Goal: Task Accomplishment & Management: Manage account settings

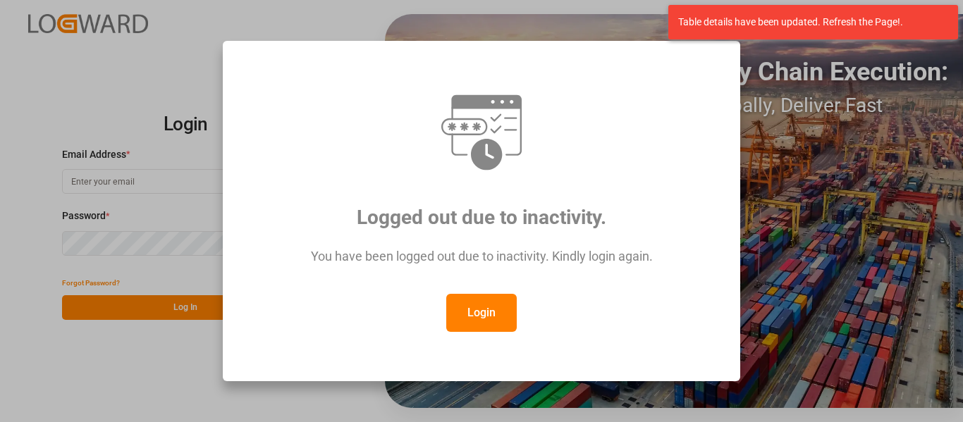
click at [510, 310] on button "Login" at bounding box center [481, 313] width 70 height 38
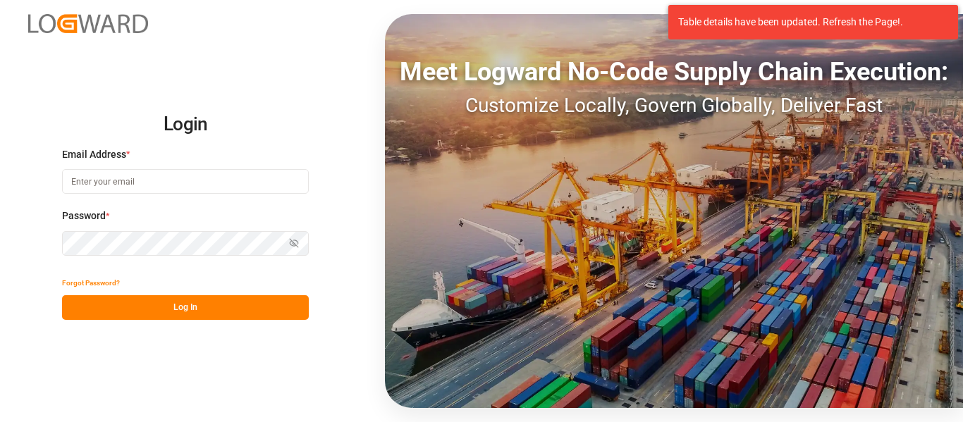
click at [271, 172] on input at bounding box center [185, 181] width 247 height 25
click at [230, 191] on input at bounding box center [185, 181] width 247 height 25
type input "nancy.cervantes@leschaco.com"
click at [221, 299] on button "Log In" at bounding box center [185, 307] width 247 height 25
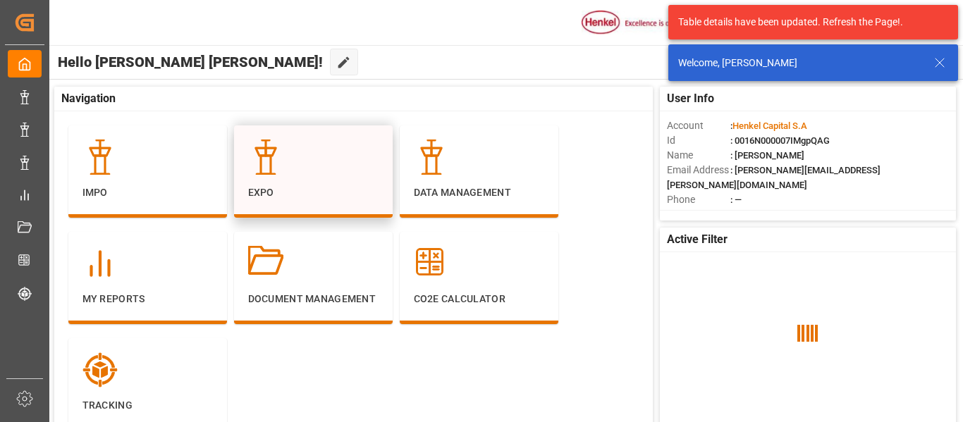
click at [305, 194] on p "Expo" at bounding box center [313, 192] width 130 height 15
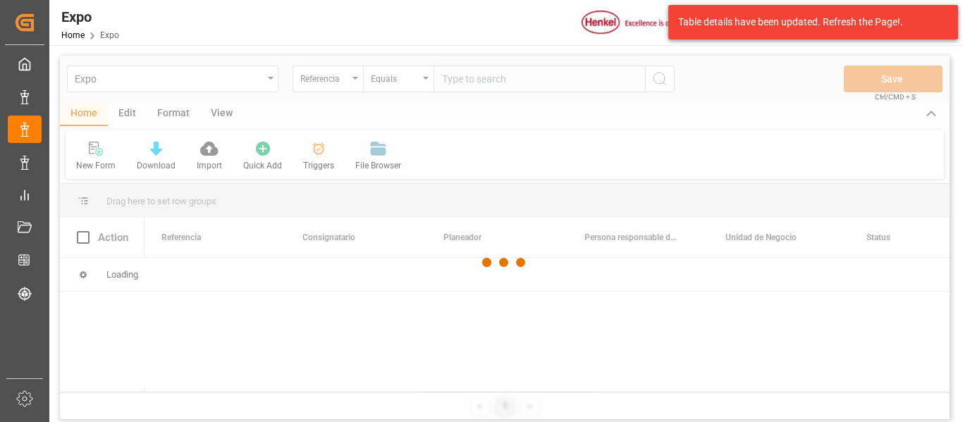
click at [474, 85] on div at bounding box center [504, 263] width 889 height 414
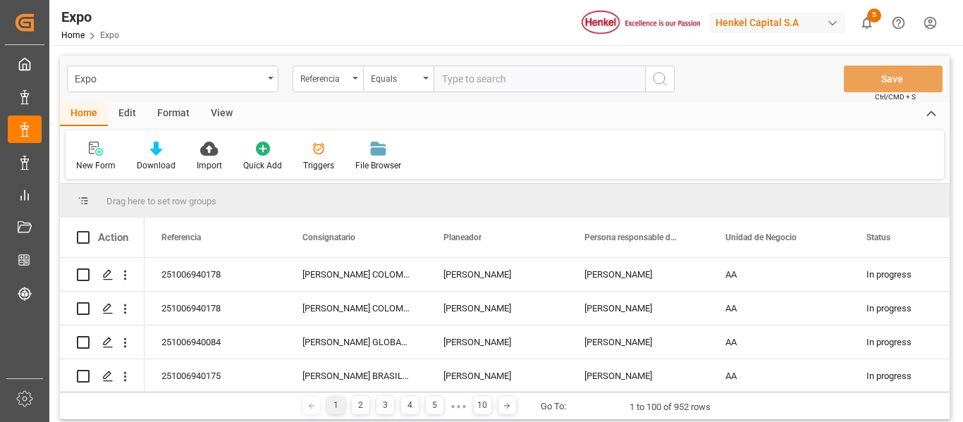
click at [462, 90] on input "text" at bounding box center [538, 79] width 211 height 27
click at [472, 83] on input "text" at bounding box center [538, 79] width 211 height 27
paste input "251006960025"
type input "251006960025"
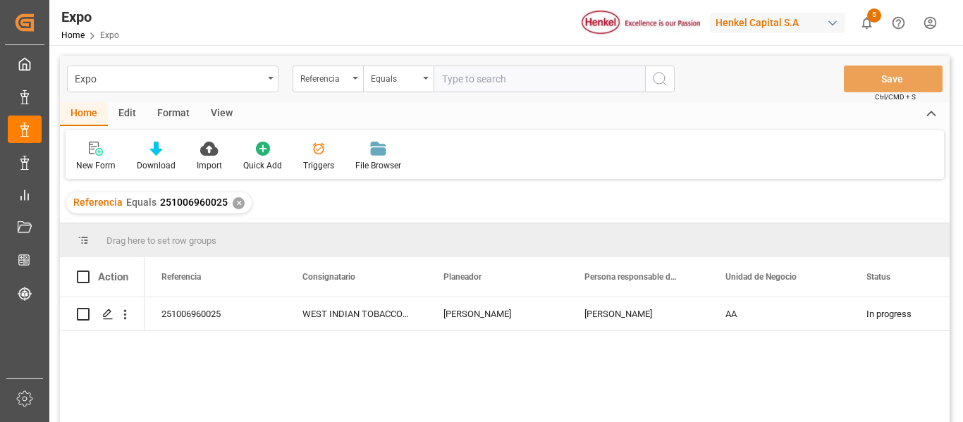
click at [807, 25] on div "Henkel Capital S.A" at bounding box center [777, 23] width 135 height 20
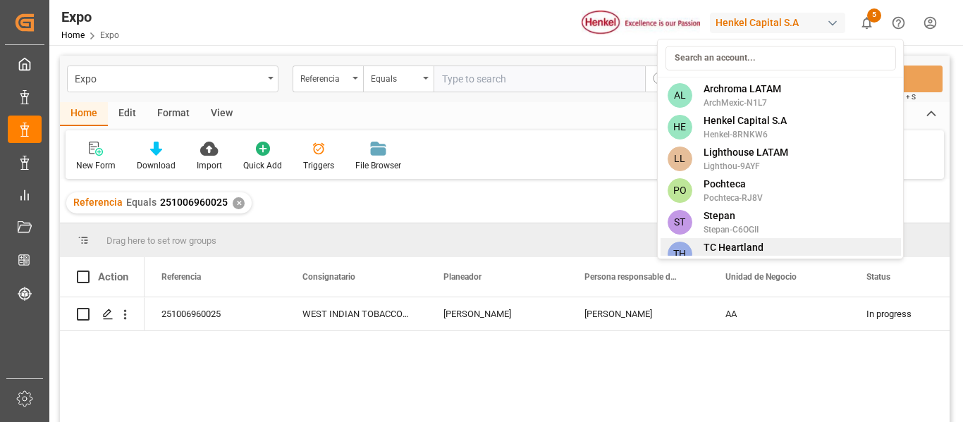
scroll to position [14, 0]
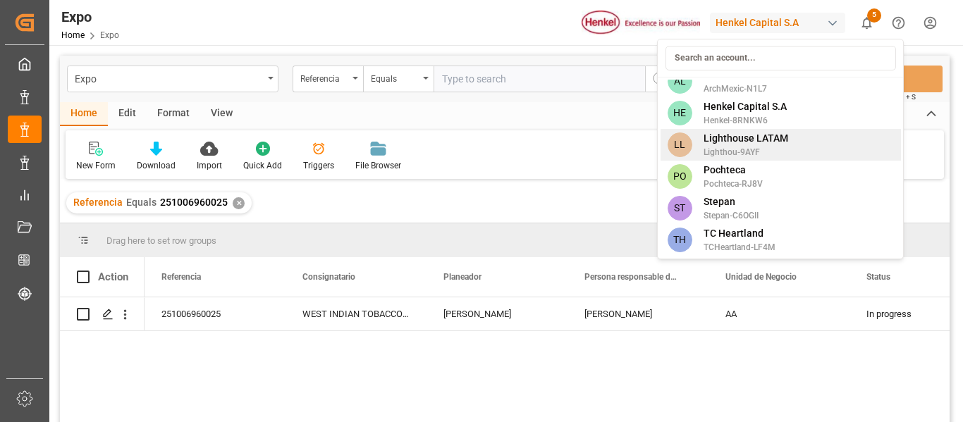
click at [745, 134] on span "Lighthouse LATAM" at bounding box center [745, 138] width 85 height 15
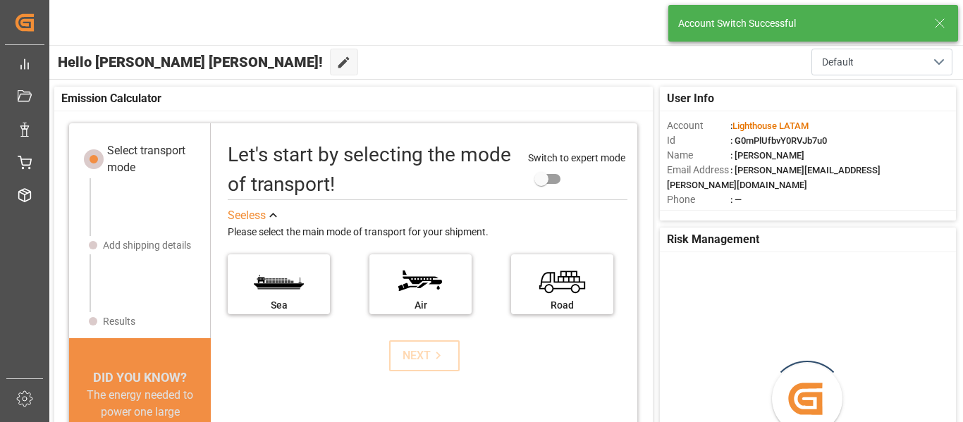
click at [946, 29] on icon at bounding box center [939, 23] width 17 height 17
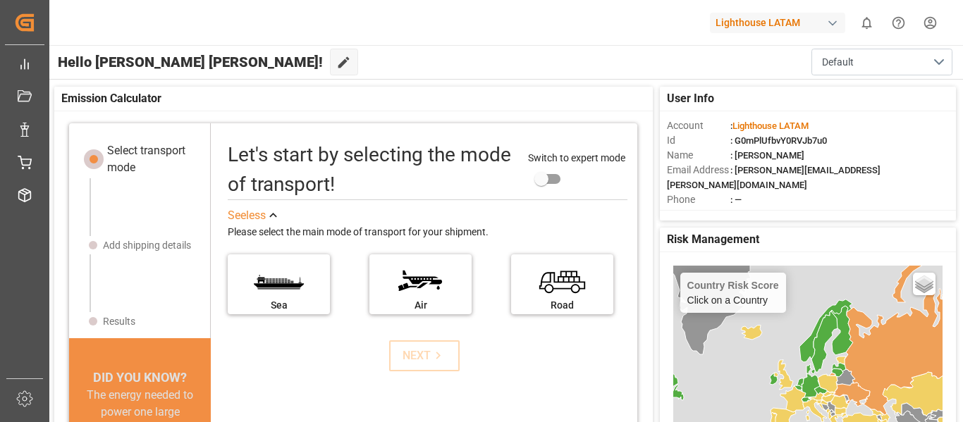
click at [946, 28] on div "Lighthouse LATAM 0 Notifications Only show unread All Mark all categories read …" at bounding box center [500, 22] width 923 height 45
click at [928, 23] on html "Created by potrace 1.15, written by Peter Selinger 2001-2017 Created by potrace…" at bounding box center [481, 211] width 963 height 422
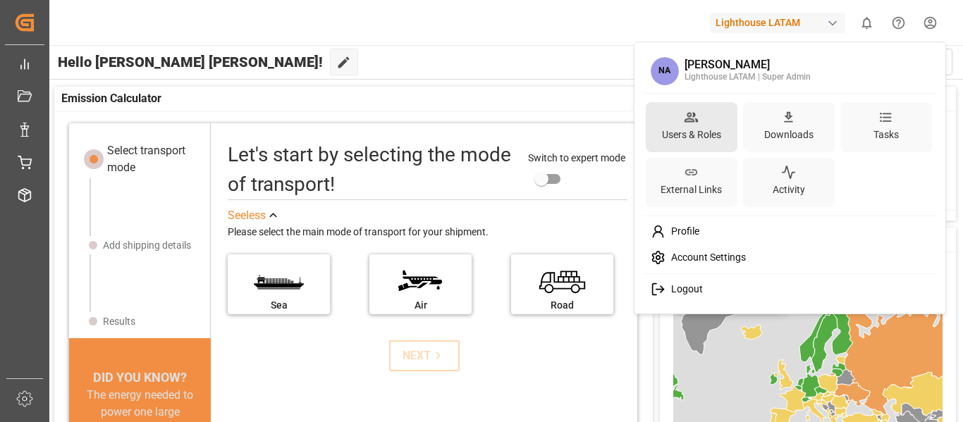
click at [698, 128] on div "Users & Roles" at bounding box center [691, 135] width 65 height 20
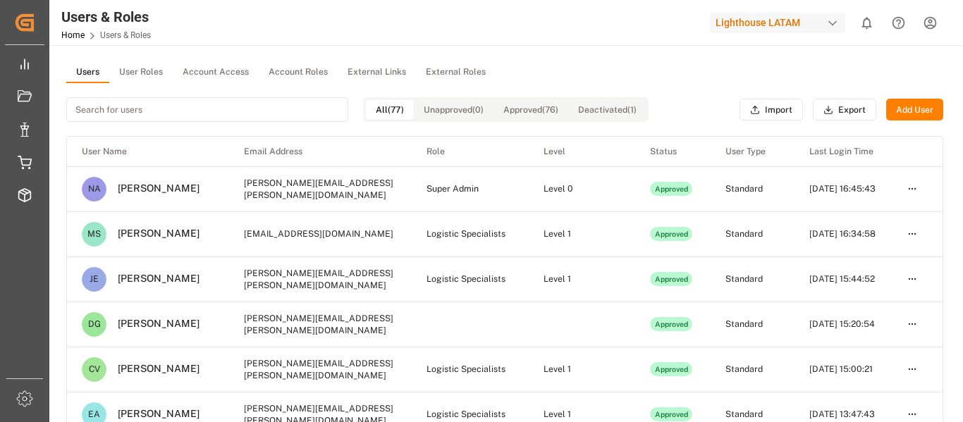
click at [918, 111] on button "Add User" at bounding box center [914, 110] width 57 height 23
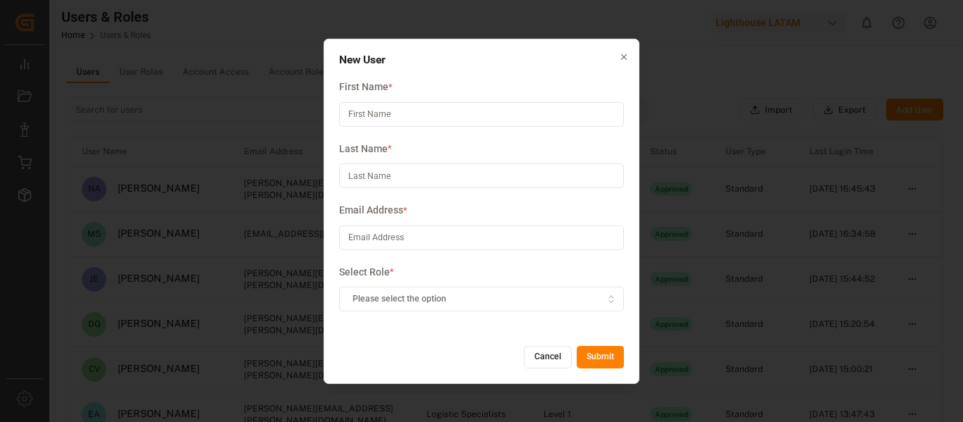
click at [408, 242] on input at bounding box center [481, 238] width 285 height 25
paste input "Jorge.Cruces@leschaco.com"
type input "Jorge.Cruces@leschaco.com"
click at [421, 108] on input at bounding box center [481, 114] width 285 height 25
type input "Jorge"
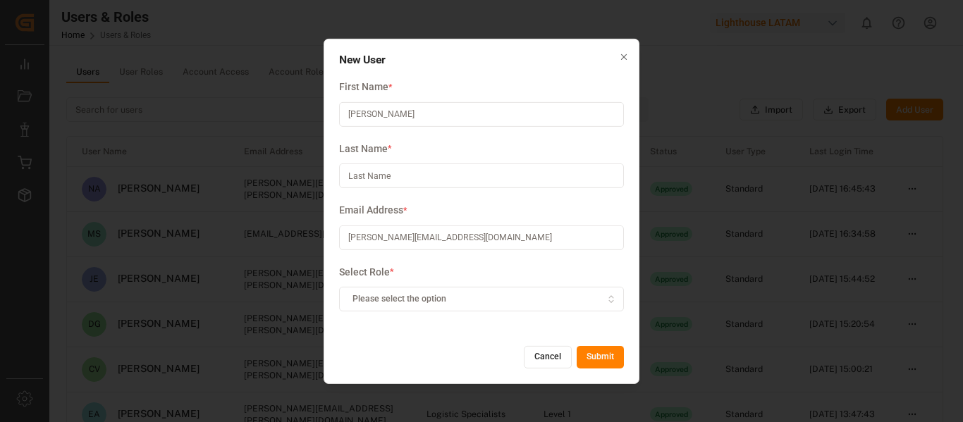
click at [383, 179] on input at bounding box center [481, 176] width 285 height 25
type input "Cruces"
click at [448, 306] on button "Please select the option" at bounding box center [481, 299] width 285 height 25
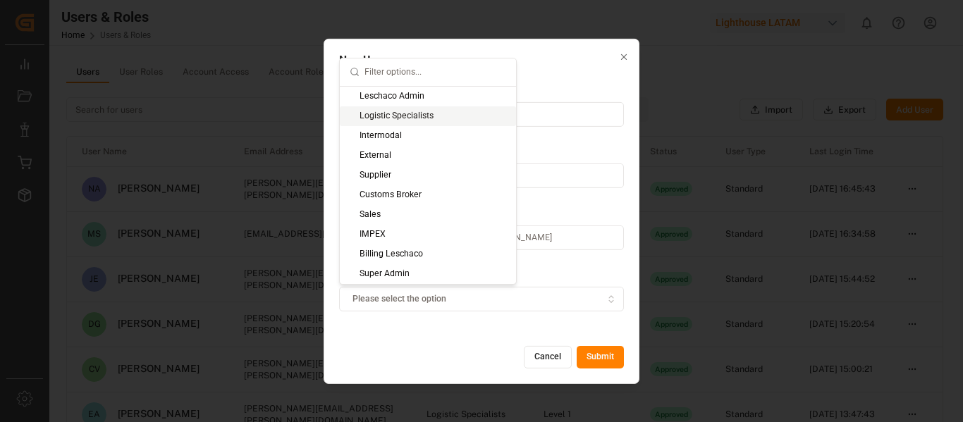
click at [388, 118] on div "Logistic Specialists" at bounding box center [428, 116] width 176 height 20
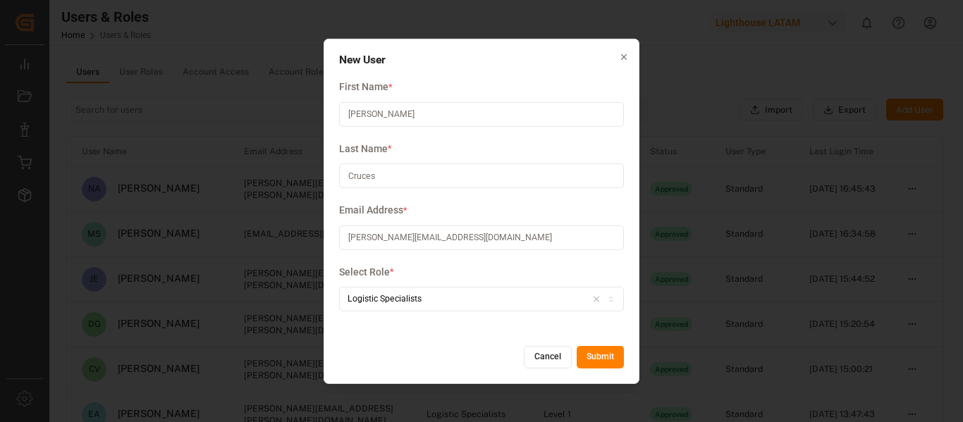
click at [608, 360] on button "Submit" at bounding box center [600, 357] width 47 height 23
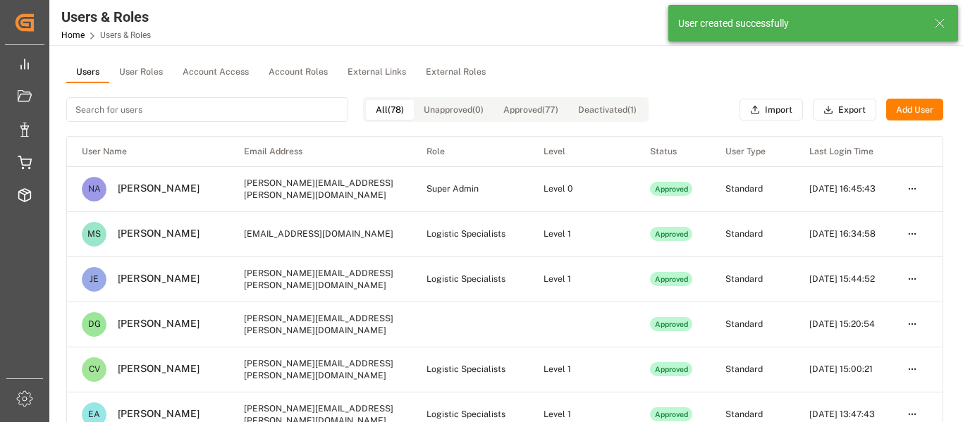
click at [937, 25] on line at bounding box center [939, 23] width 8 height 8
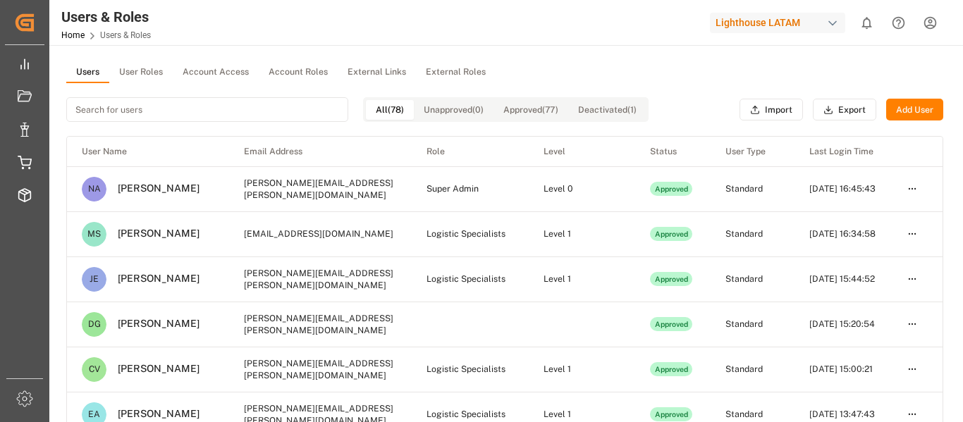
click at [940, 27] on html "Created by potrace 1.15, written by Peter Selinger 2001-2017 Created by potrace…" at bounding box center [481, 211] width 963 height 422
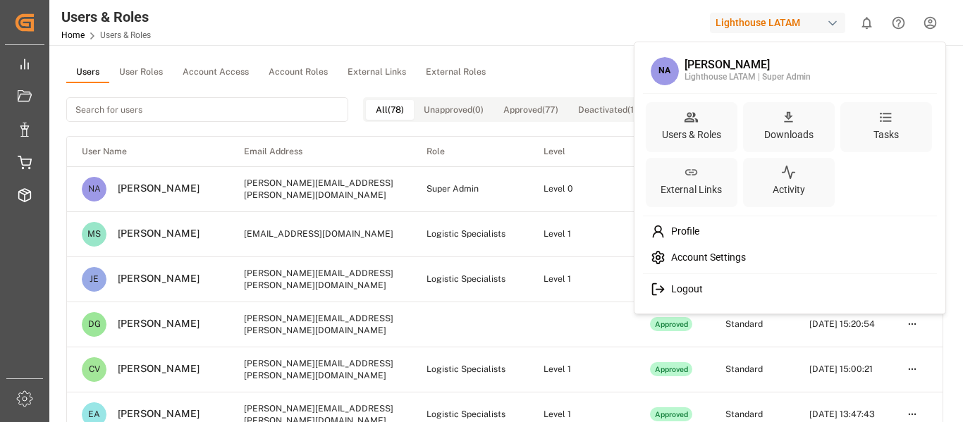
click at [827, 22] on html "Created by potrace 1.15, written by Peter Selinger 2001-2017 Created by potrace…" at bounding box center [481, 211] width 963 height 422
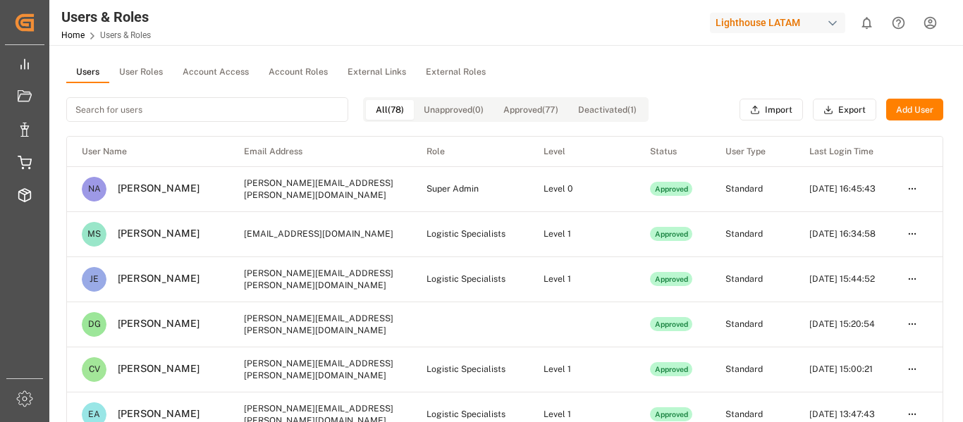
click at [829, 24] on div "button" at bounding box center [832, 23] width 14 height 14
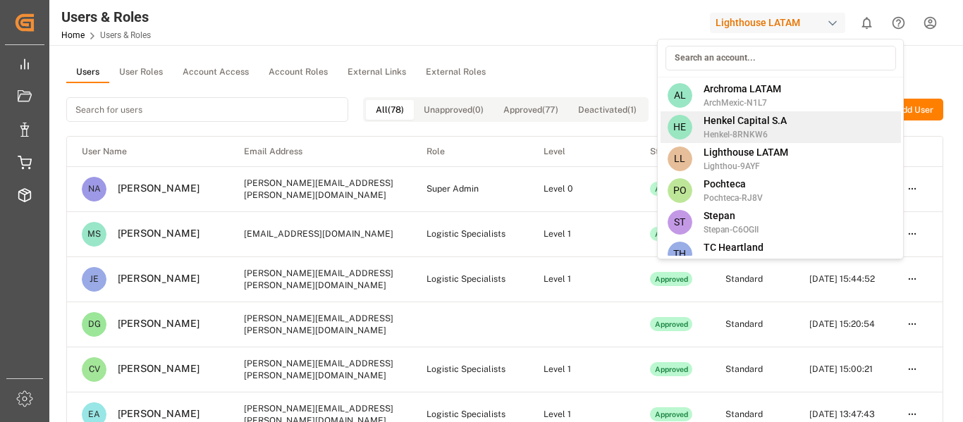
click at [762, 126] on span "Henkel Capital S.A" at bounding box center [744, 120] width 83 height 15
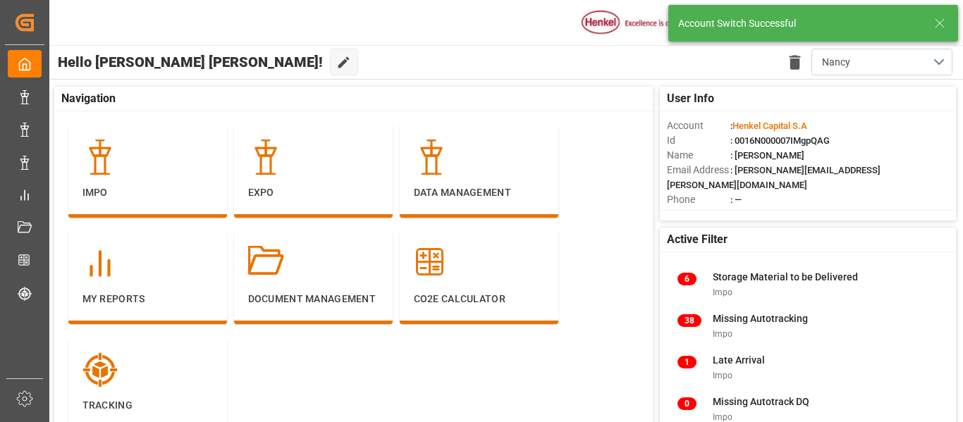
click at [944, 26] on icon at bounding box center [939, 23] width 17 height 17
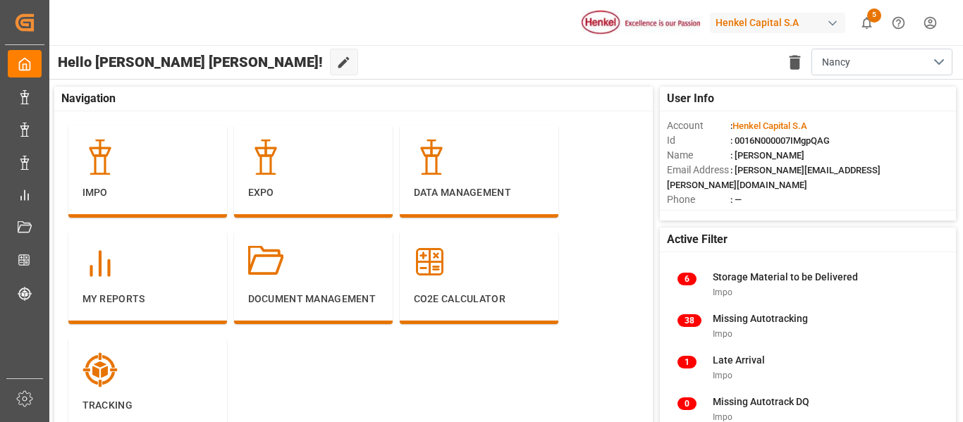
click at [937, 27] on html "Created by potrace 1.15, written by Peter Selinger 2001-2017 Created by potrace…" at bounding box center [481, 211] width 963 height 422
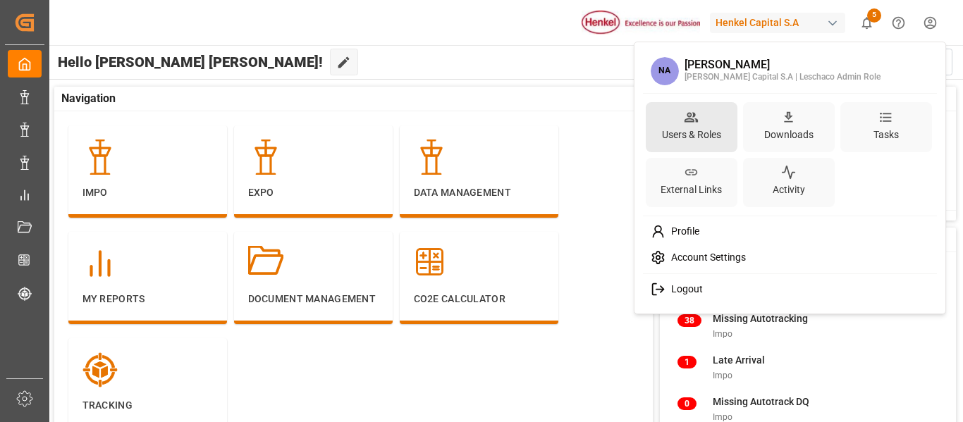
click at [706, 138] on div "Users & Roles" at bounding box center [691, 135] width 65 height 20
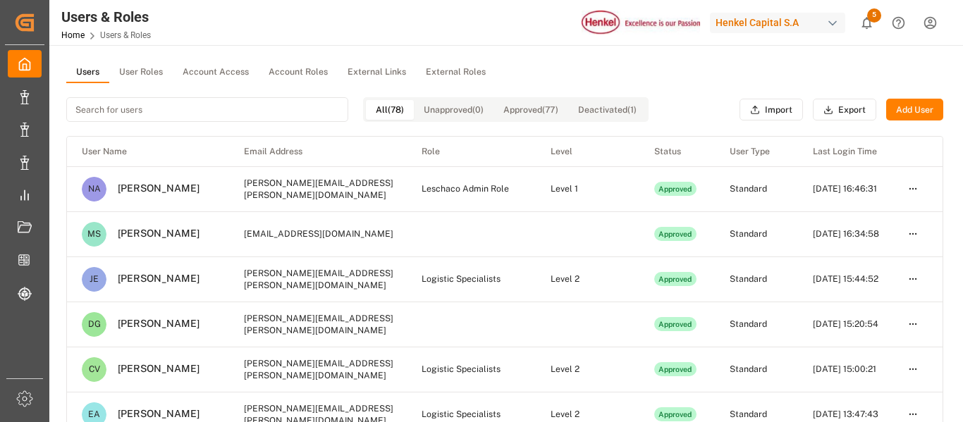
click at [130, 77] on button "User Roles" at bounding box center [140, 72] width 63 height 21
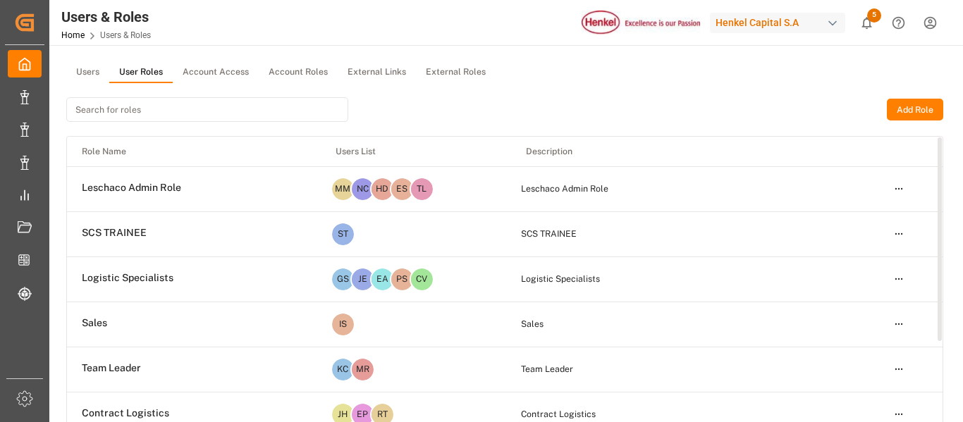
click at [896, 233] on html "Created by potrace 1.15, written by Peter Selinger 2001-2017 Created by potrace…" at bounding box center [481, 211] width 963 height 422
click at [860, 261] on div "Edit" at bounding box center [869, 260] width 73 height 20
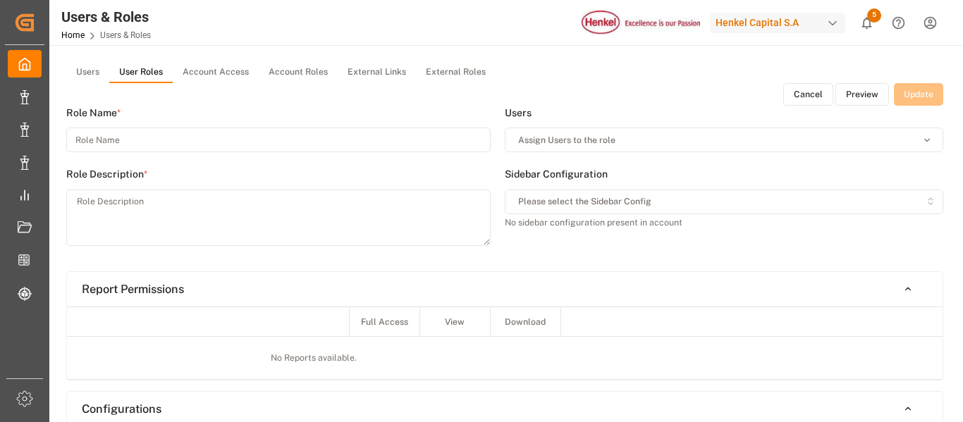
type input "SCS TRAINEE"
type textarea "SCS TRAINEE"
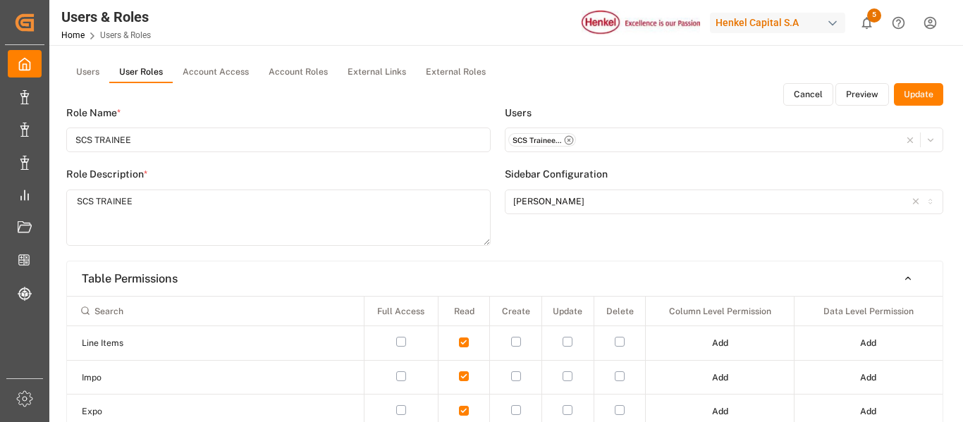
click at [618, 145] on div "SCS Trainee - [EMAIL_ADDRESS][DOMAIN_NAME]" at bounding box center [724, 140] width 432 height 15
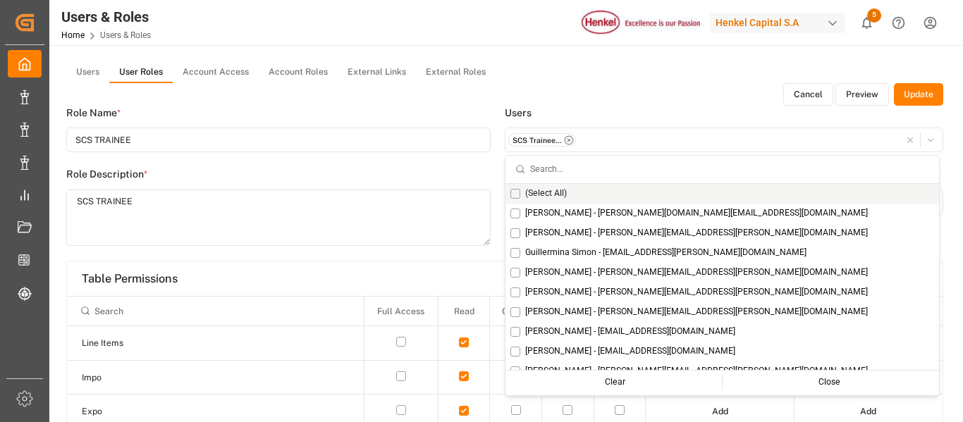
click at [638, 138] on div "SCS Trainee - [EMAIL_ADDRESS][DOMAIN_NAME]" at bounding box center [724, 140] width 432 height 15
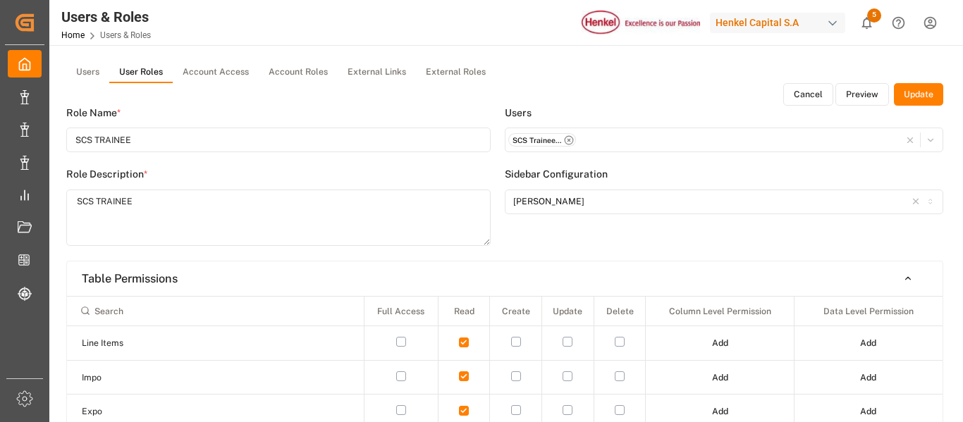
click at [638, 138] on div "SCS Trainee - [EMAIL_ADDRESS][DOMAIN_NAME]" at bounding box center [724, 140] width 432 height 15
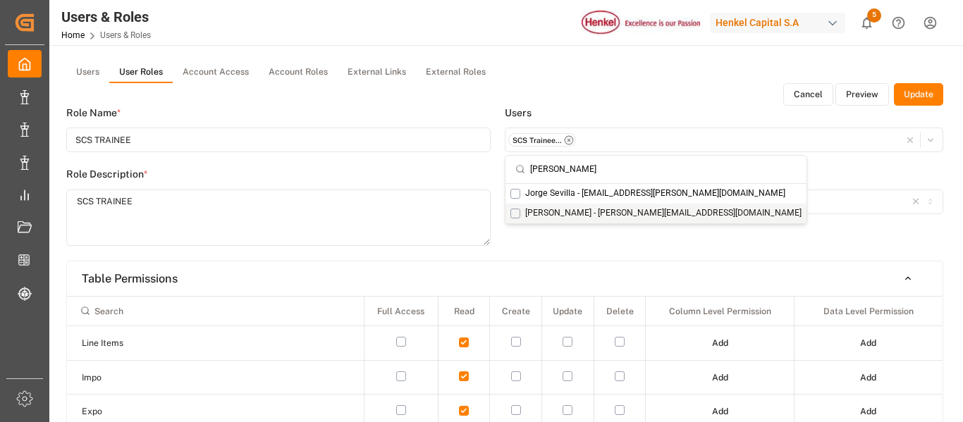
type input "jorge"
click at [615, 214] on span "[PERSON_NAME] - [PERSON_NAME][EMAIL_ADDRESS][DOMAIN_NAME]" at bounding box center [663, 213] width 276 height 13
click at [925, 98] on button "Update" at bounding box center [918, 94] width 49 height 23
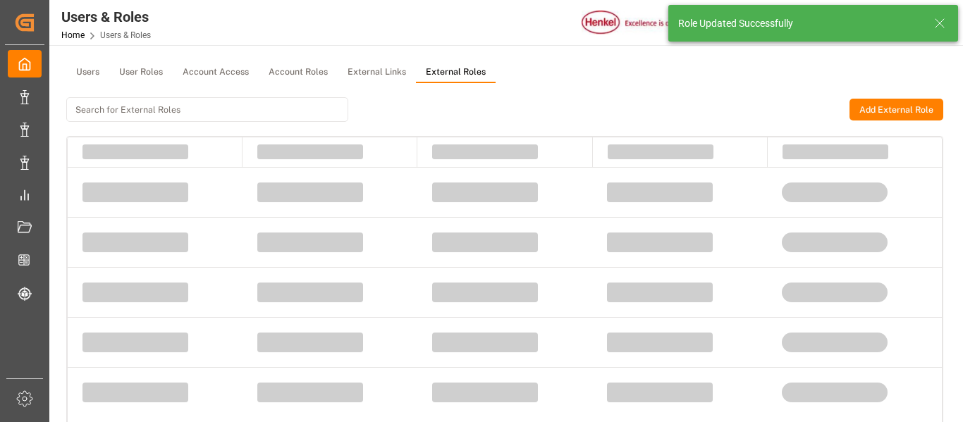
click at [453, 73] on button "External Roles" at bounding box center [456, 72] width 80 height 21
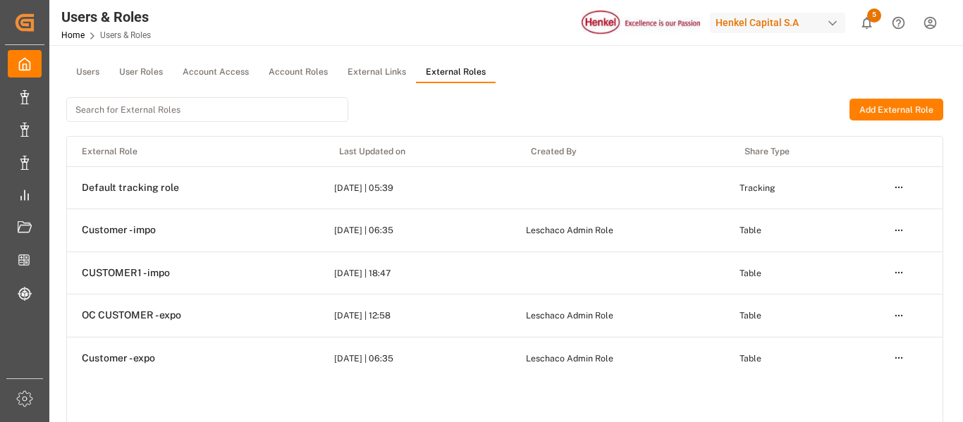
click at [467, 72] on button "External Roles" at bounding box center [456, 72] width 80 height 21
click at [309, 71] on button "Account Roles" at bounding box center [298, 72] width 79 height 21
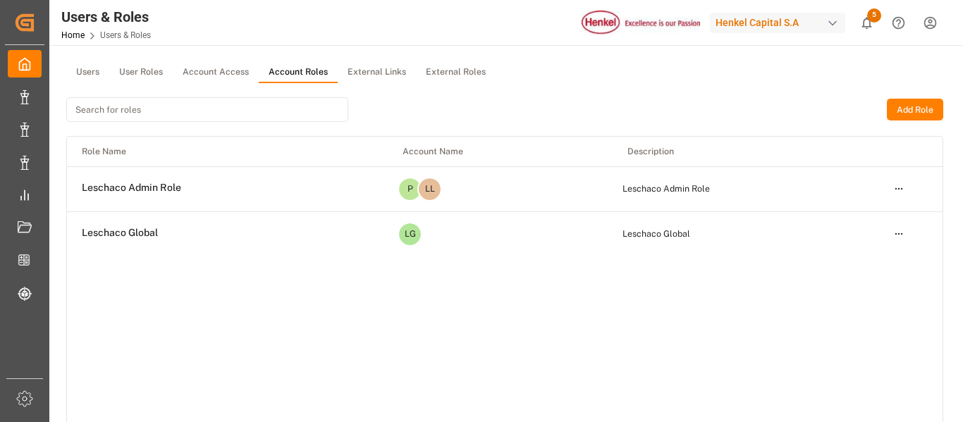
click at [92, 74] on button "Users" at bounding box center [87, 72] width 43 height 21
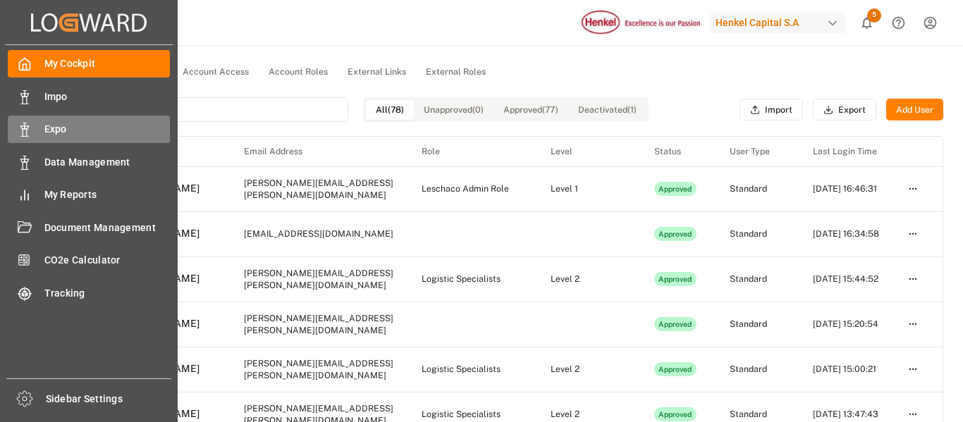
click at [44, 118] on div "Expo Expo" at bounding box center [89, 129] width 162 height 27
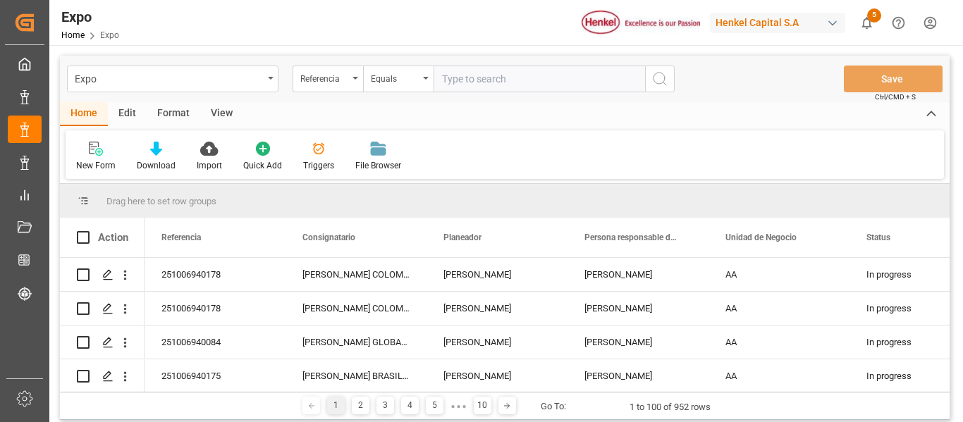
click at [126, 109] on div "Edit" at bounding box center [127, 114] width 39 height 24
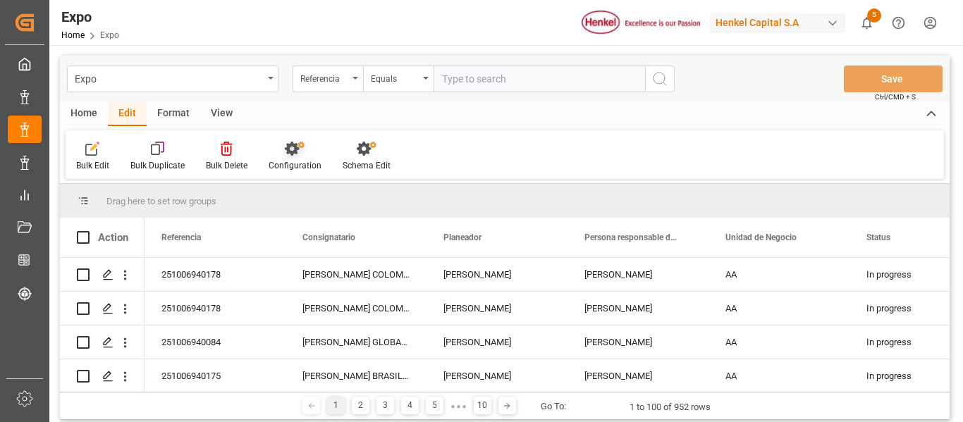
click at [278, 144] on div at bounding box center [295, 148] width 53 height 15
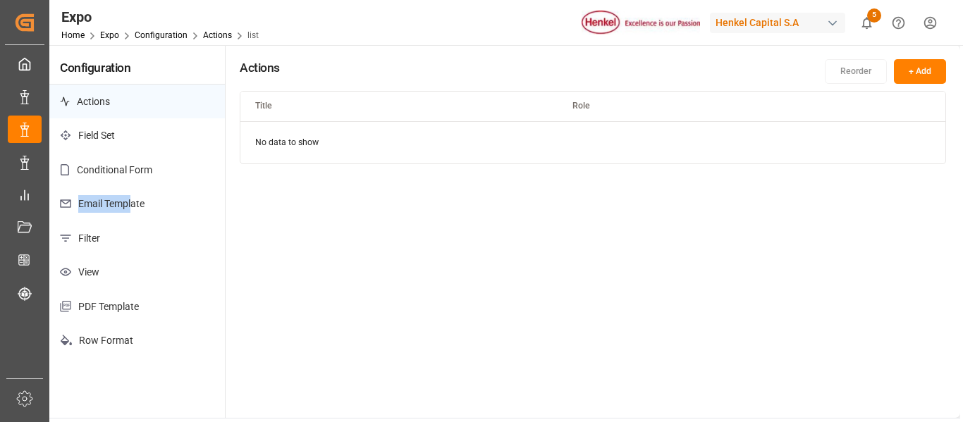
click at [133, 197] on p "Email Template" at bounding box center [137, 204] width 176 height 35
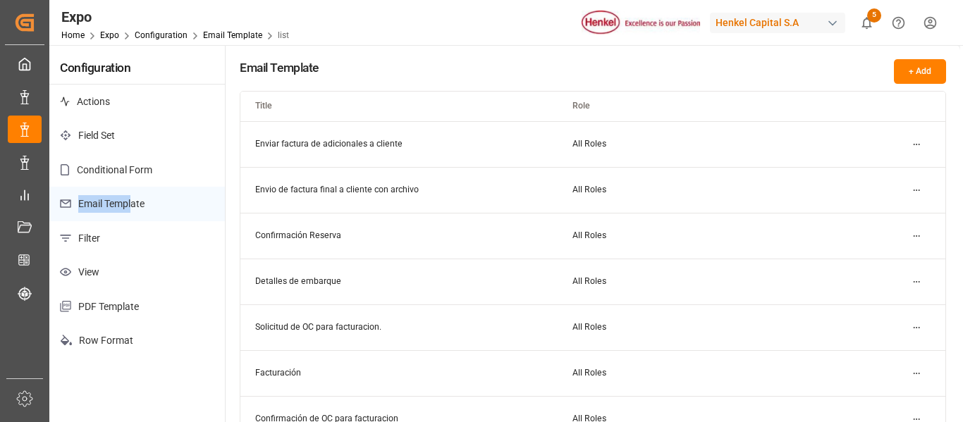
click at [909, 68] on button "+ Add" at bounding box center [920, 71] width 52 height 25
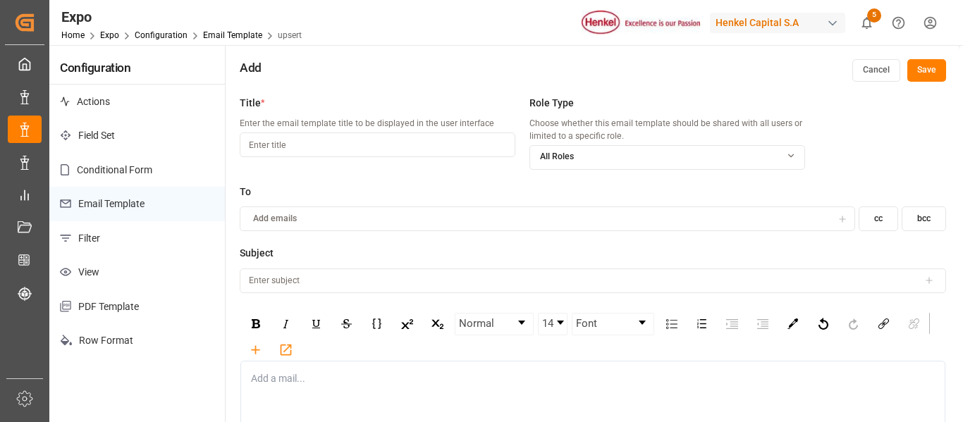
click at [457, 147] on input at bounding box center [378, 145] width 276 height 25
type input "Pedimento pagado Customer"
click at [698, 170] on div "Role Type Choose whether this email template should be shared with all users or…" at bounding box center [667, 140] width 276 height 89
click at [699, 162] on div "All Roles" at bounding box center [667, 157] width 274 height 13
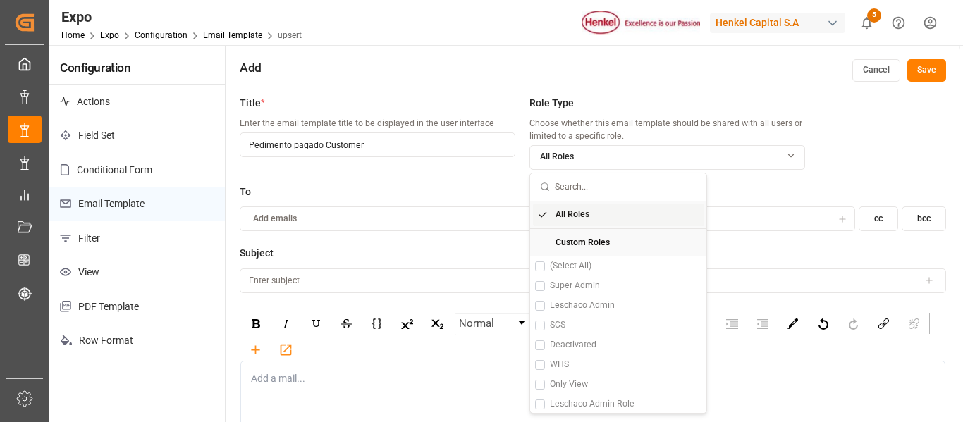
click at [697, 161] on div "All Roles" at bounding box center [667, 157] width 274 height 13
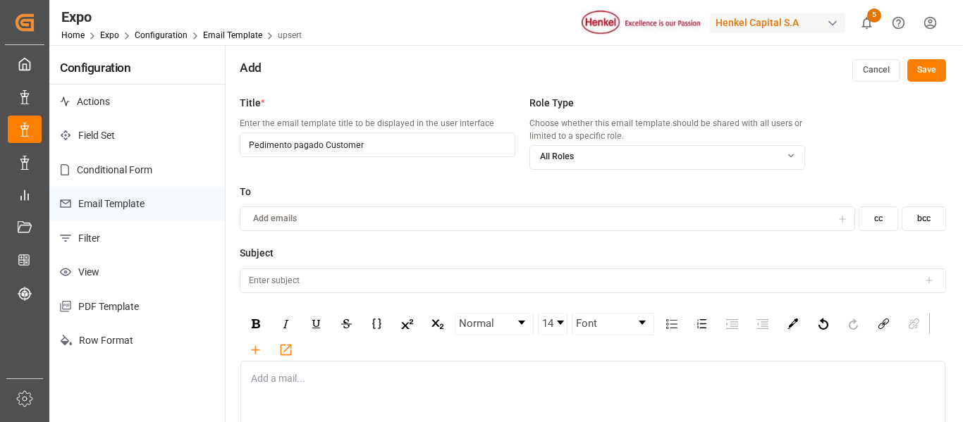
click at [772, 155] on div "All Roles" at bounding box center [667, 157] width 274 height 13
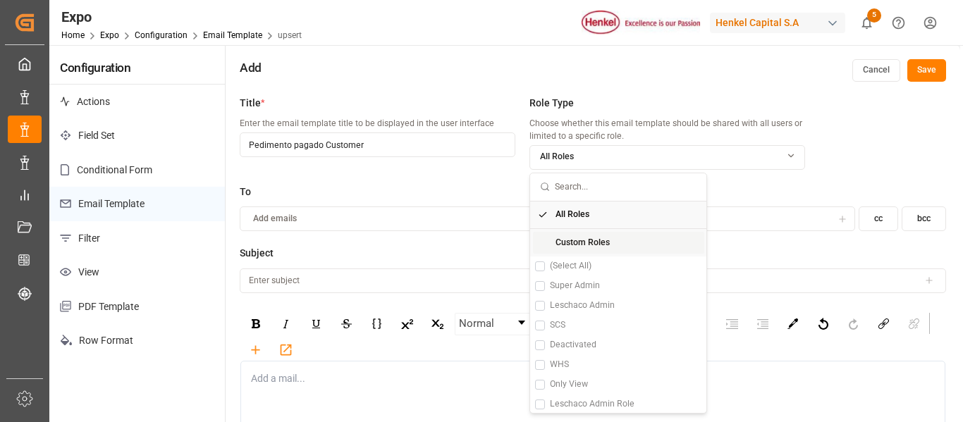
click at [385, 186] on label "To" at bounding box center [593, 192] width 706 height 15
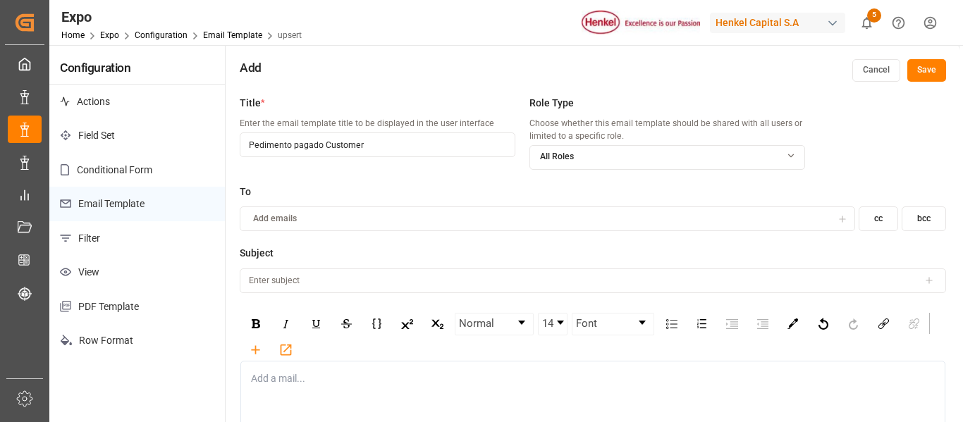
click at [386, 217] on div "Add emails" at bounding box center [537, 219] width 589 height 13
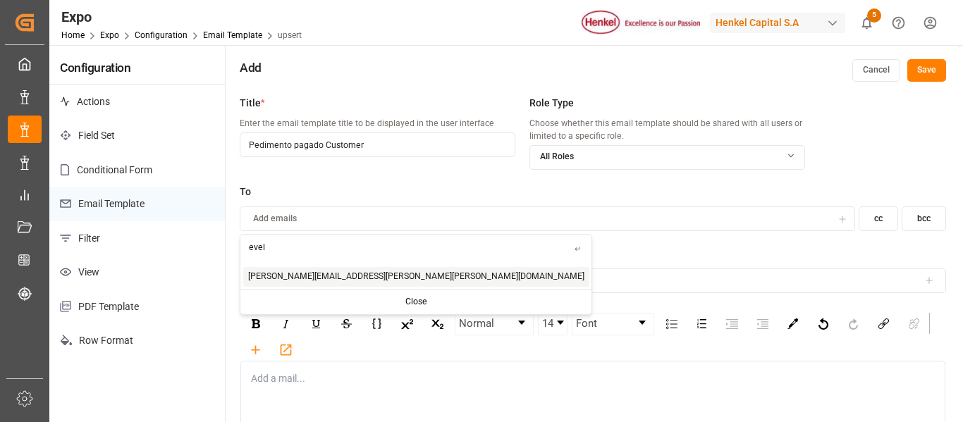
click at [304, 250] on input "evel" at bounding box center [407, 247] width 334 height 25
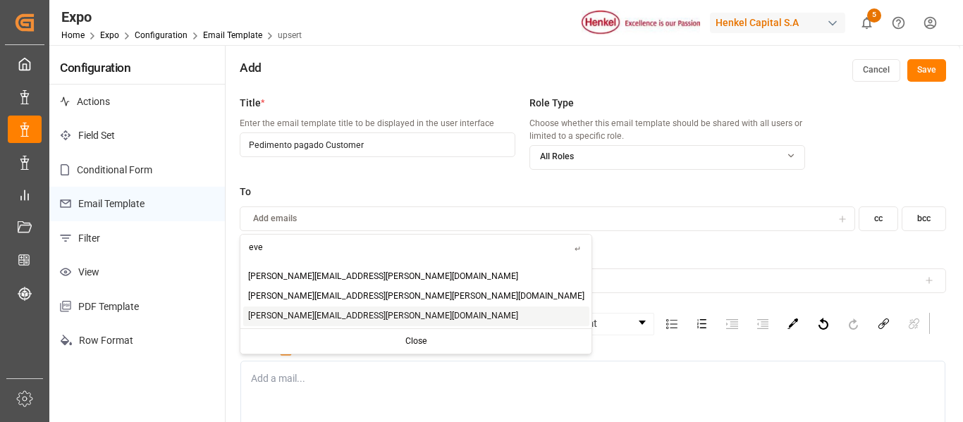
type input "eve"
click at [305, 321] on span "Evelyn.Aceves@leschaco.com" at bounding box center [383, 316] width 270 height 13
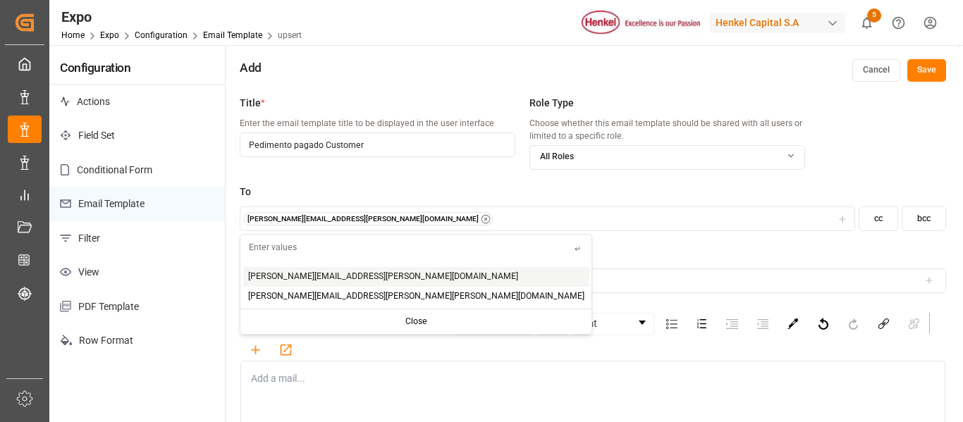
click at [400, 218] on div "Evelyn.Aceves@leschaco.com" at bounding box center [547, 219] width 609 height 14
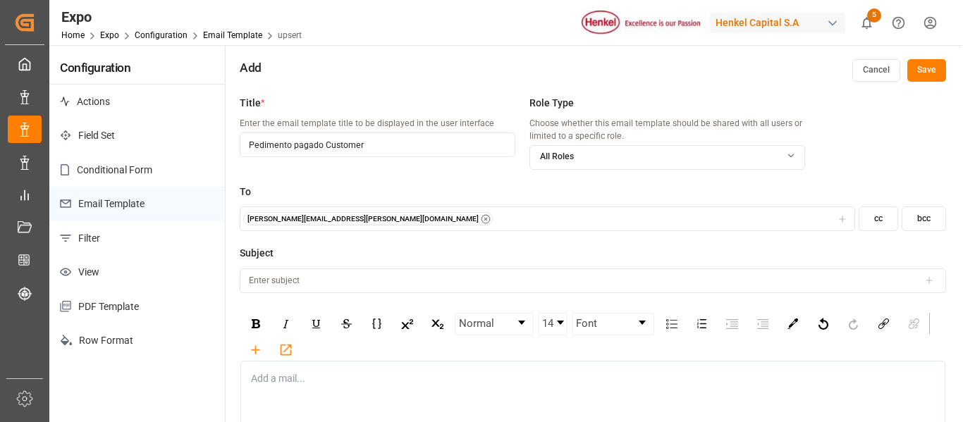
click at [400, 218] on div "Evelyn.Aceves@leschaco.com" at bounding box center [547, 219] width 609 height 14
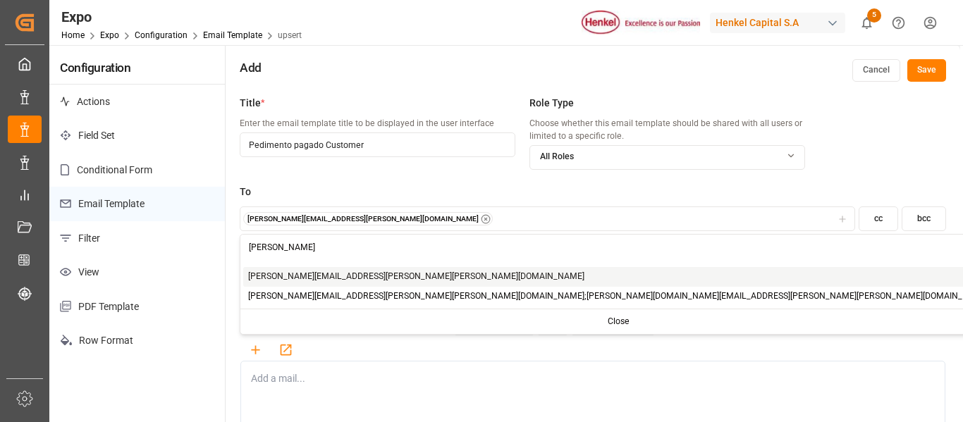
type input "lau"
click at [366, 276] on div "laura.martinez.1@henkel.com" at bounding box center [618, 277] width 751 height 20
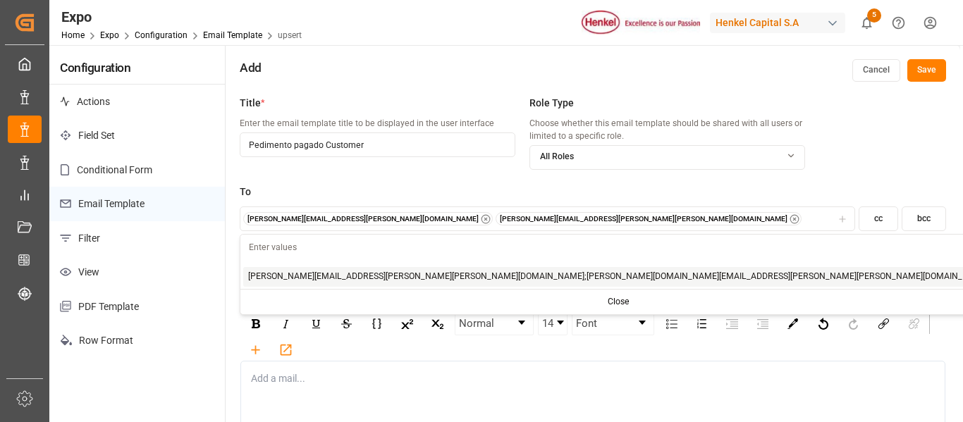
click at [500, 218] on div "Evelyn.Aceves@leschaco.com laura.martinez.1@henkel.com" at bounding box center [547, 219] width 609 height 14
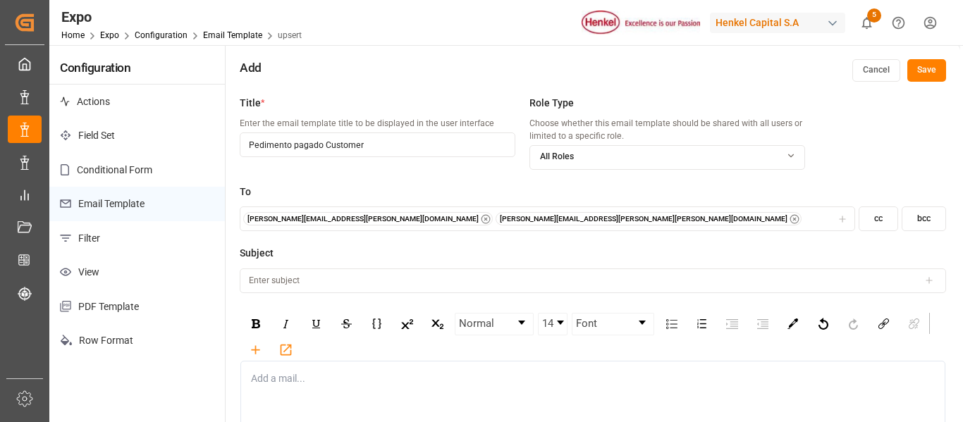
click at [500, 218] on div "Evelyn.Aceves@leschaco.com laura.martinez.1@henkel.com" at bounding box center [547, 219] width 609 height 14
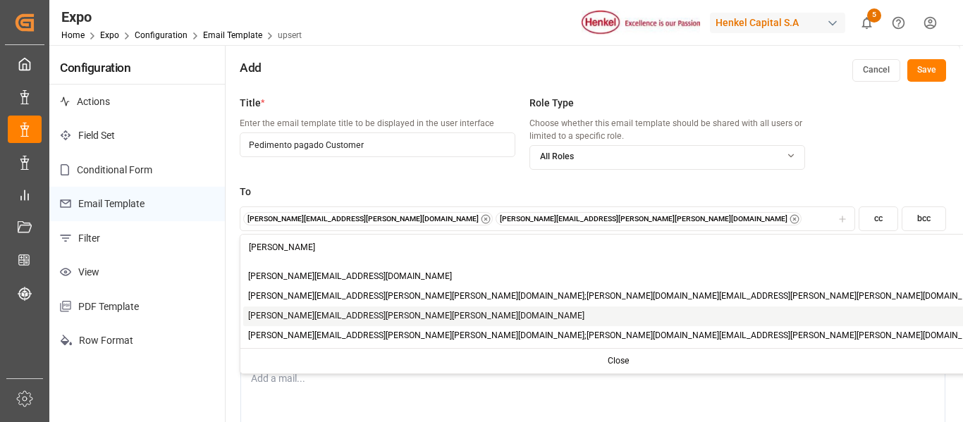
type input "juan"
click at [310, 322] on span "juan.ruiz@henkel.com" at bounding box center [416, 316] width 336 height 13
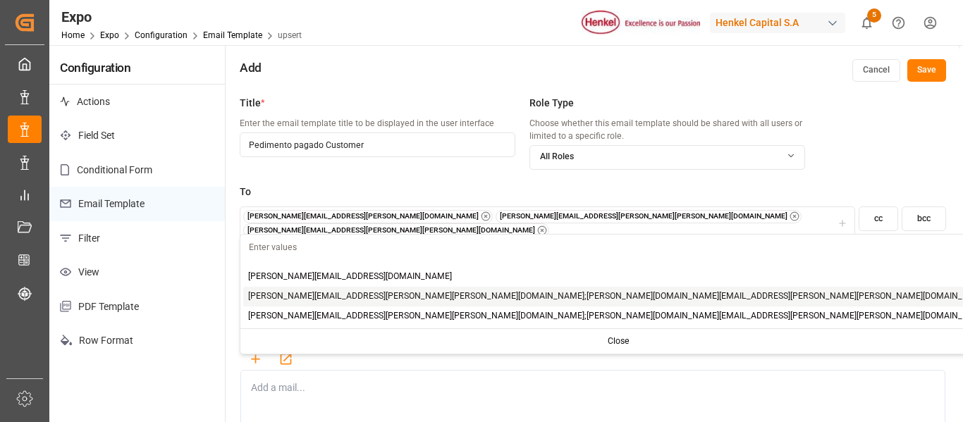
click at [657, 245] on div "To Evelyn.Aceves@leschaco.com laura.martinez.1@henkel.com juan.ruiz@henkel.com …" at bounding box center [593, 220] width 706 height 71
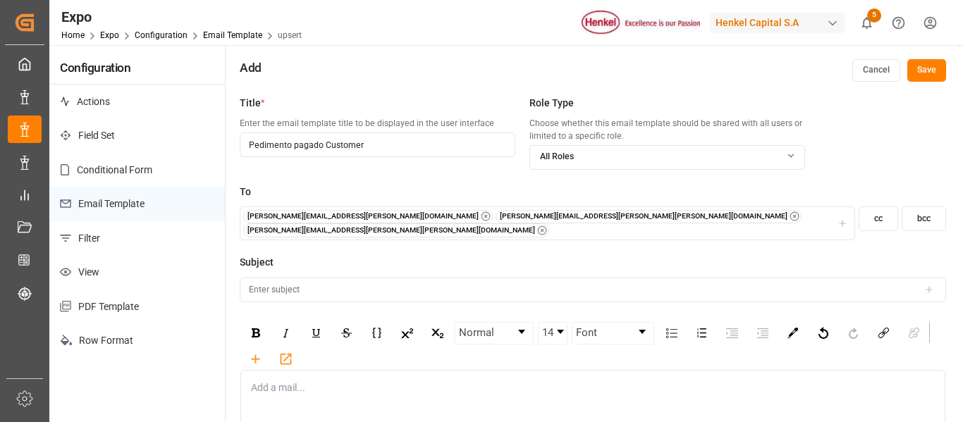
click at [410, 292] on input at bounding box center [593, 290] width 706 height 25
click at [921, 285] on div at bounding box center [929, 290] width 20 height 10
click at [926, 285] on icon at bounding box center [929, 290] width 10 height 10
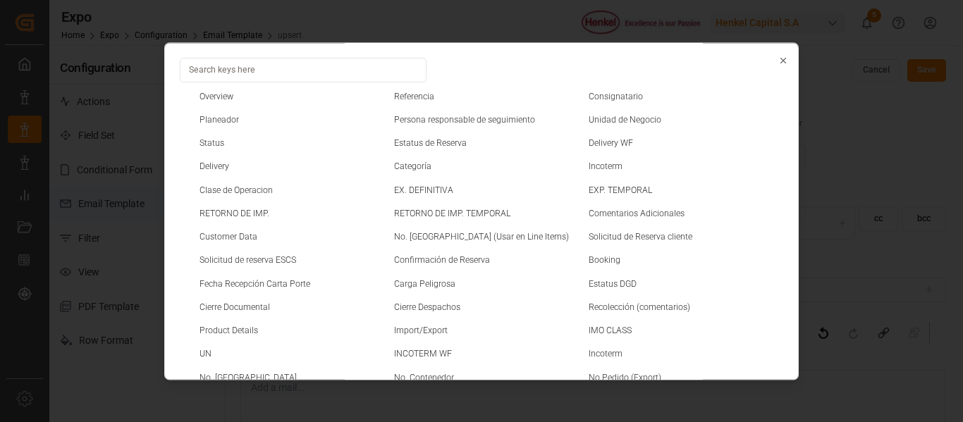
click at [443, 93] on div "Referencia" at bounding box center [481, 98] width 185 height 13
click at [433, 93] on div "Referencia" at bounding box center [481, 98] width 185 height 13
click at [417, 101] on div "Referencia" at bounding box center [481, 98] width 185 height 13
click at [417, 98] on small "Referencia" at bounding box center [414, 96] width 40 height 8
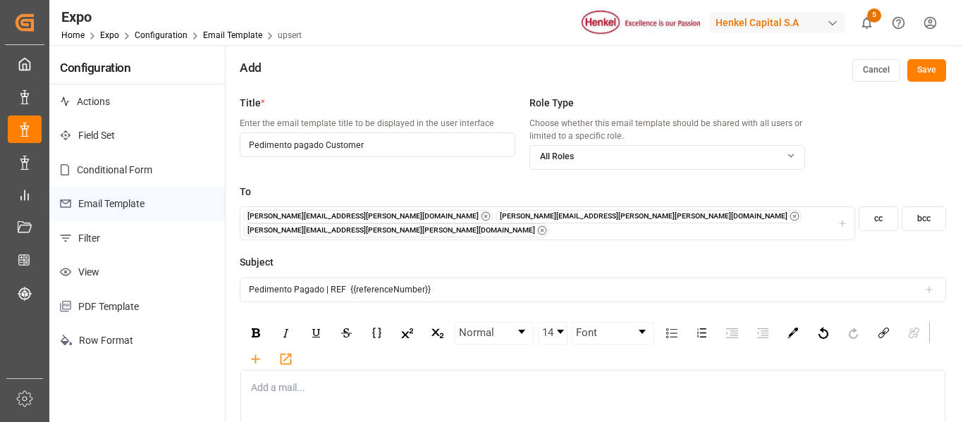
click at [478, 283] on input "Pedimento Pagado | REF {{referenceNumber}}" at bounding box center [593, 290] width 706 height 25
click at [928, 285] on icon at bounding box center [929, 290] width 10 height 10
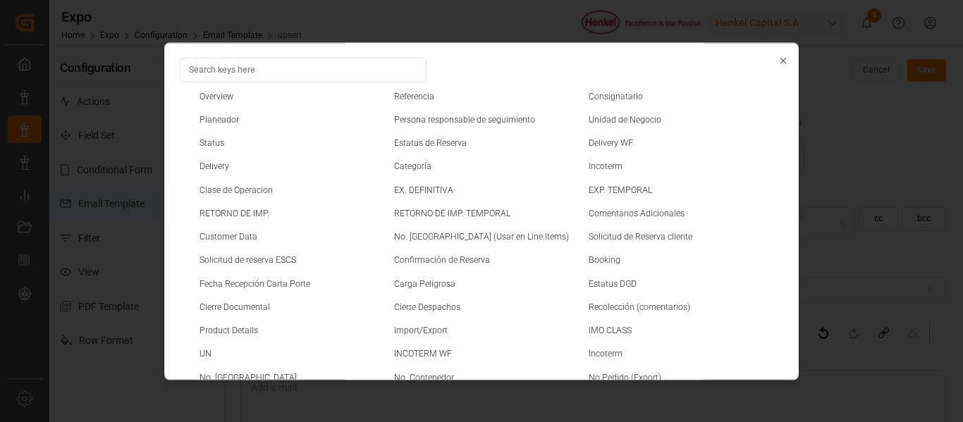
click at [205, 166] on small "Delivery" at bounding box center [214, 167] width 30 height 8
type input "Pedimento Pagado | REF {{referenceNumber}} | OC {{delivery}}"
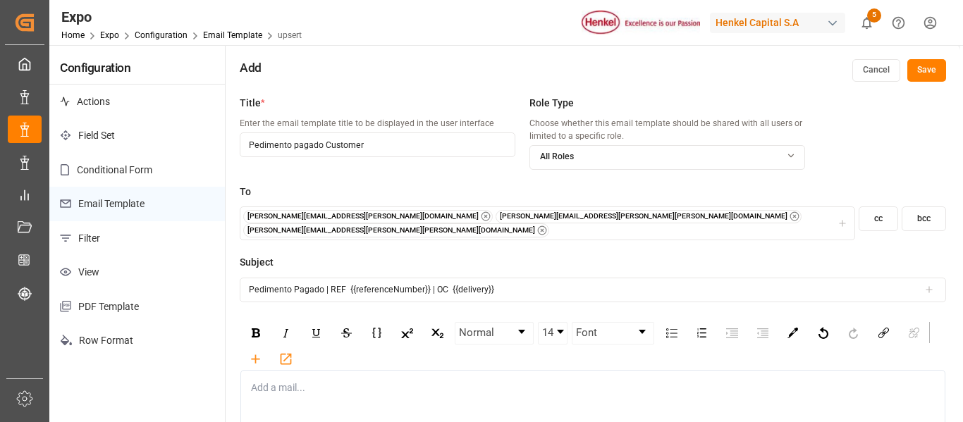
click at [295, 381] on div "rdw-editor" at bounding box center [593, 388] width 683 height 15
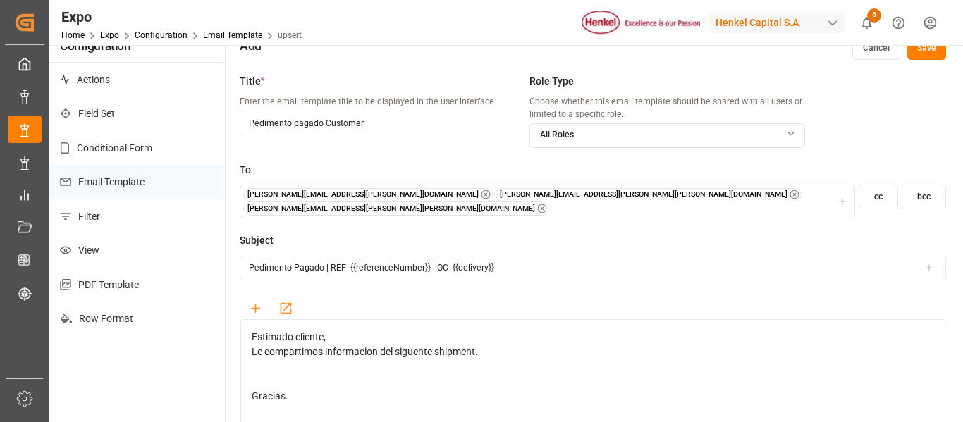
scroll to position [54, 0]
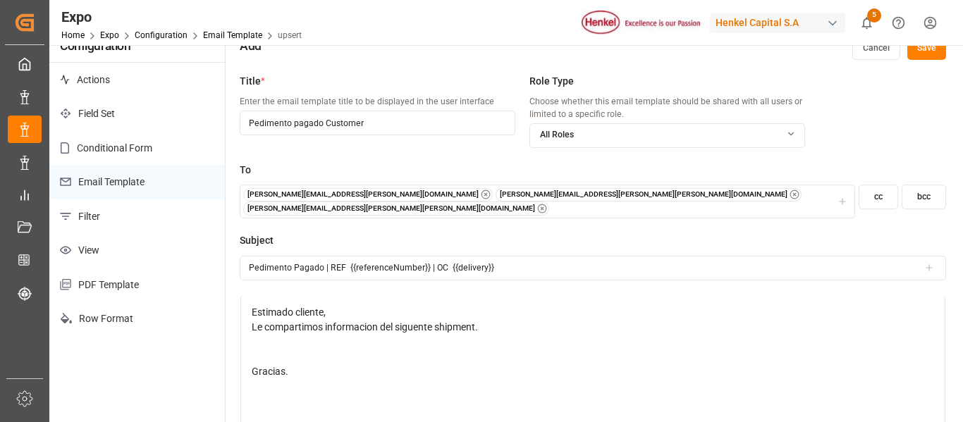
click at [369, 335] on div "rdw-editor" at bounding box center [593, 342] width 683 height 15
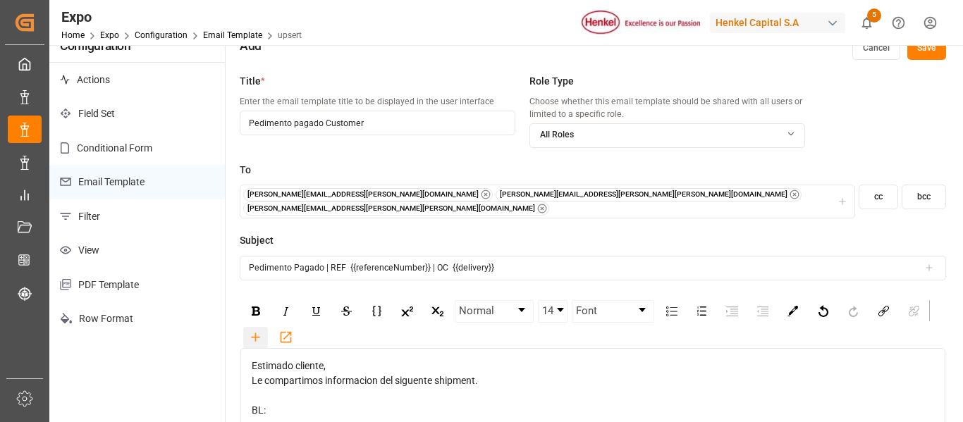
click at [252, 333] on icon "rdw-toolbar" at bounding box center [255, 337] width 15 height 15
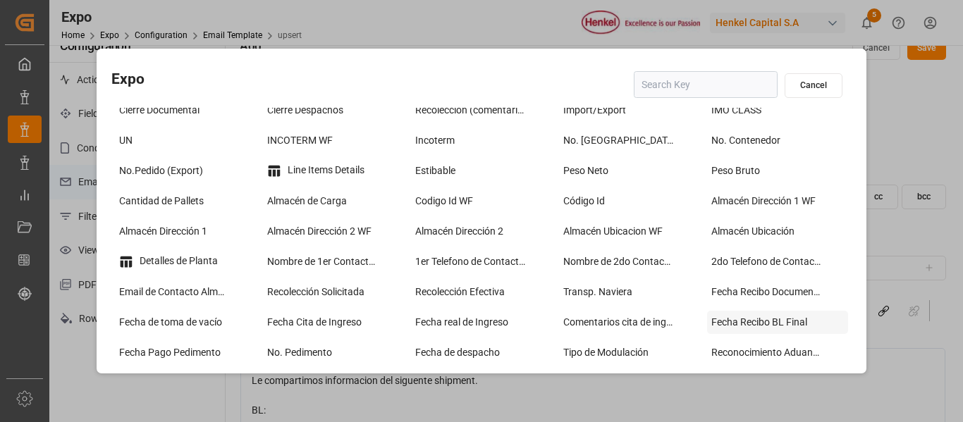
scroll to position [141, 0]
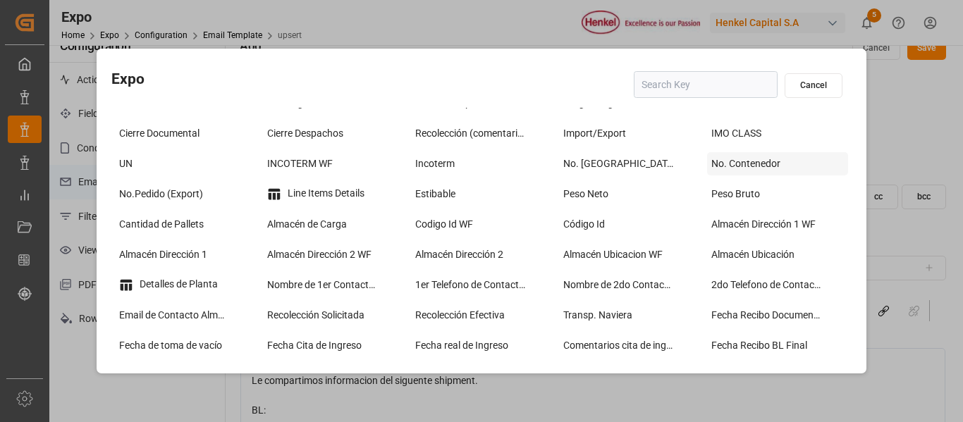
click at [748, 159] on div "No. Contenedor" at bounding box center [777, 163] width 141 height 23
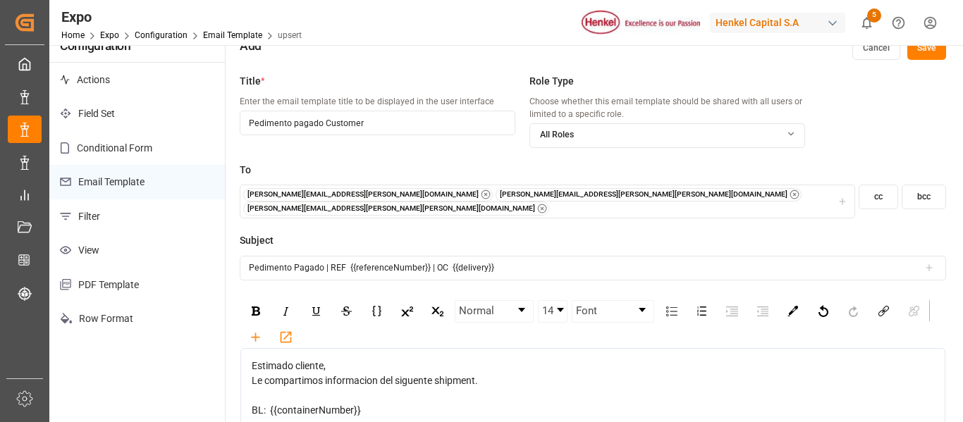
click at [264, 405] on span "BL: {{containerNumber}}" at bounding box center [306, 410] width 109 height 11
click at [395, 403] on div "BL: {{containerNumber}}" at bounding box center [593, 410] width 683 height 15
click at [249, 330] on icon "rdw-toolbar" at bounding box center [255, 337] width 15 height 15
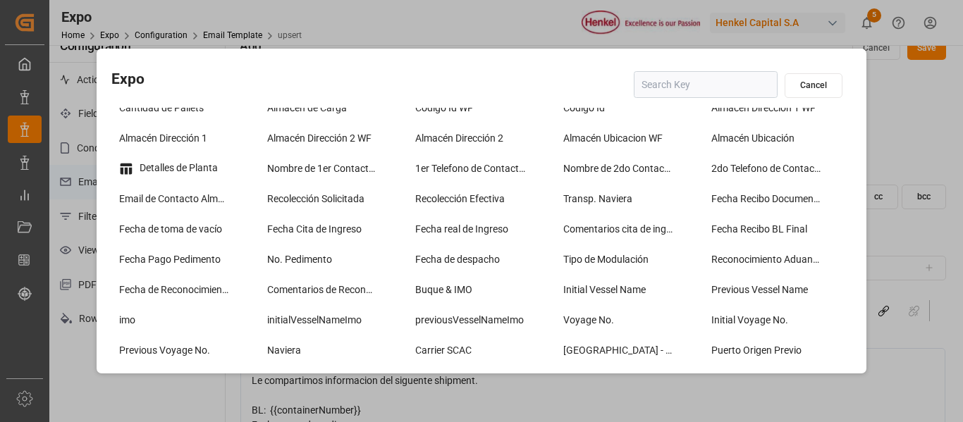
scroll to position [282, 0]
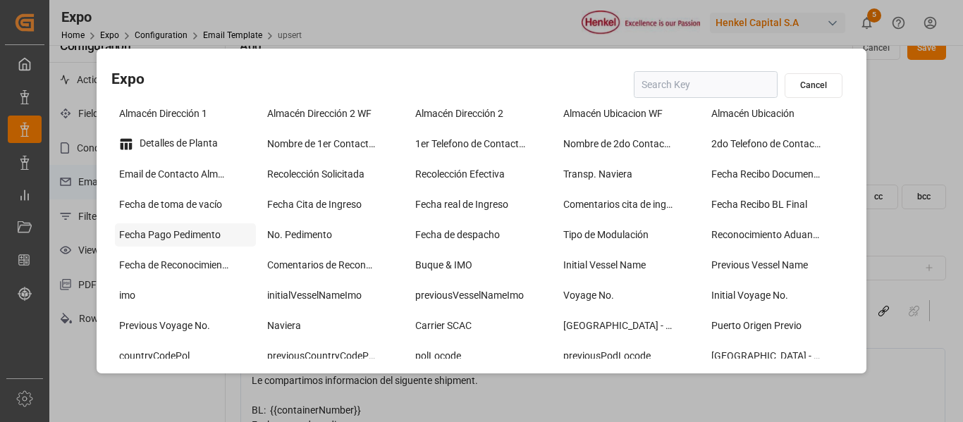
click at [172, 235] on div "Fecha Pago Pedimento" at bounding box center [185, 234] width 141 height 23
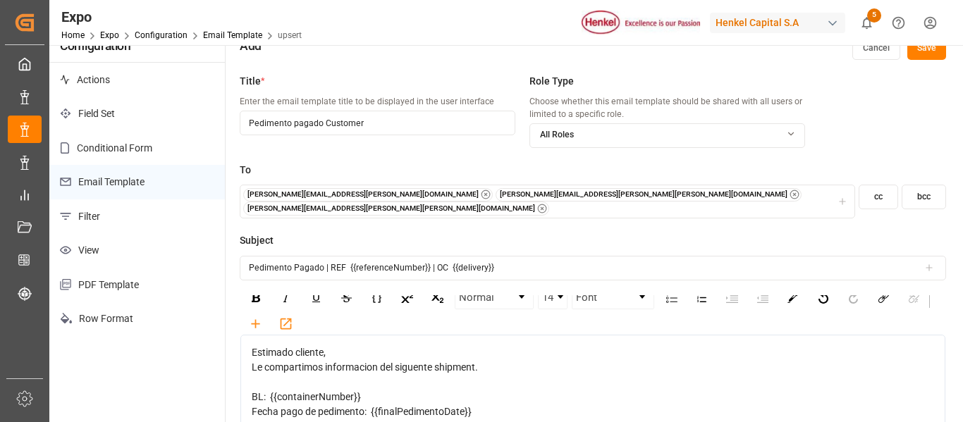
scroll to position [54, 0]
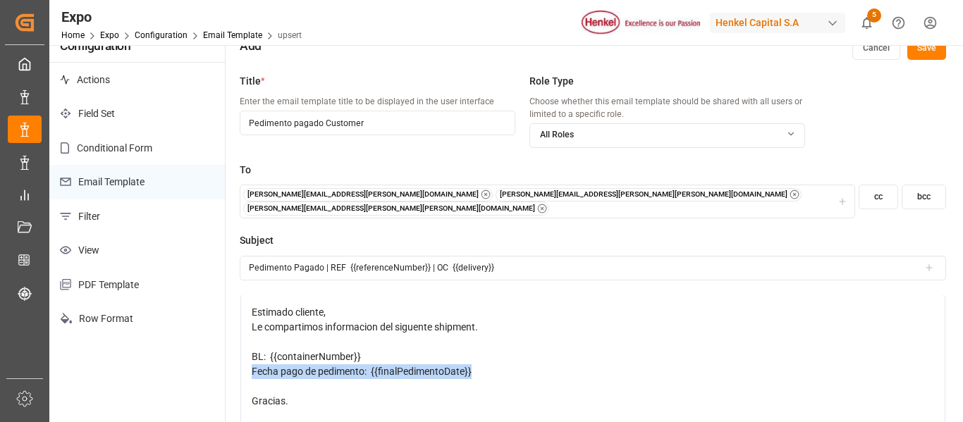
drag, startPoint x: 502, startPoint y: 362, endPoint x: 244, endPoint y: 360, distance: 258.0
click at [244, 360] on div "Estimado cliente, Le compartimos informacion del siguente shipment. BL: {{conta…" at bounding box center [592, 400] width 705 height 211
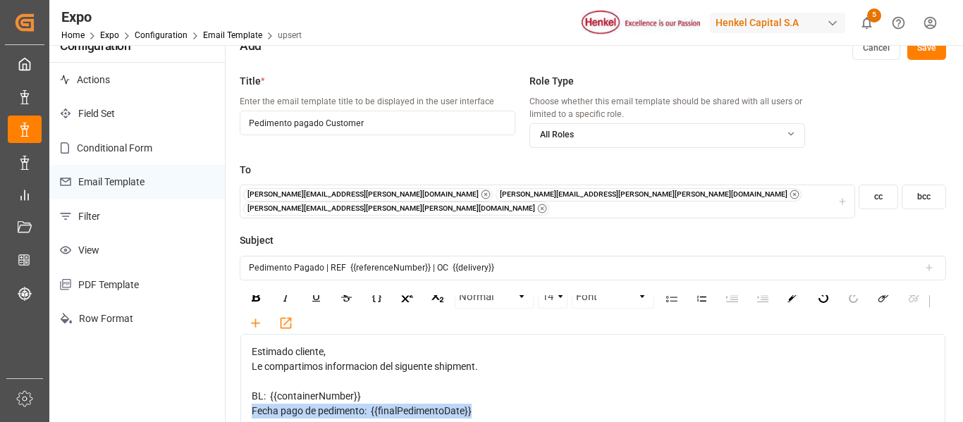
scroll to position [0, 0]
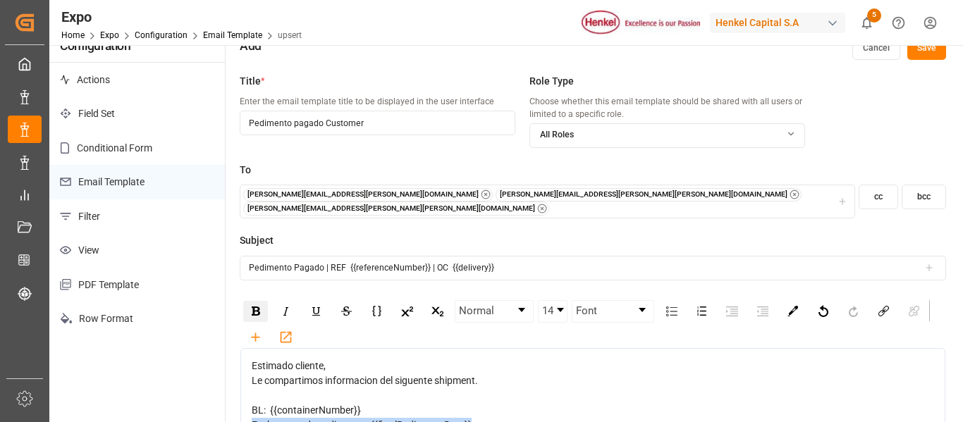
click at [259, 307] on img "rdw-inline-control" at bounding box center [256, 311] width 8 height 9
click at [554, 388] on div "rdw-editor" at bounding box center [593, 395] width 683 height 15
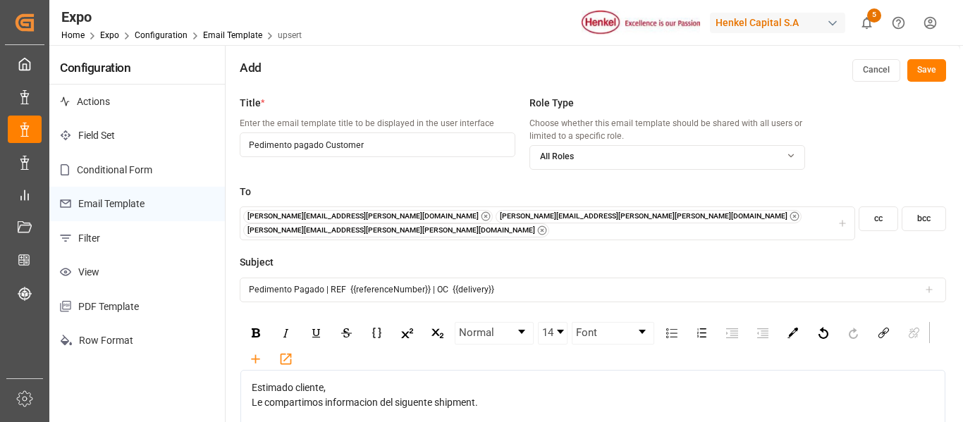
click at [933, 70] on button "Save" at bounding box center [926, 70] width 39 height 23
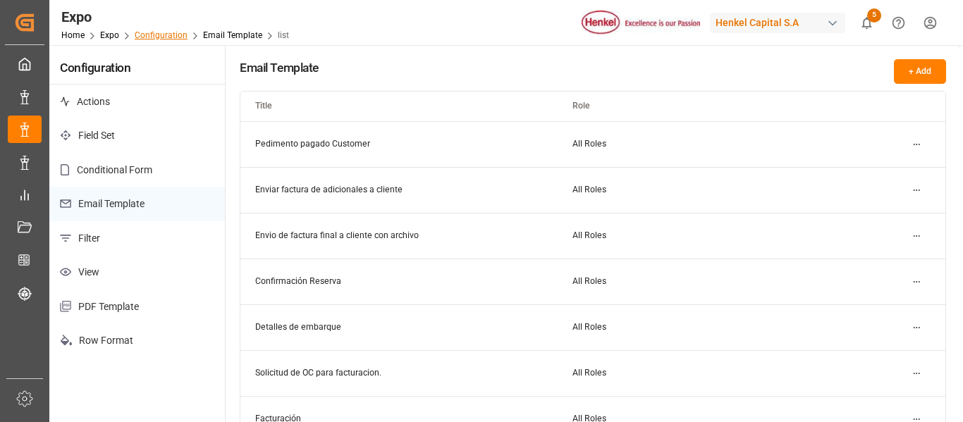
click at [157, 35] on link "Configuration" at bounding box center [161, 35] width 53 height 10
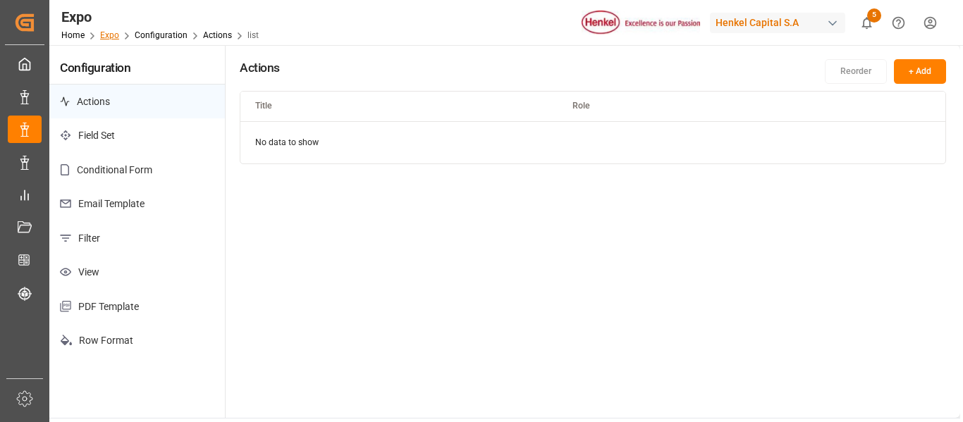
click at [106, 39] on link "Expo" at bounding box center [109, 35] width 19 height 10
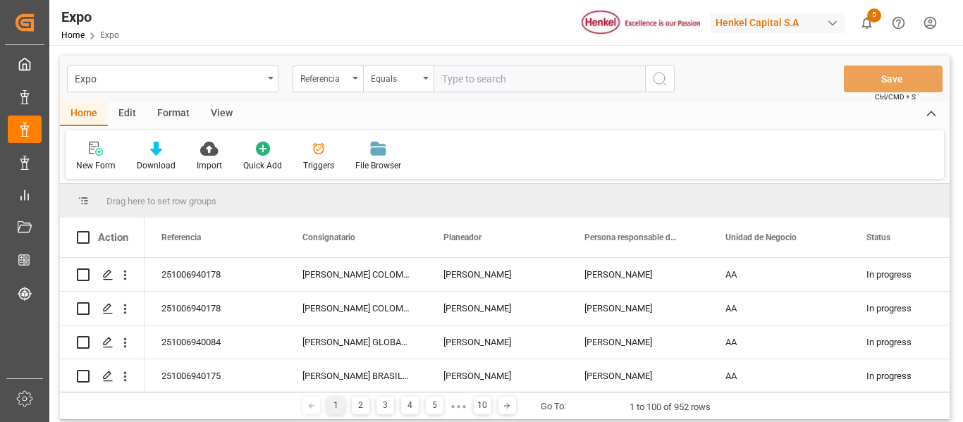
click at [316, 161] on div "Triggers" at bounding box center [318, 165] width 31 height 13
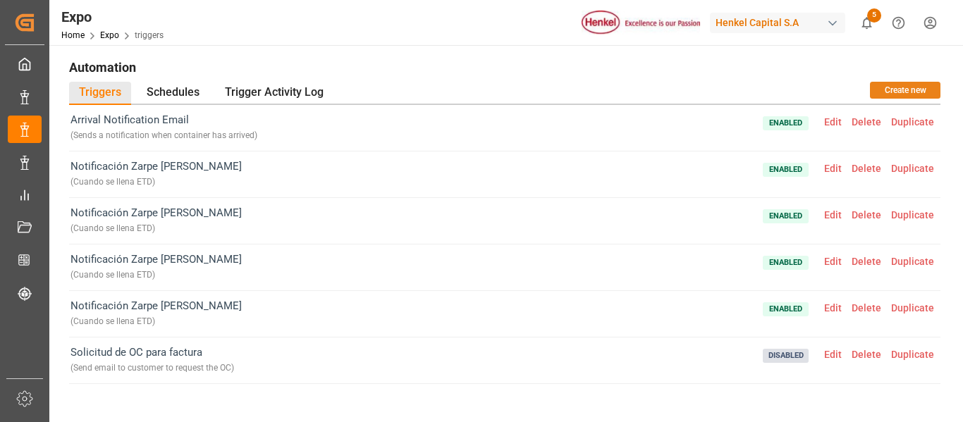
click at [895, 85] on button "Create new" at bounding box center [905, 90] width 70 height 17
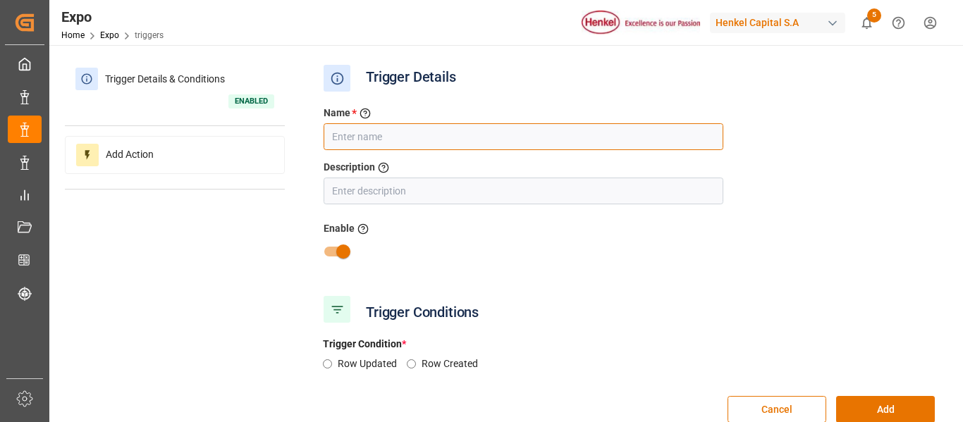
click at [364, 142] on input "text" at bounding box center [524, 136] width 400 height 27
type input "Payment export document"
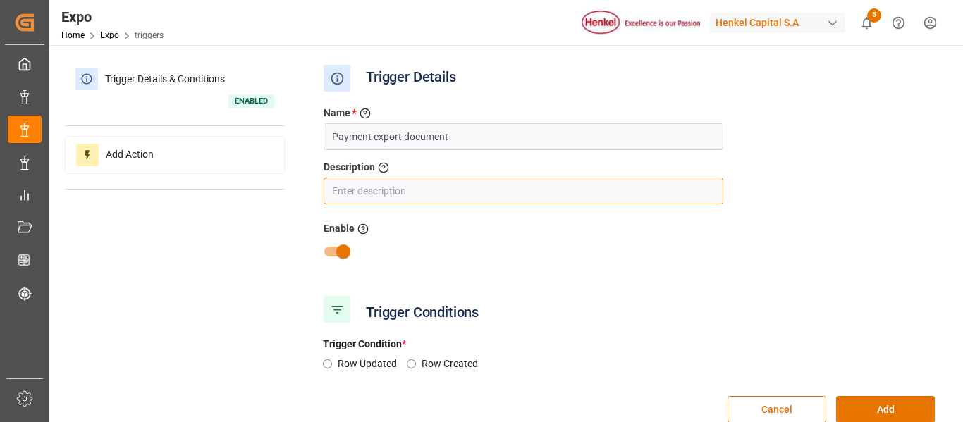
click at [405, 198] on input "text" at bounding box center [524, 191] width 400 height 27
click at [421, 195] on input "text" at bounding box center [524, 191] width 400 height 27
type input "Notify export Payment date"
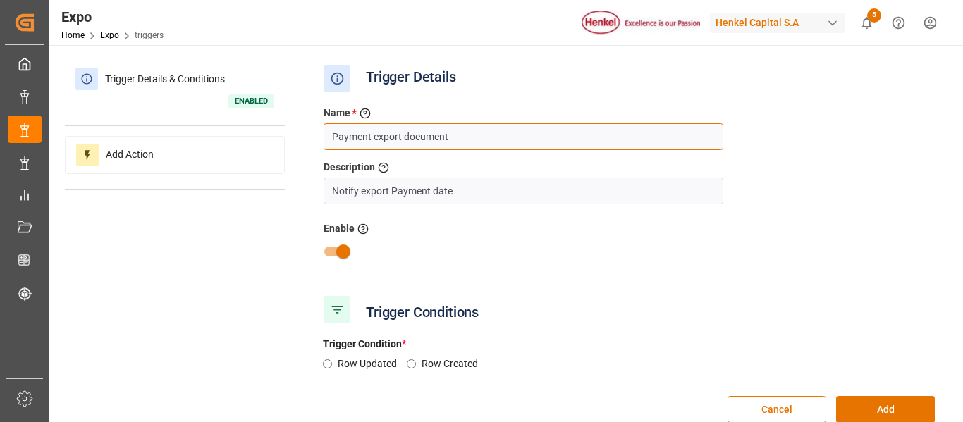
click at [367, 137] on input "Payment export document" at bounding box center [524, 136] width 400 height 27
click at [346, 139] on input "Payment export document" at bounding box center [524, 136] width 400 height 27
click at [360, 139] on input "export document" at bounding box center [524, 136] width 400 height 27
paste input "Payment"
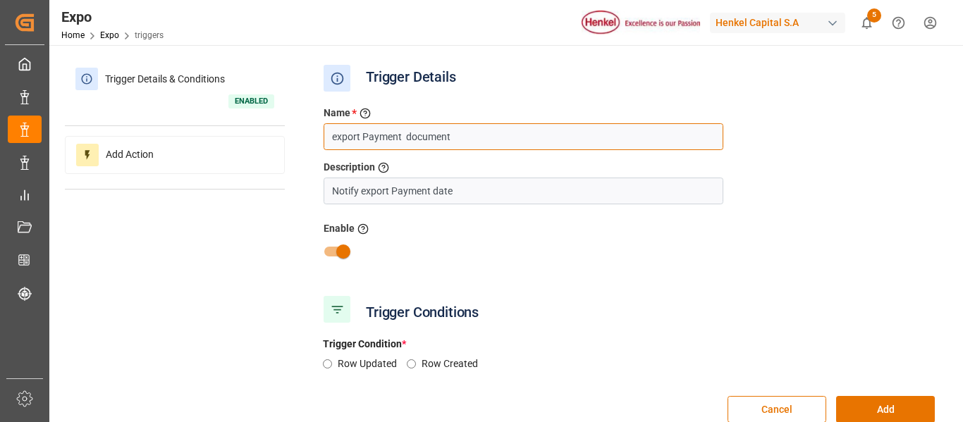
click at [333, 140] on input "export Payment document" at bounding box center [524, 136] width 400 height 27
type input "Export Payment document"
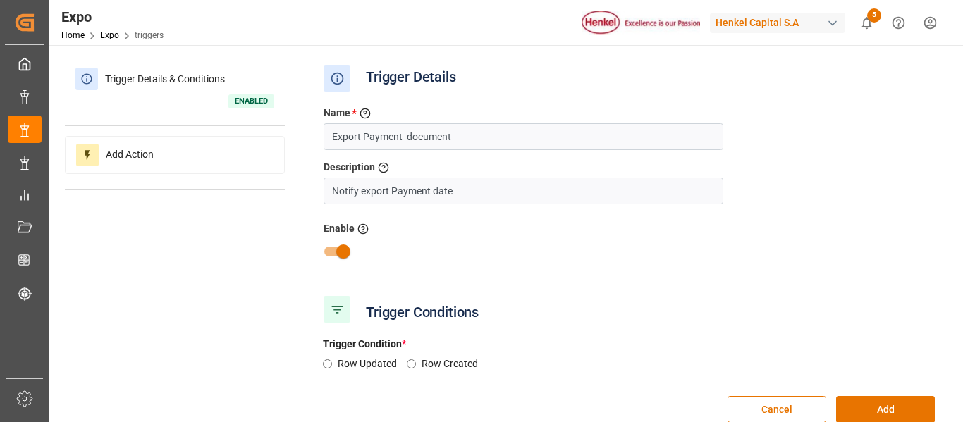
click at [567, 254] on div at bounding box center [629, 251] width 632 height 27
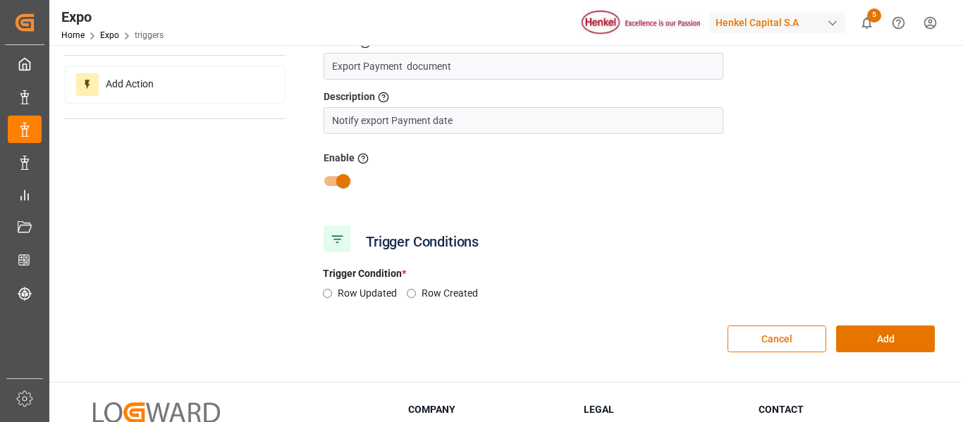
click at [328, 297] on input "Row Updated" at bounding box center [327, 293] width 9 height 9
radio input "true"
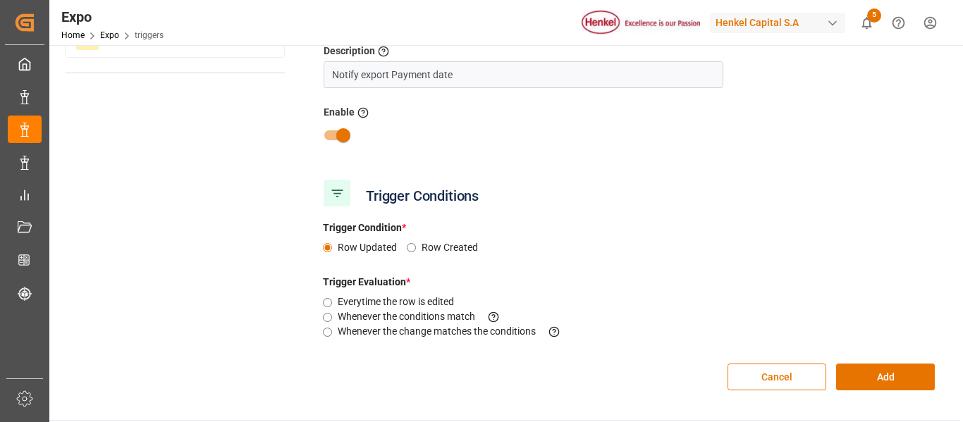
scroll to position [141, 0]
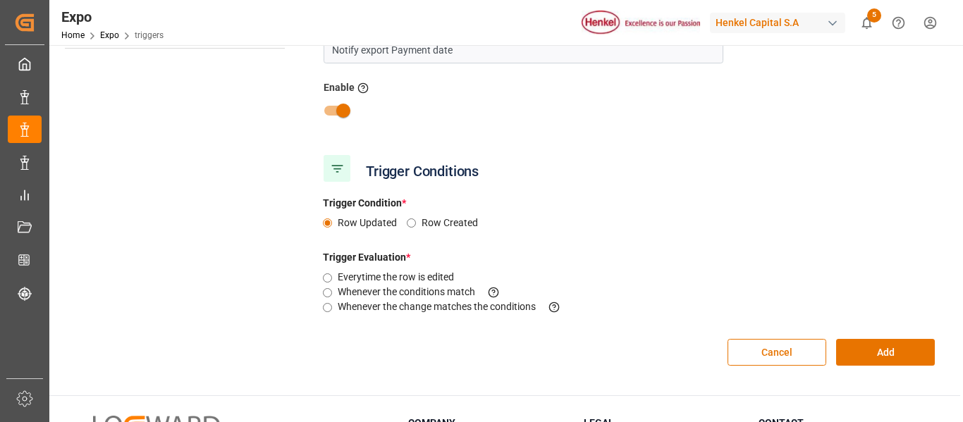
click at [332, 295] on div "Whenever the conditions match This criteria is evaluated when the changes made …" at bounding box center [417, 292] width 188 height 15
click at [328, 290] on input "Whenever the conditions match This criteria is evaluated when the changes made …" at bounding box center [327, 292] width 9 height 9
radio input "true"
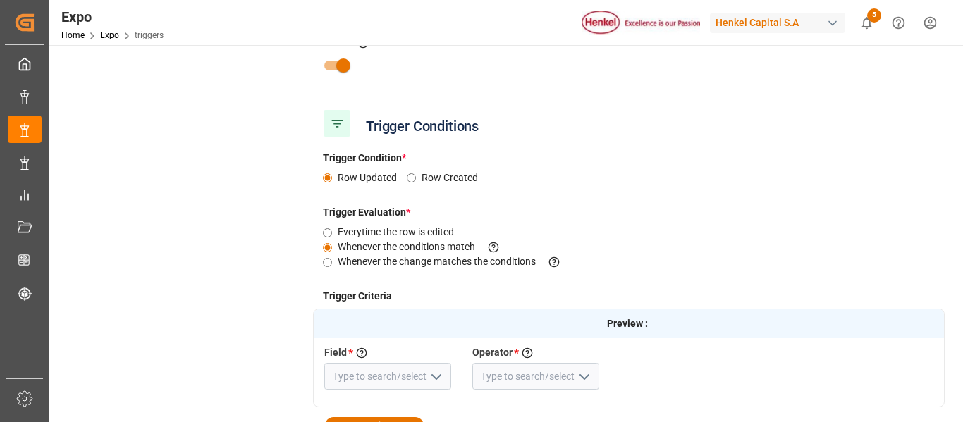
scroll to position [211, 0]
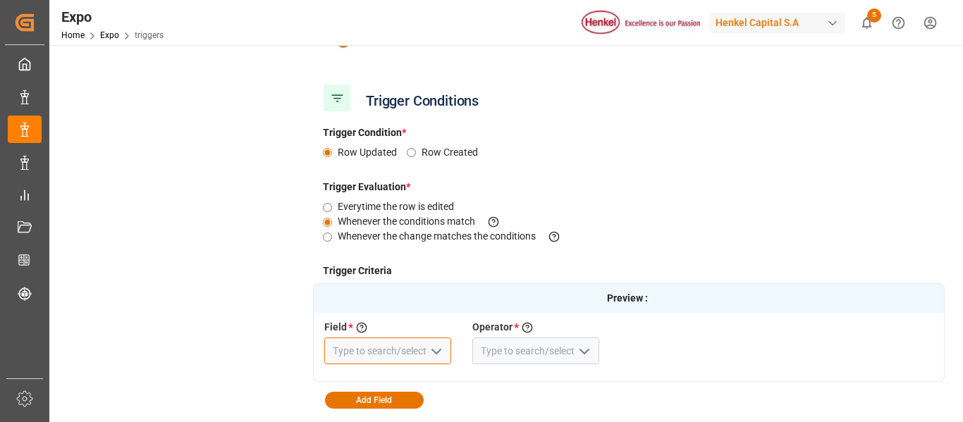
click at [388, 345] on input at bounding box center [387, 351] width 127 height 27
click at [433, 350] on polyline "open menu" at bounding box center [436, 352] width 8 height 4
click at [398, 351] on input at bounding box center [387, 351] width 127 height 27
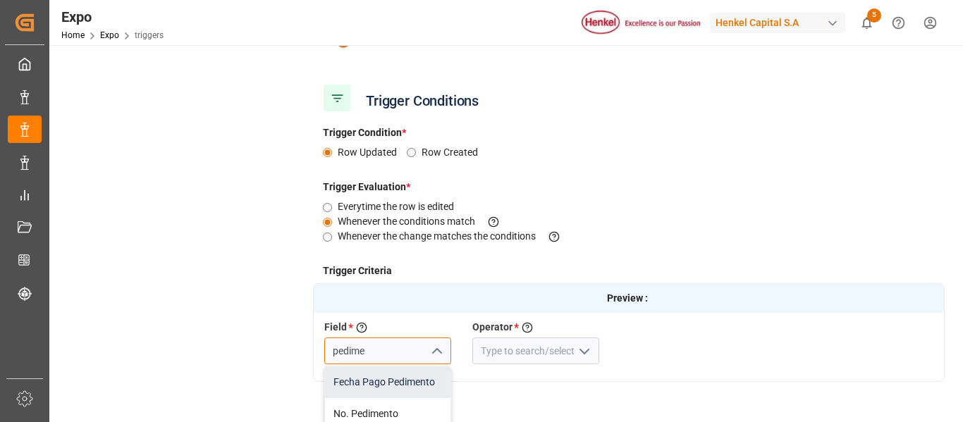
click at [395, 376] on div "Fecha Pago Pedimento" at bounding box center [387, 383] width 125 height 32
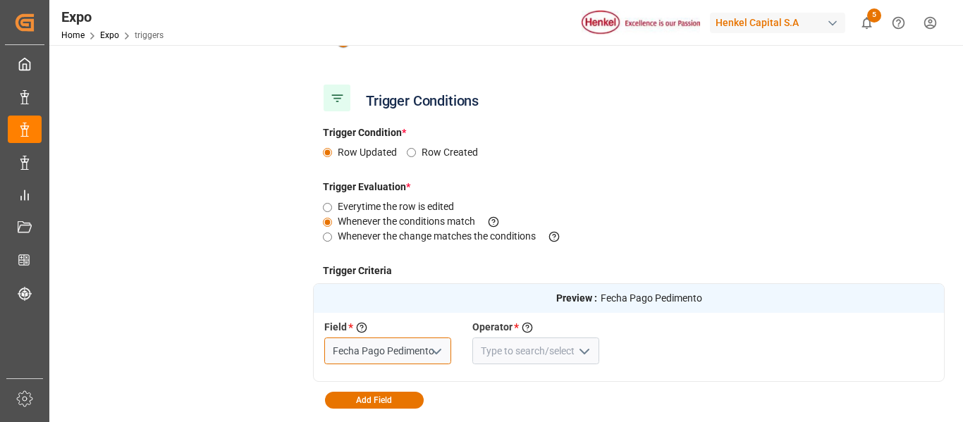
type input "Fecha Pago Pedimento"
click at [586, 352] on polyline "open menu" at bounding box center [584, 352] width 8 height 4
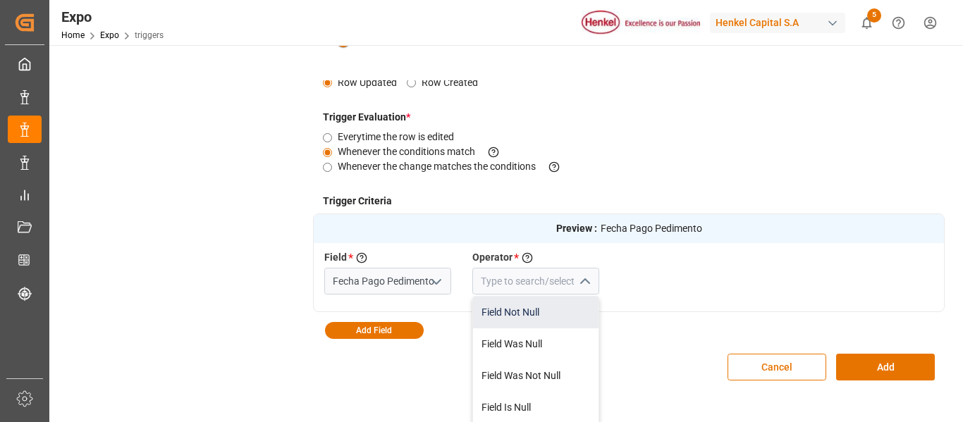
click at [540, 314] on div "Field Not Null" at bounding box center [535, 313] width 125 height 32
type input "Field Not Null"
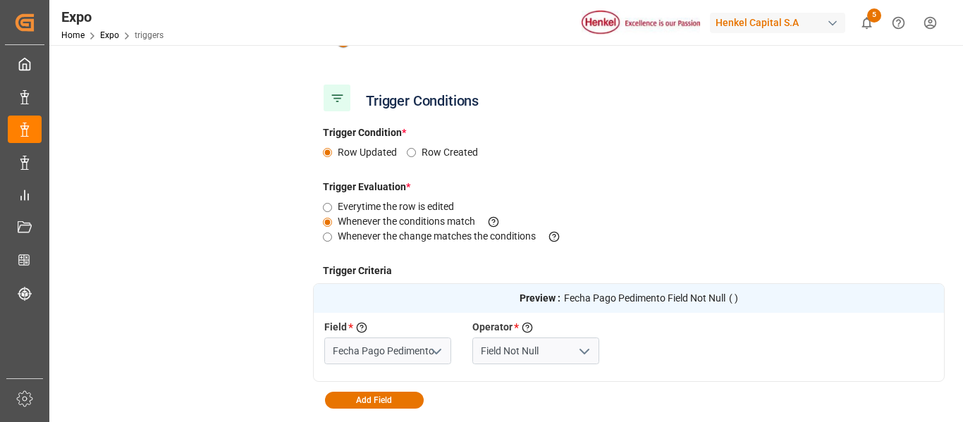
scroll to position [282, 0]
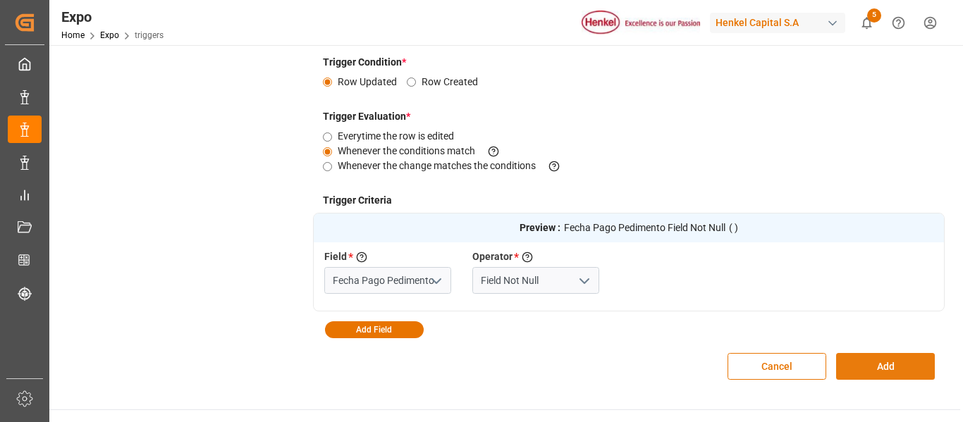
click at [885, 373] on button "Add" at bounding box center [885, 366] width 99 height 27
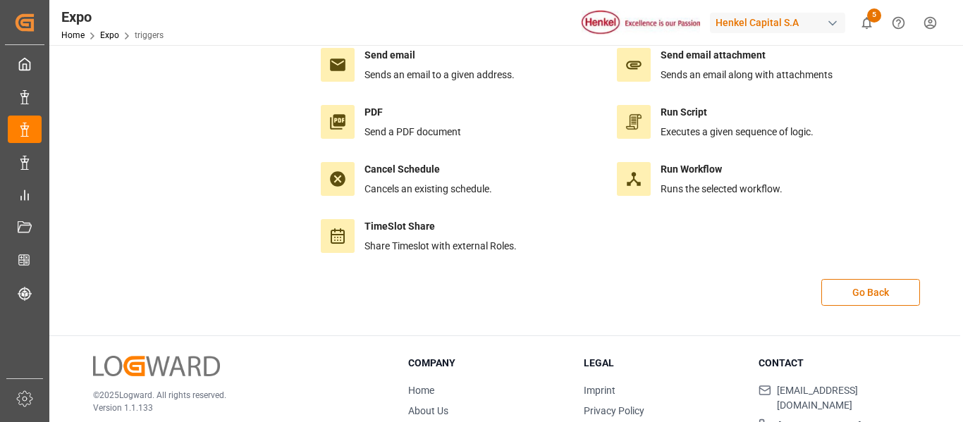
scroll to position [78, 0]
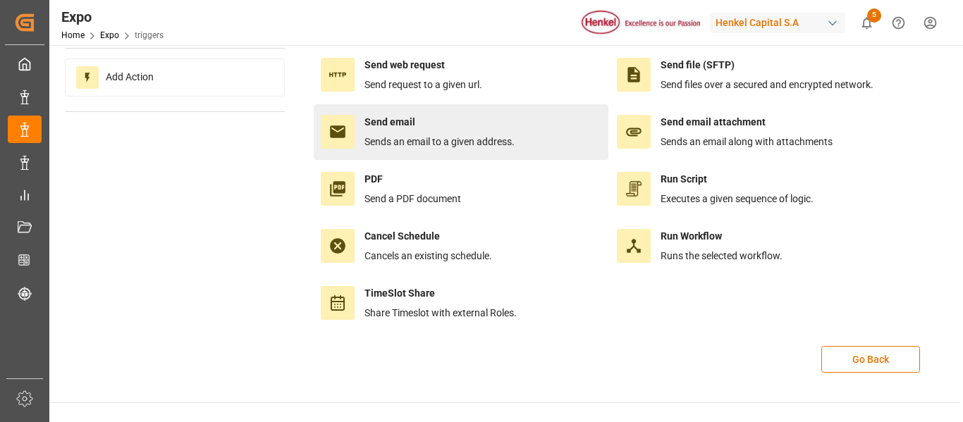
click at [419, 137] on span "Sends an email to a given address." at bounding box center [439, 141] width 150 height 11
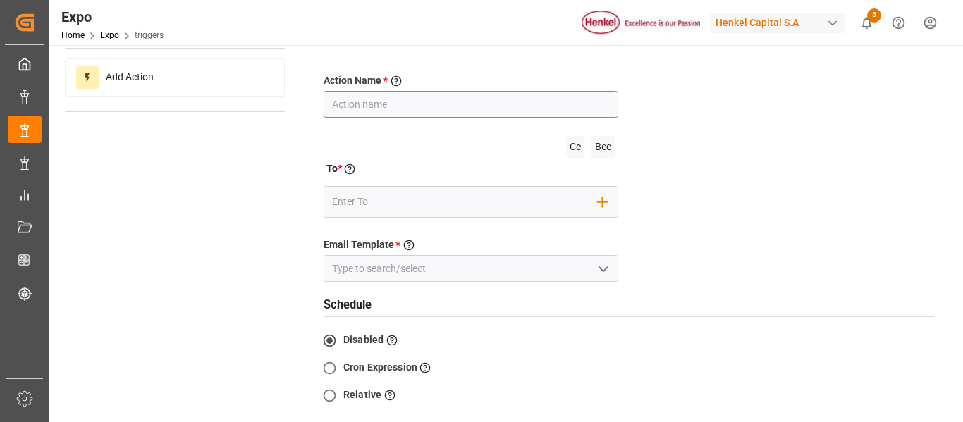
click at [406, 97] on input "text" at bounding box center [471, 104] width 295 height 27
type input "Send Email with export payment date"
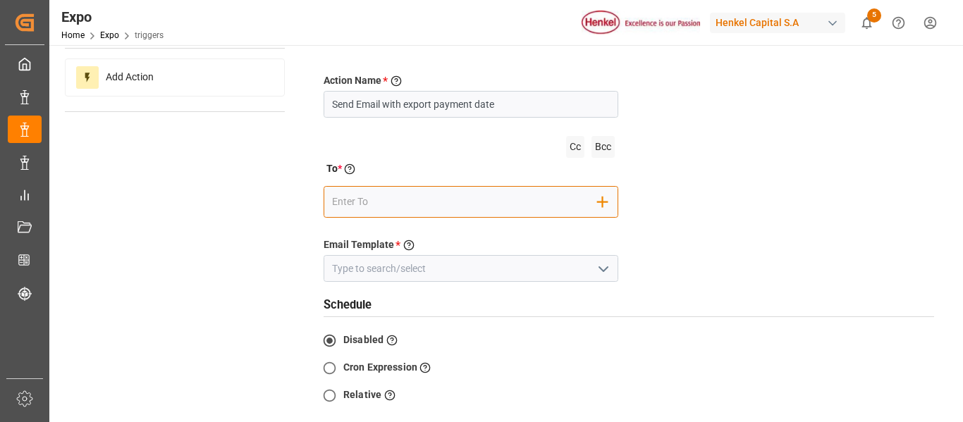
click at [428, 189] on div "Add Field to To" at bounding box center [471, 202] width 295 height 32
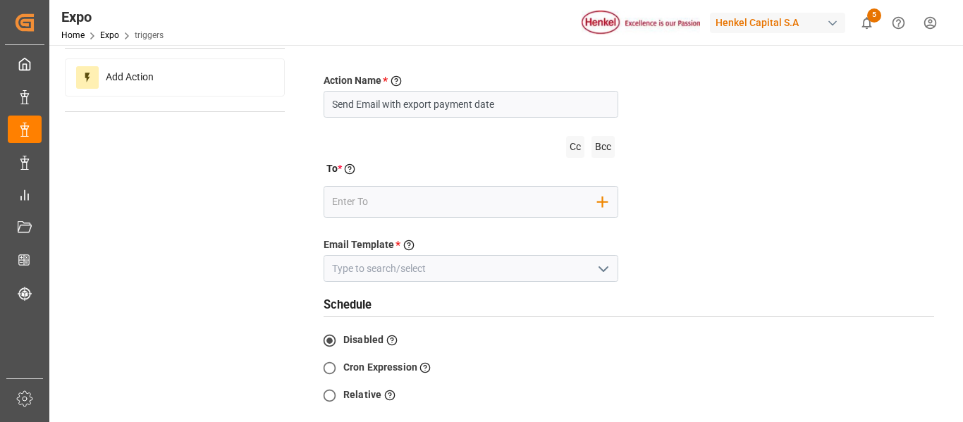
click at [610, 275] on icon "open menu" at bounding box center [603, 269] width 17 height 17
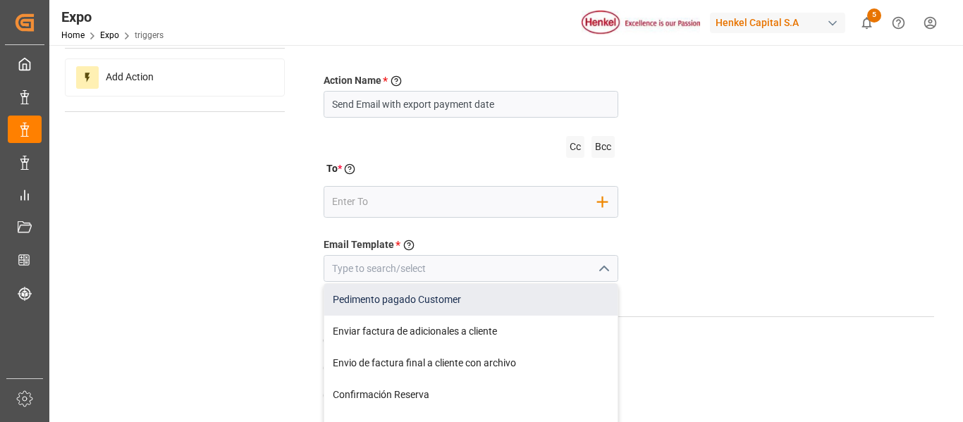
click at [473, 304] on div "Pedimento pagado Customer" at bounding box center [470, 300] width 293 height 32
type input "Pedimento pagado Customer"
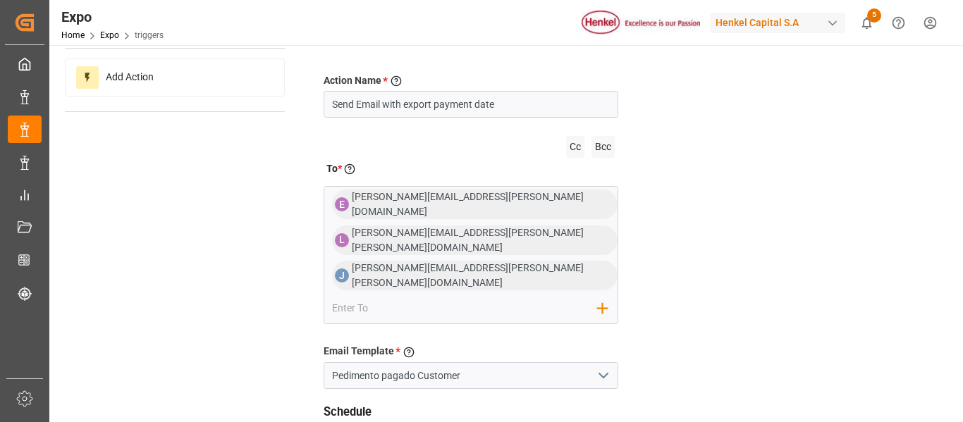
click at [712, 272] on div "Action Name * Give a name to the action being created Send Email with export pa…" at bounding box center [629, 352] width 632 height 615
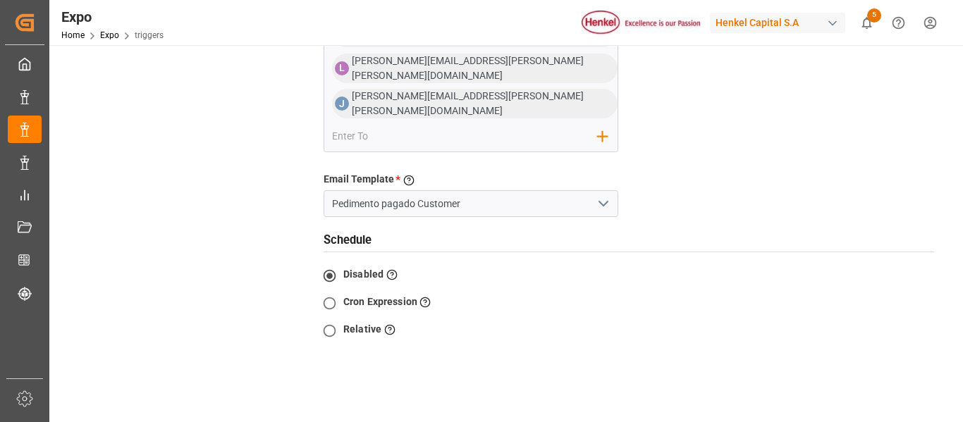
scroll to position [359, 0]
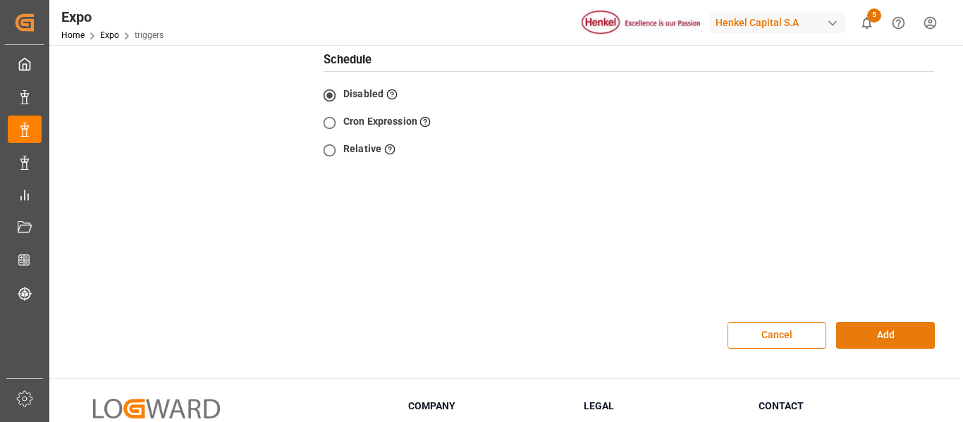
click at [927, 322] on button "Add" at bounding box center [885, 335] width 99 height 27
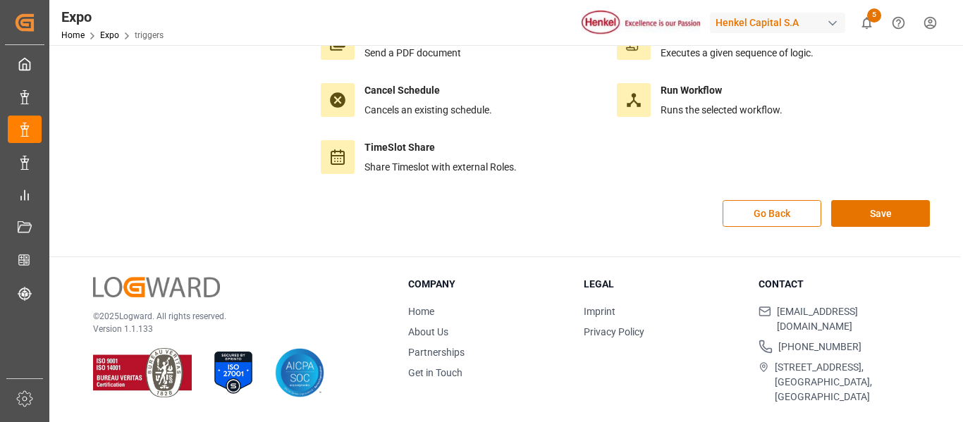
scroll to position [218, 0]
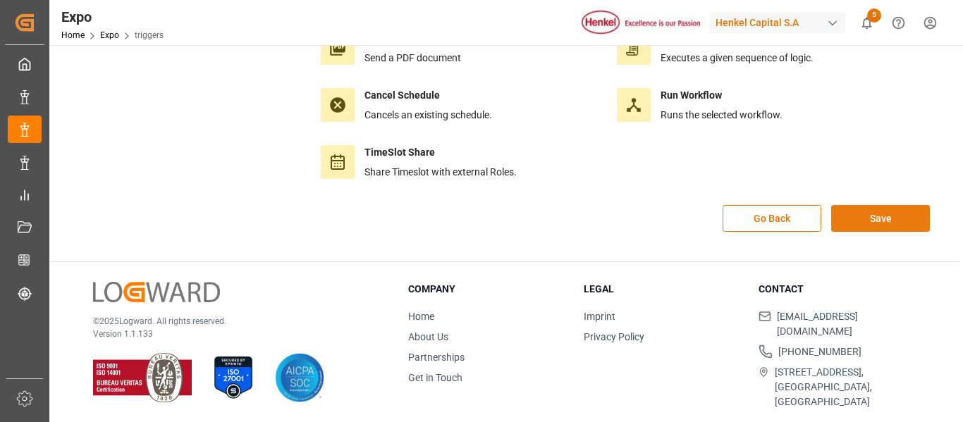
click at [889, 225] on button "Save" at bounding box center [880, 218] width 99 height 27
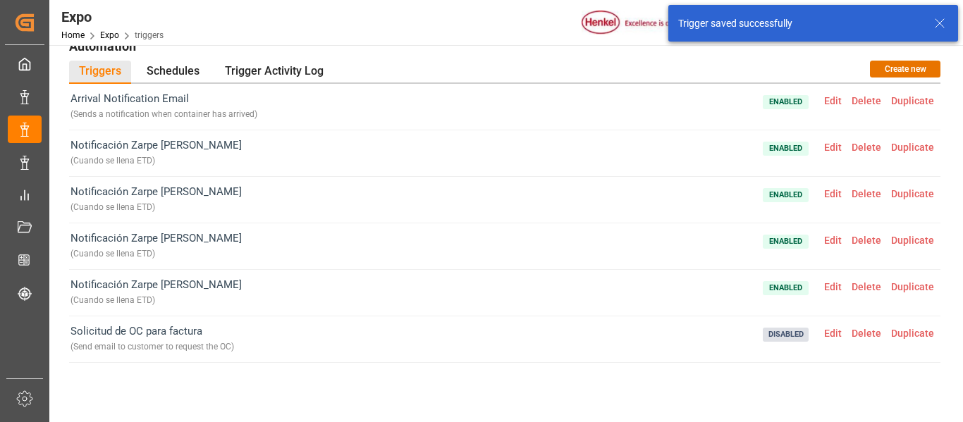
scroll to position [0, 0]
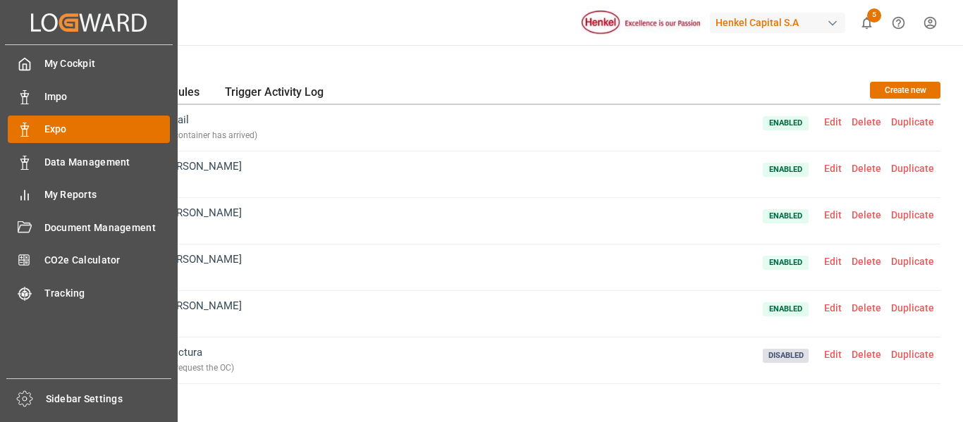
click at [30, 134] on icon at bounding box center [25, 130] width 14 height 14
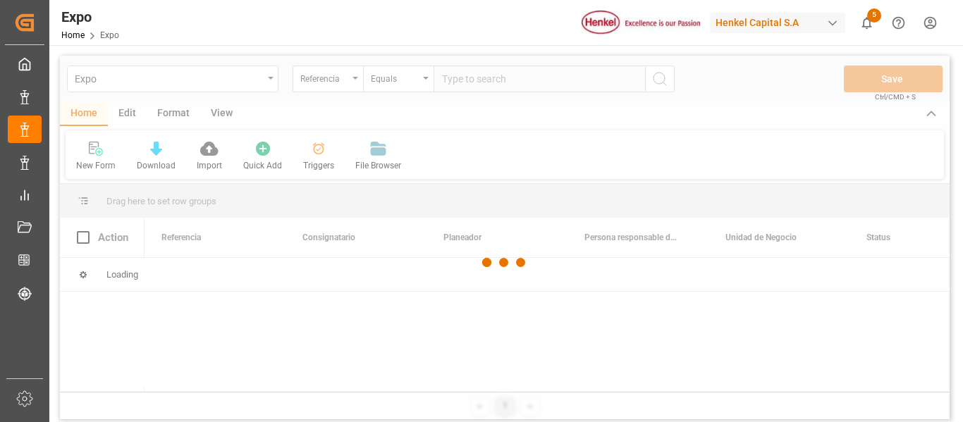
click at [483, 82] on div at bounding box center [504, 263] width 889 height 414
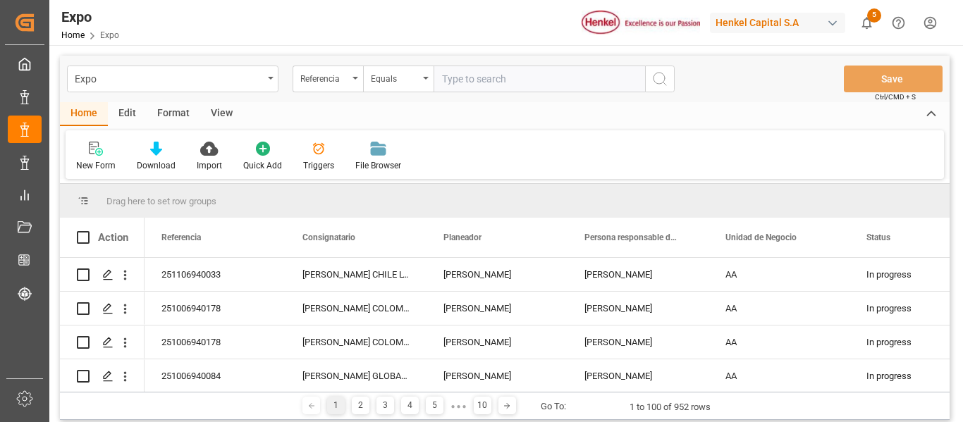
click at [483, 82] on input "text" at bounding box center [538, 79] width 211 height 27
paste input "251006960025"
type input "251006960025"
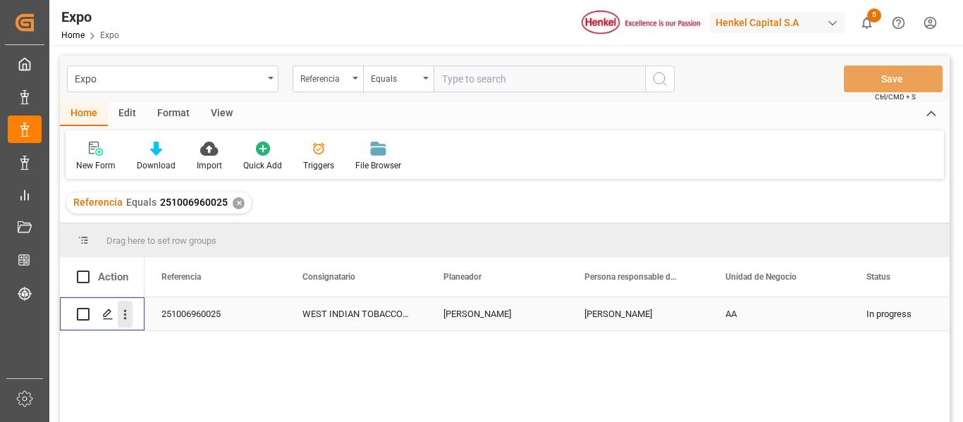
click at [125, 316] on icon "open menu" at bounding box center [125, 314] width 15 height 15
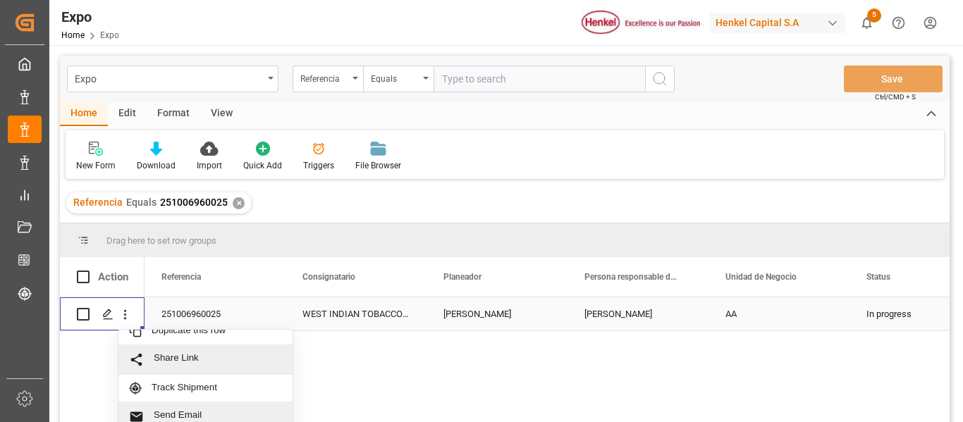
scroll to position [63, 0]
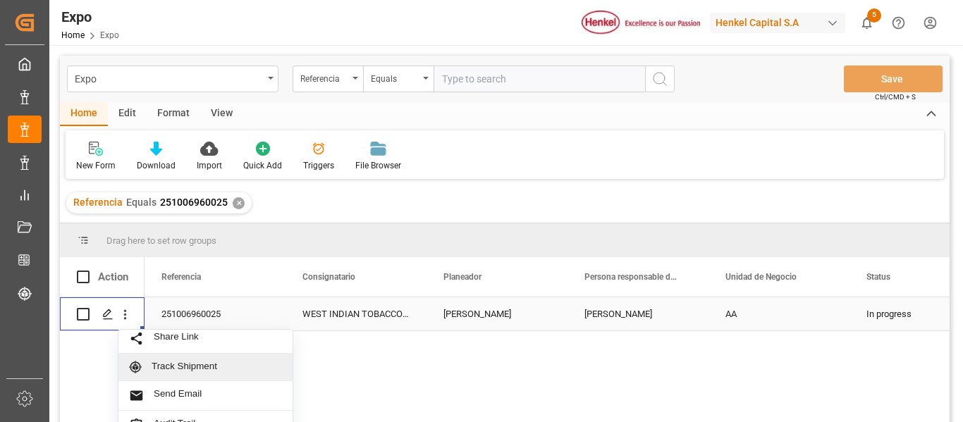
click at [185, 368] on span "Track Shipment" at bounding box center [217, 367] width 130 height 13
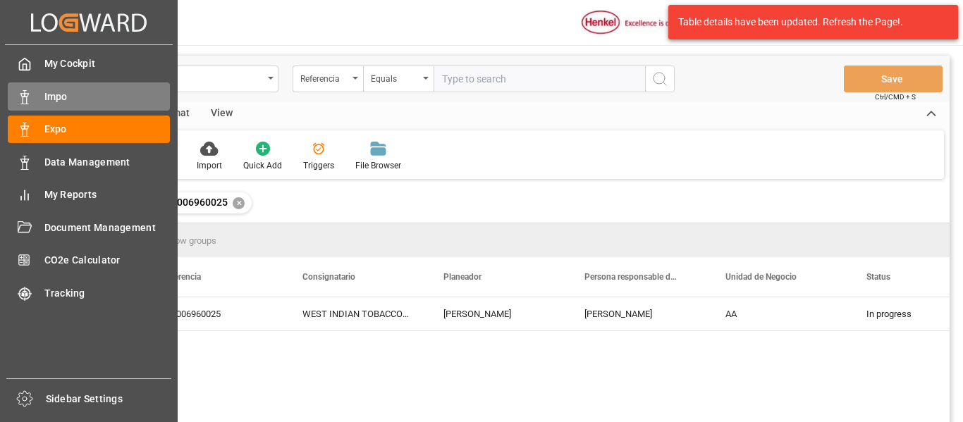
click at [36, 103] on div "Impo Impo" at bounding box center [89, 95] width 162 height 27
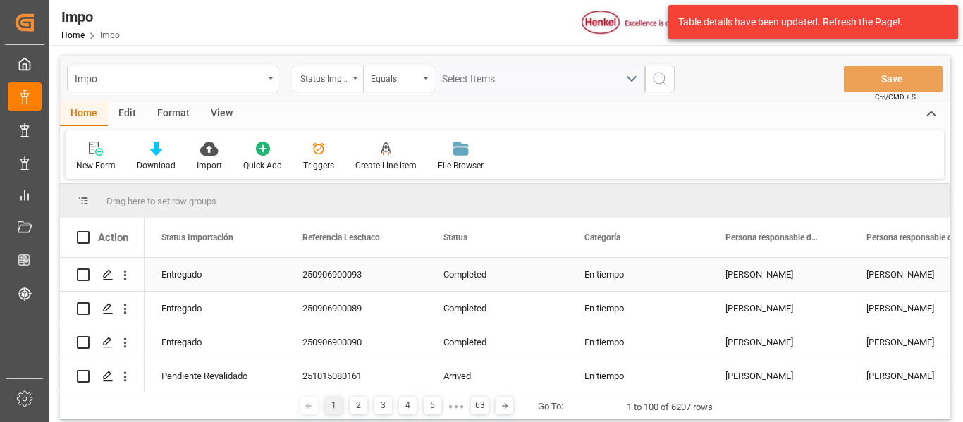
click at [478, 276] on div "Completed" at bounding box center [496, 274] width 141 height 33
click at [259, 240] on span at bounding box center [262, 237] width 13 height 13
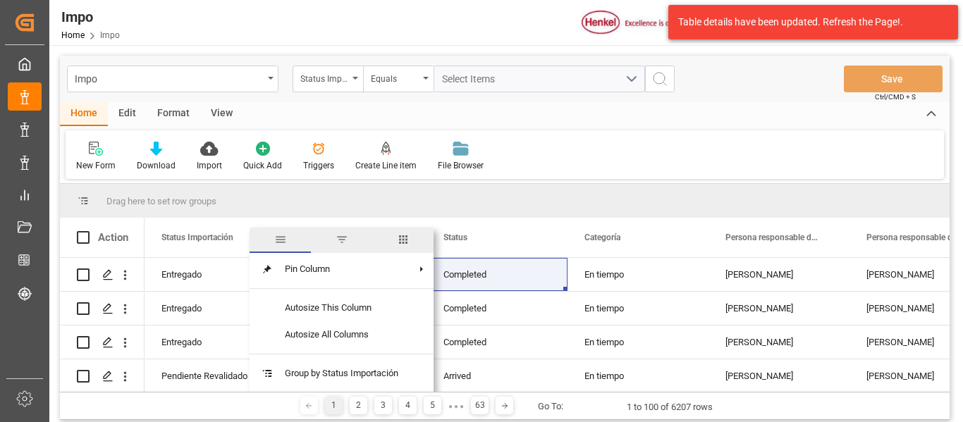
click at [410, 241] on span "columns" at bounding box center [403, 239] width 13 height 13
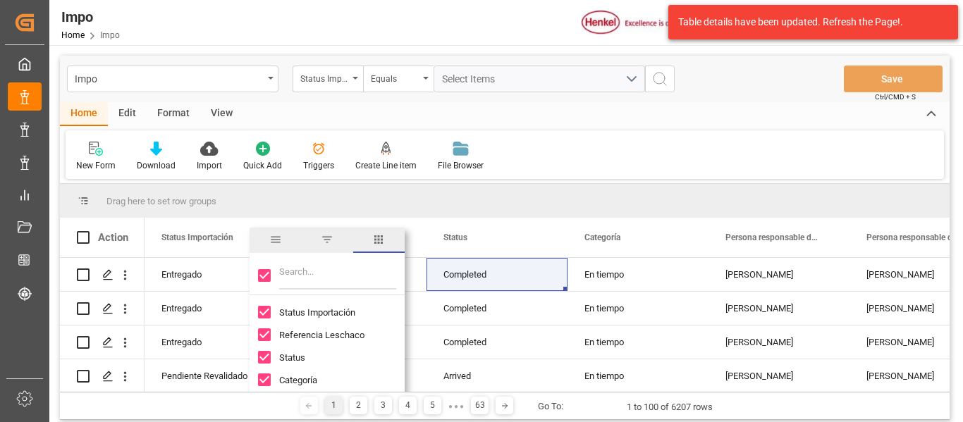
click at [264, 279] on input "Toggle Select All Columns" at bounding box center [264, 275] width 13 height 13
checkbox input "false"
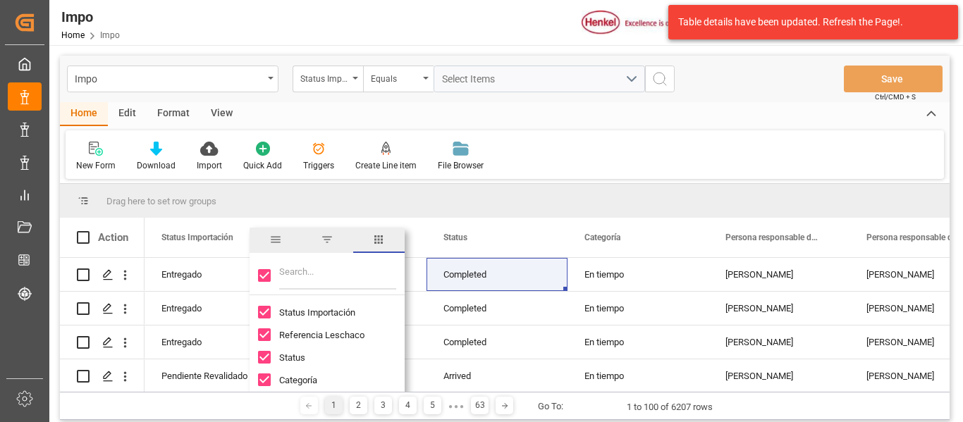
checkbox input "false"
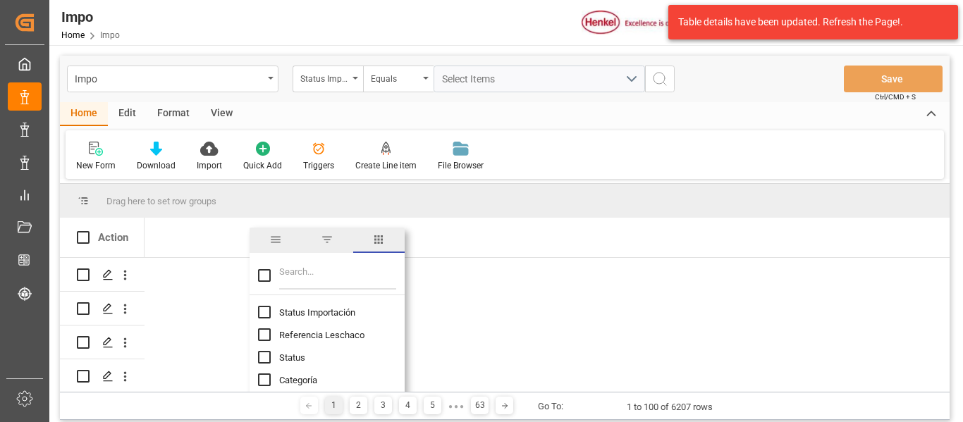
click at [264, 333] on input "Referencia Leschaco column toggle visibility (hidden)" at bounding box center [264, 334] width 13 height 13
checkbox input "true"
checkbox input "false"
click at [301, 275] on input "Filter Columns Input" at bounding box center [337, 275] width 117 height 28
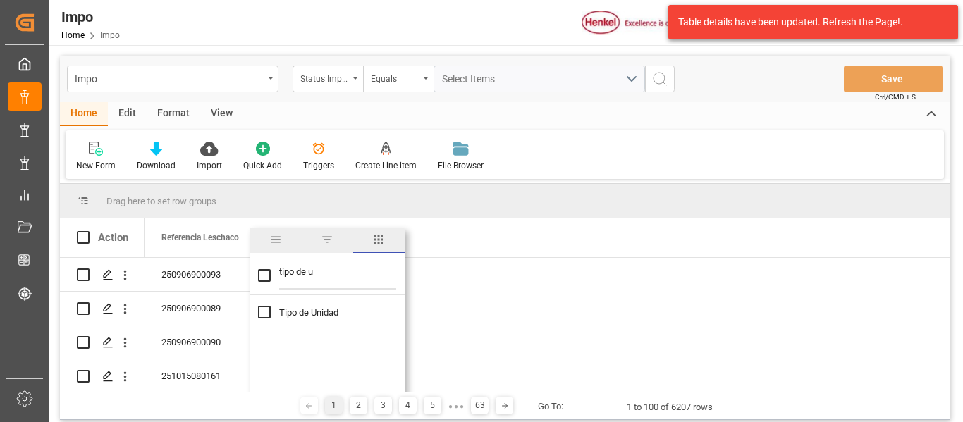
type input "tipo de u"
click at [269, 316] on input "Tipo de Unidad column toggle visibility (hidden)" at bounding box center [264, 312] width 13 height 13
checkbox input "true"
click at [319, 276] on input "tipo de u" at bounding box center [337, 275] width 117 height 28
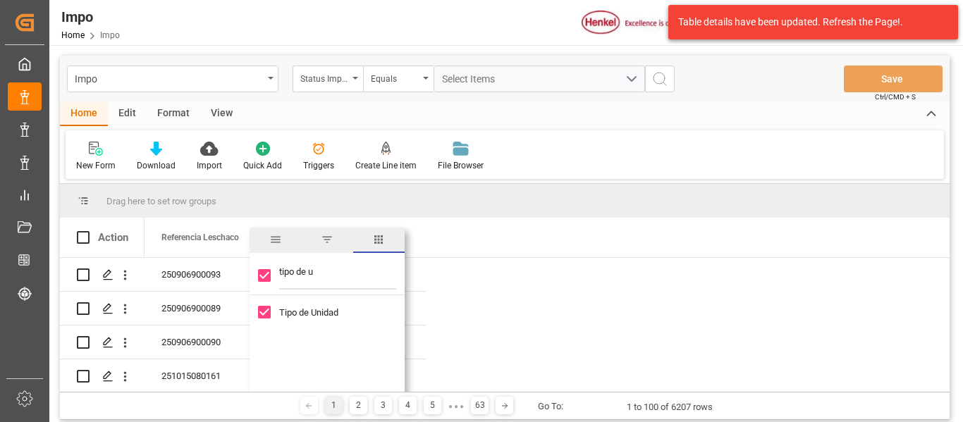
drag, startPoint x: 324, startPoint y: 276, endPoint x: 273, endPoint y: 273, distance: 50.1
click at [273, 273] on div "tipo de u" at bounding box center [327, 275] width 155 height 39
type input "carr"
checkbox input "false"
type input "carrier"
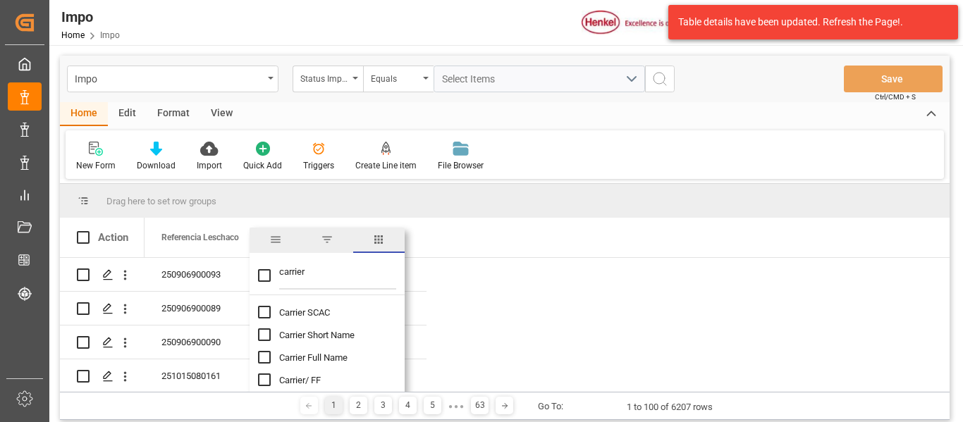
click at [262, 381] on input "Carrier/ FF column toggle visibility (hidden)" at bounding box center [264, 380] width 13 height 13
checkbox input "true"
checkbox input "false"
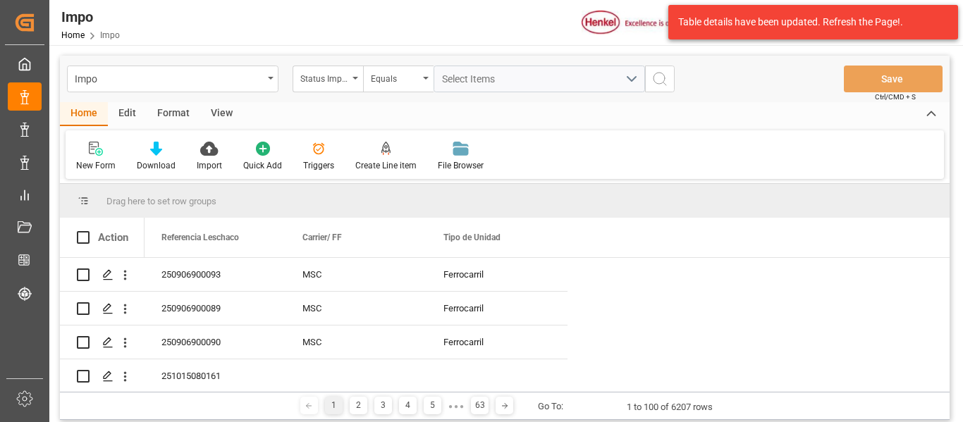
click at [622, 164] on div "New Form Download Import Quick Add Triggers Create Line item File Browser" at bounding box center [505, 154] width 878 height 49
click at [261, 240] on span at bounding box center [262, 237] width 13 height 13
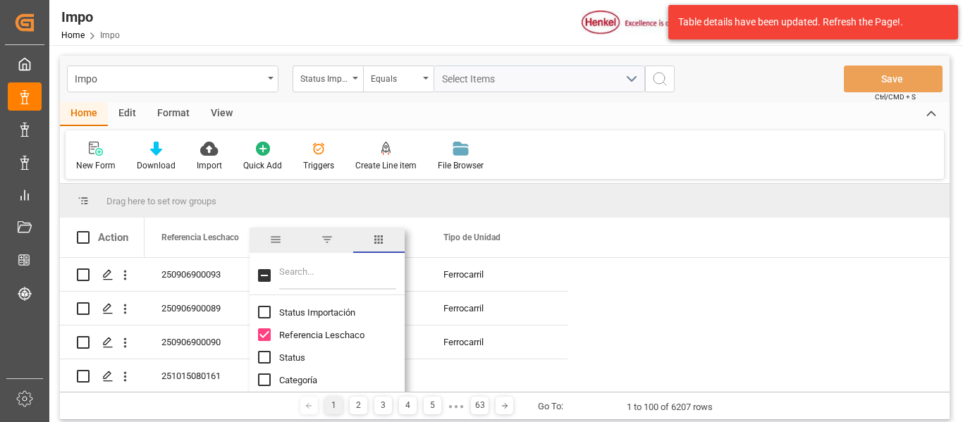
click at [295, 279] on input "Filter Columns Input" at bounding box center [337, 275] width 117 height 28
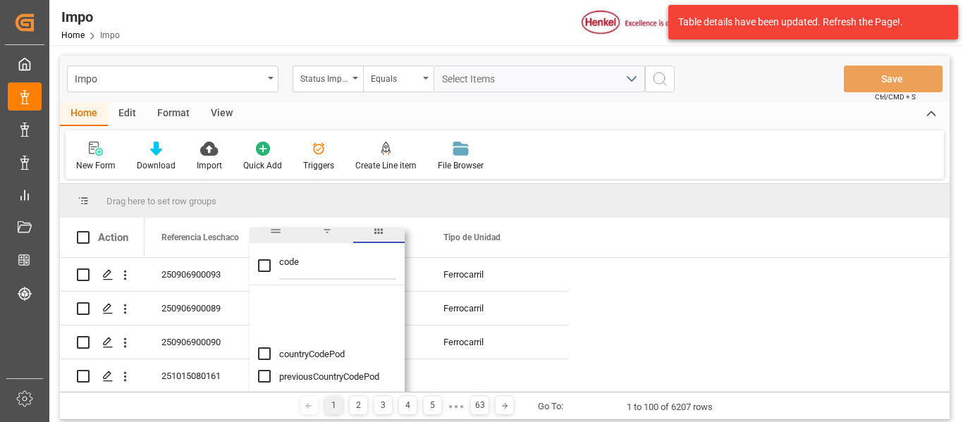
scroll to position [248, 0]
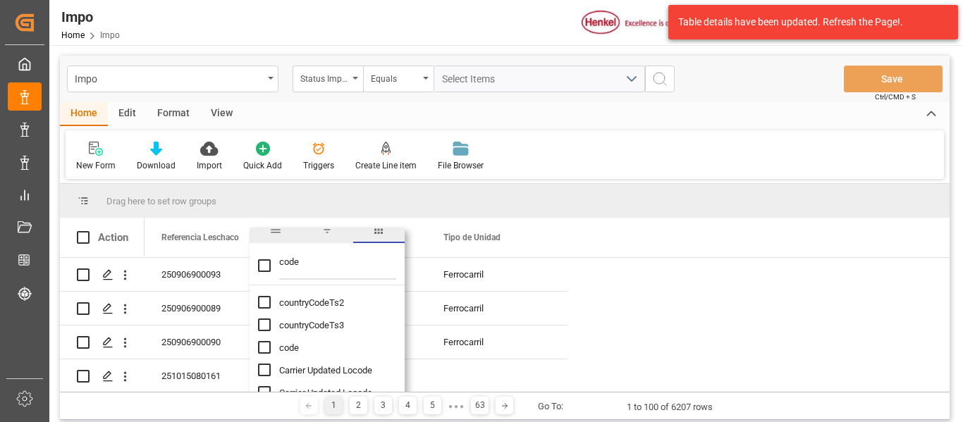
type input "code"
click at [263, 343] on input "code column toggle visibility (hidden)" at bounding box center [264, 347] width 13 height 13
checkbox input "true"
checkbox input "false"
click at [381, 235] on span "columns" at bounding box center [378, 229] width 13 height 13
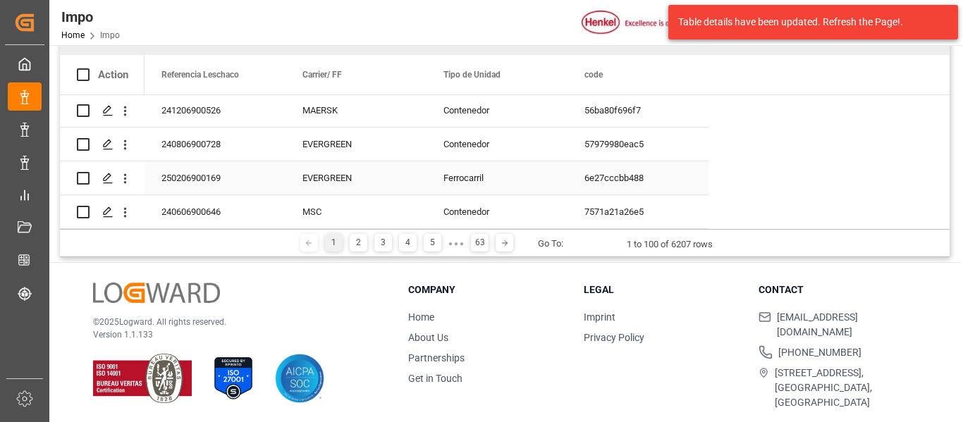
scroll to position [164, 0]
click at [359, 242] on div "2" at bounding box center [359, 242] width 18 height 18
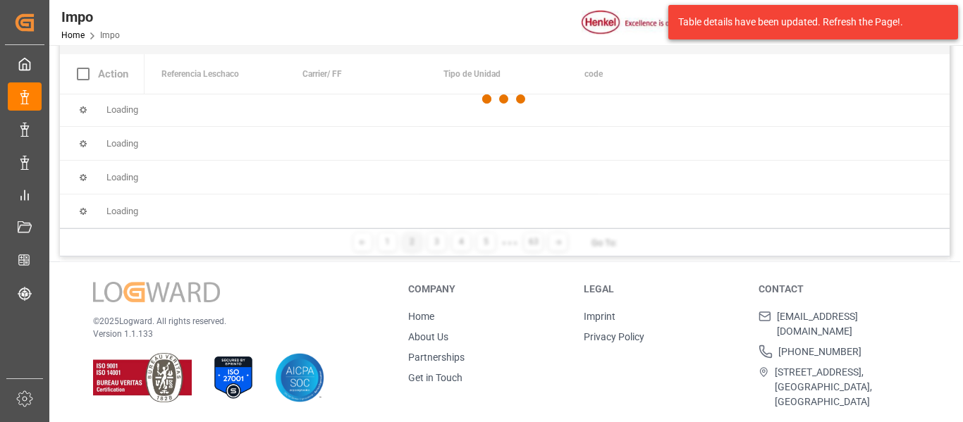
scroll to position [0, 0]
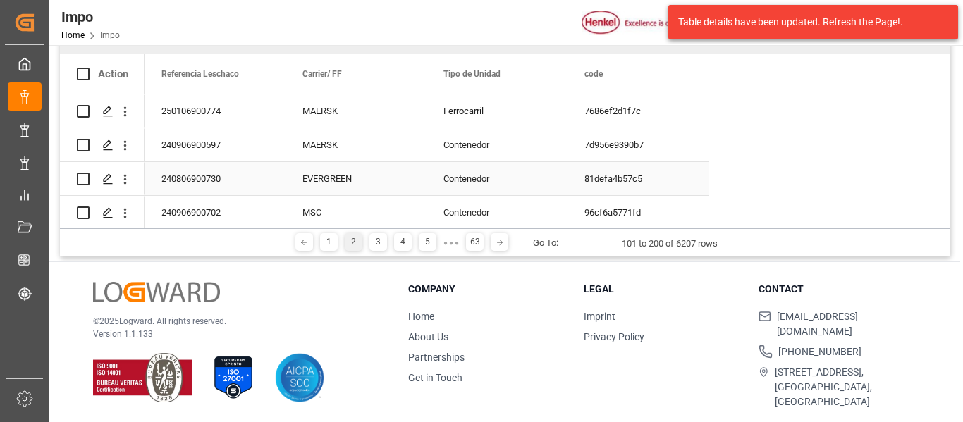
click at [323, 177] on div "EVERGREEN" at bounding box center [355, 178] width 141 height 33
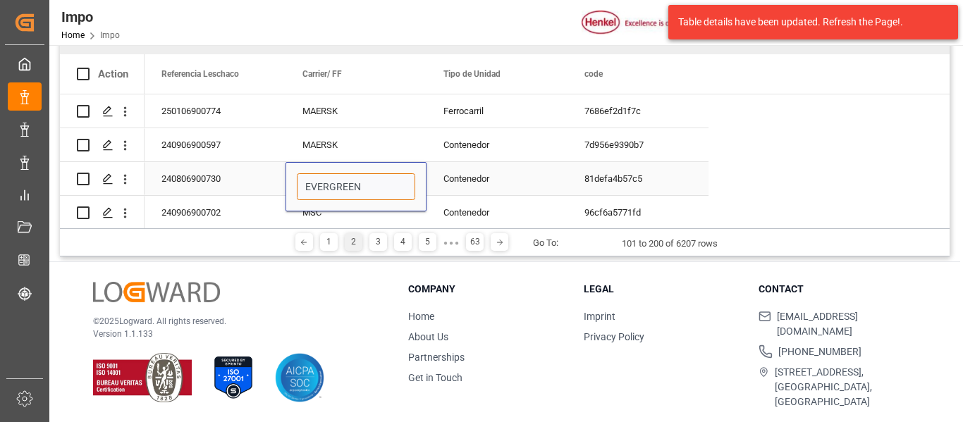
click at [333, 173] on input "EVERGREEN" at bounding box center [356, 186] width 118 height 27
click at [361, 184] on input "EVERGREEN" at bounding box center [356, 186] width 118 height 27
click at [471, 185] on div "Contenedor" at bounding box center [496, 178] width 141 height 33
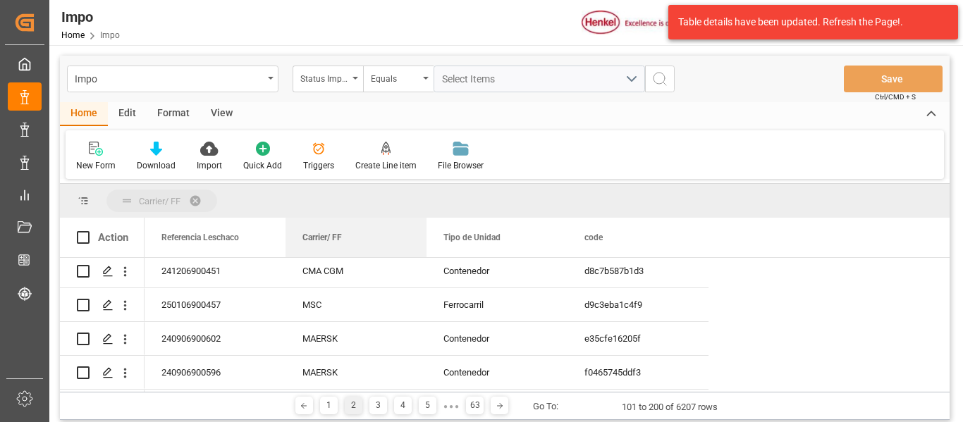
drag, startPoint x: 327, startPoint y: 240, endPoint x: 310, endPoint y: 201, distance: 42.9
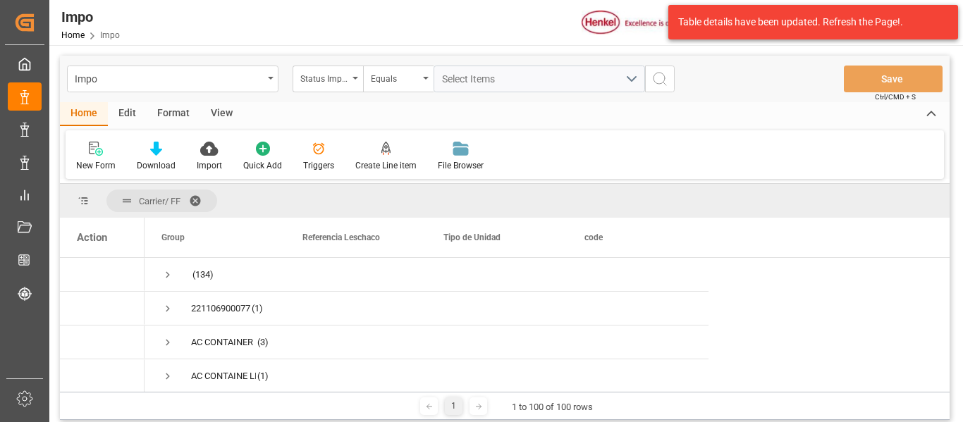
click at [481, 202] on div "Carrier/ FF" at bounding box center [504, 201] width 889 height 34
click at [195, 199] on span at bounding box center [200, 201] width 23 height 13
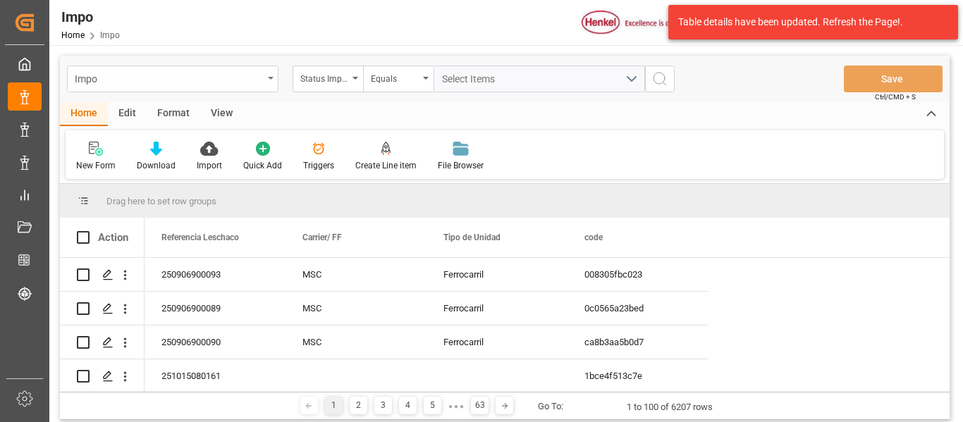
click at [264, 80] on div "Impo" at bounding box center [172, 79] width 211 height 27
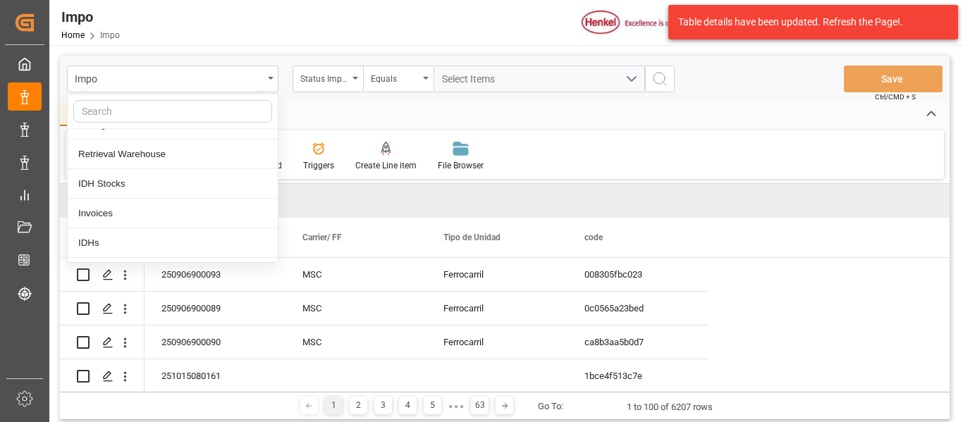
scroll to position [141, 0]
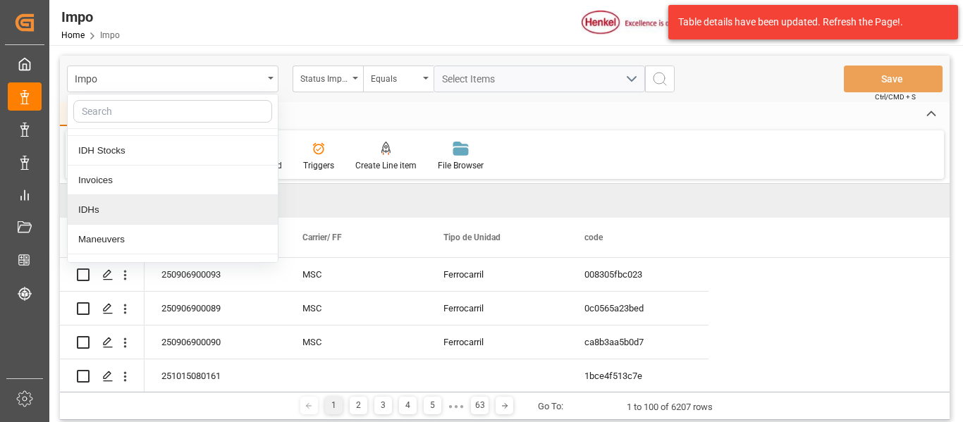
click at [125, 202] on div "IDHs" at bounding box center [173, 210] width 210 height 30
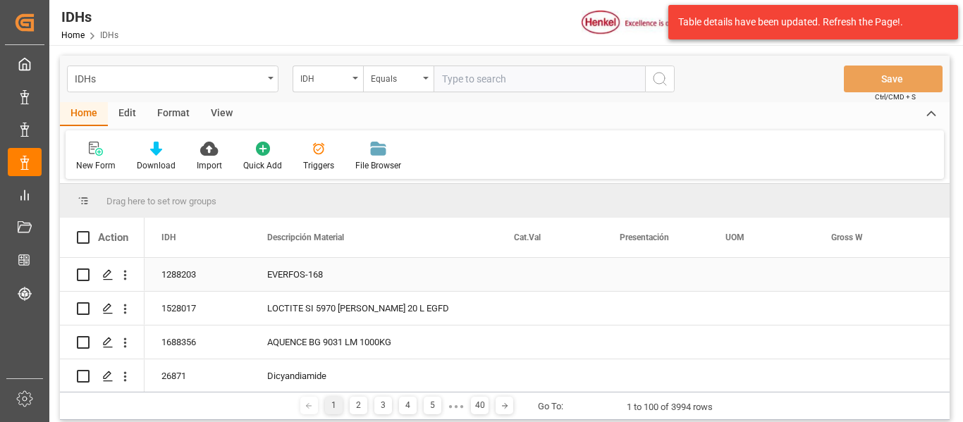
click at [281, 279] on div "EVERFOS-168" at bounding box center [373, 274] width 247 height 33
click at [133, 118] on div "Edit" at bounding box center [127, 114] width 39 height 24
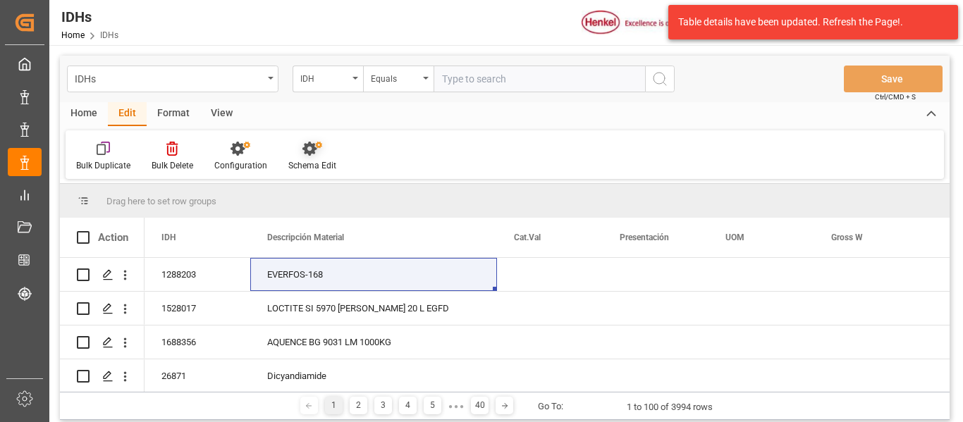
click at [309, 162] on div "Schema Edit" at bounding box center [312, 165] width 48 height 13
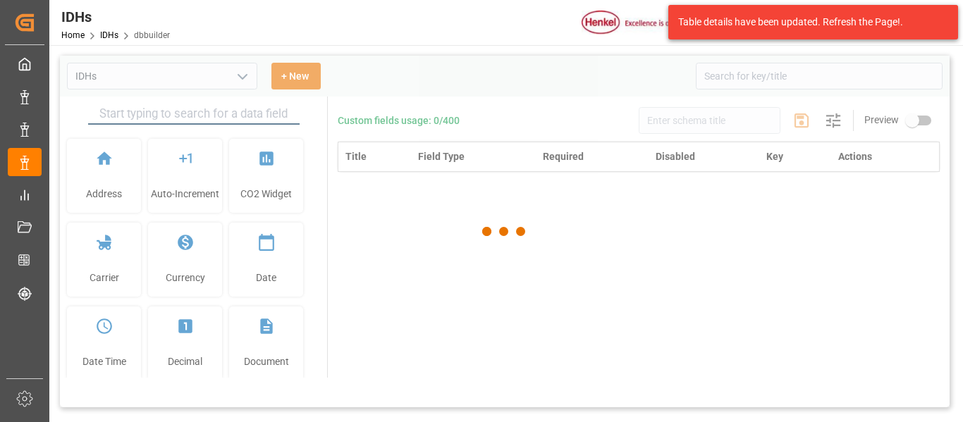
type input "IDHs"
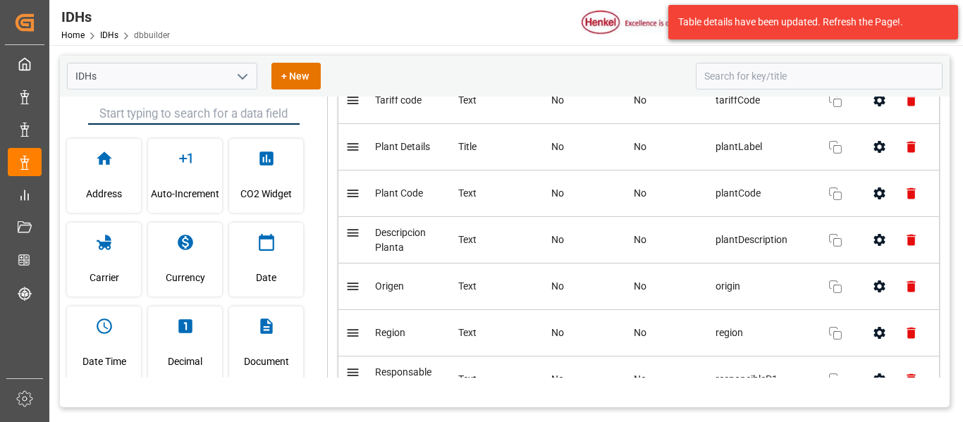
scroll to position [775, 0]
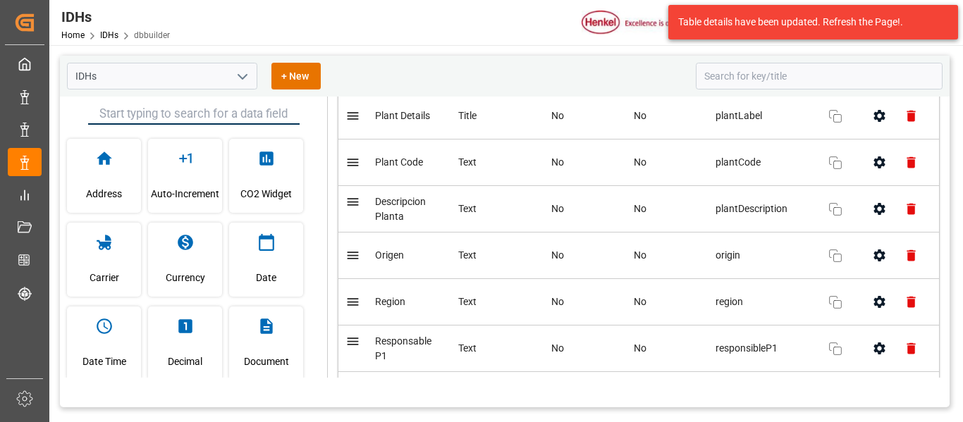
click at [878, 253] on icon "button" at bounding box center [878, 256] width 11 height 12
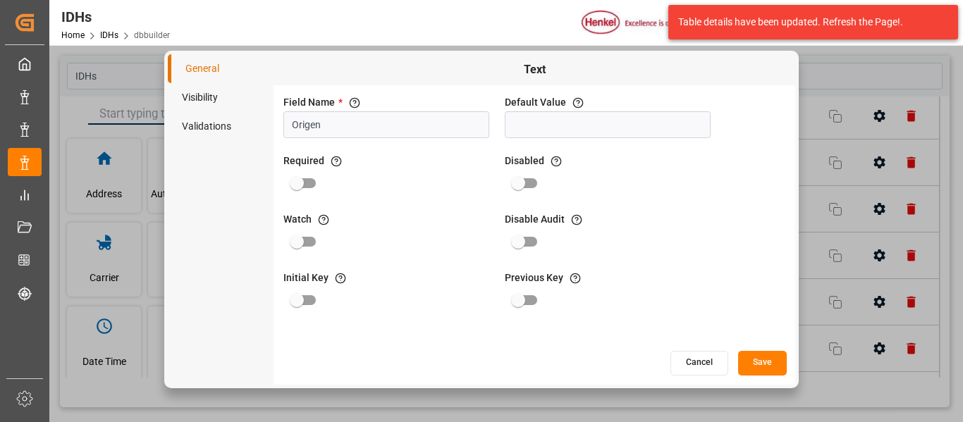
click at [217, 91] on li "Visibility" at bounding box center [221, 97] width 106 height 29
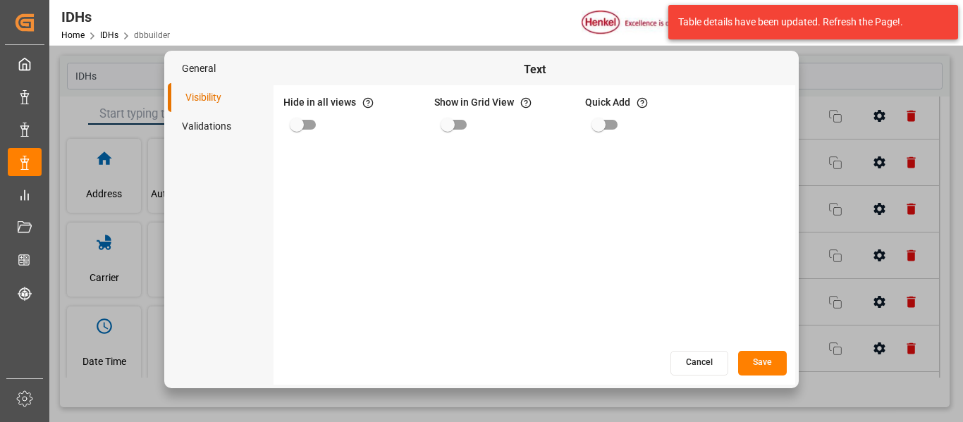
click at [221, 125] on li "Validations" at bounding box center [221, 126] width 106 height 29
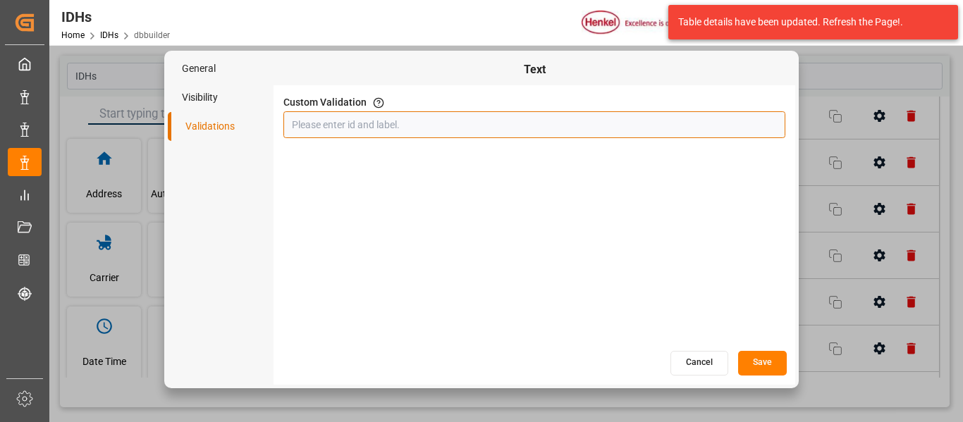
click at [333, 126] on input "text" at bounding box center [534, 124] width 502 height 27
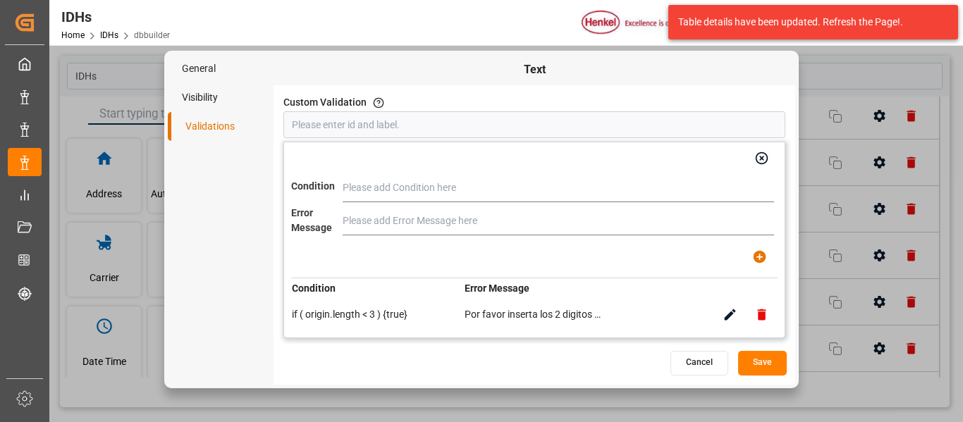
click at [697, 363] on button "Cancel" at bounding box center [699, 363] width 58 height 25
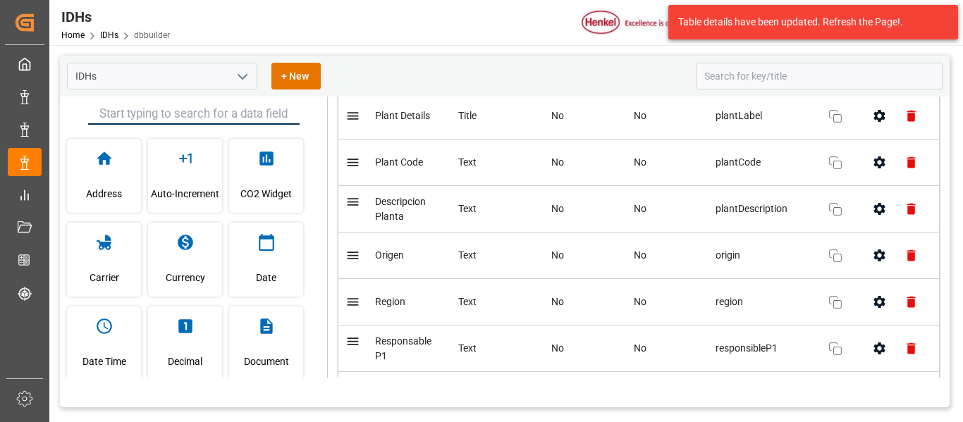
click at [429, 27] on div "IDHs Home IDHs dbbuilder Henkel Capital S.A 5 Notifications Only show unread Al…" at bounding box center [500, 22] width 923 height 45
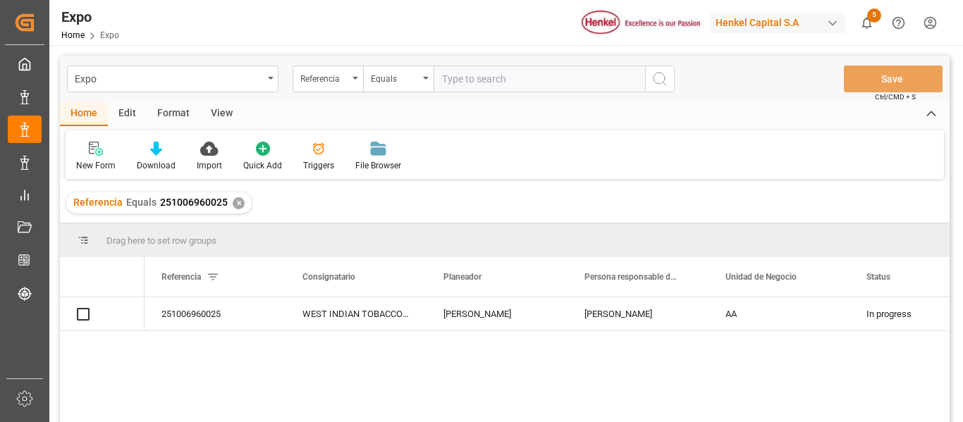
click at [233, 200] on div "✕" at bounding box center [239, 203] width 12 height 12
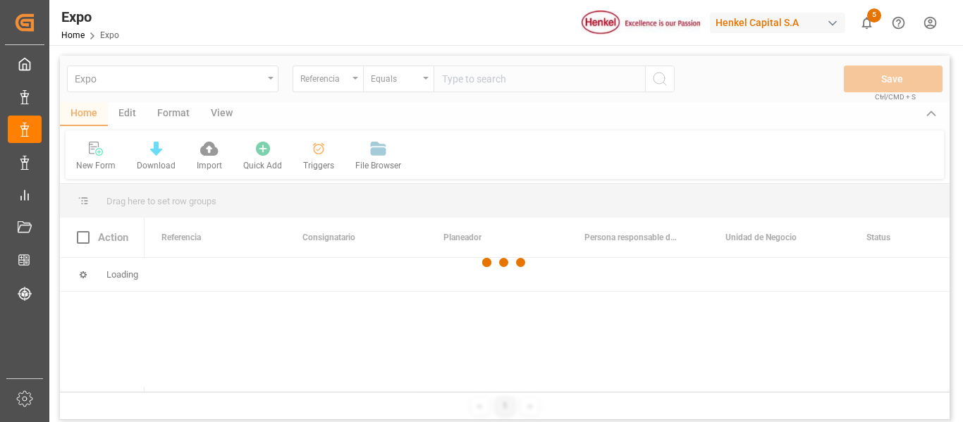
click at [269, 82] on div at bounding box center [504, 263] width 889 height 414
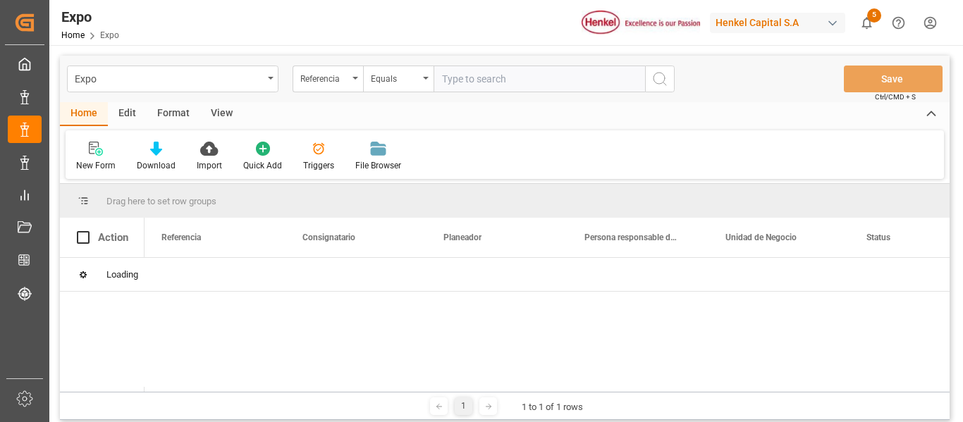
click at [269, 81] on div "Expo" at bounding box center [172, 79] width 211 height 27
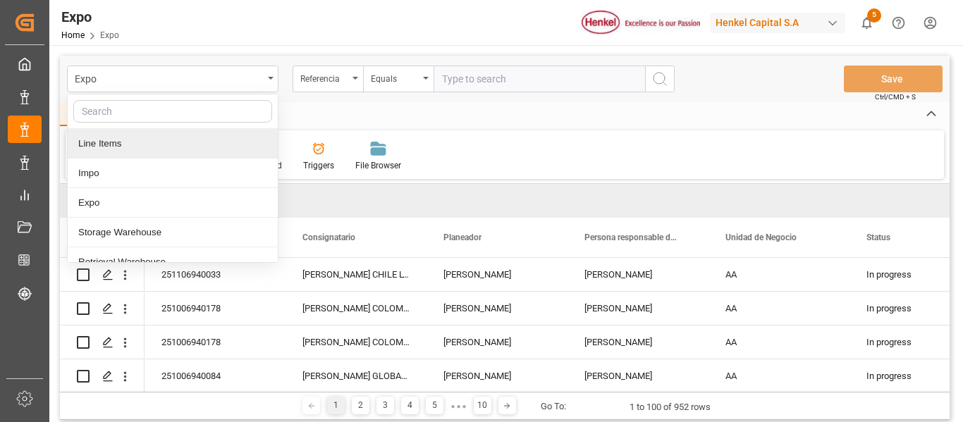
click at [111, 141] on div "Line Items" at bounding box center [173, 144] width 210 height 30
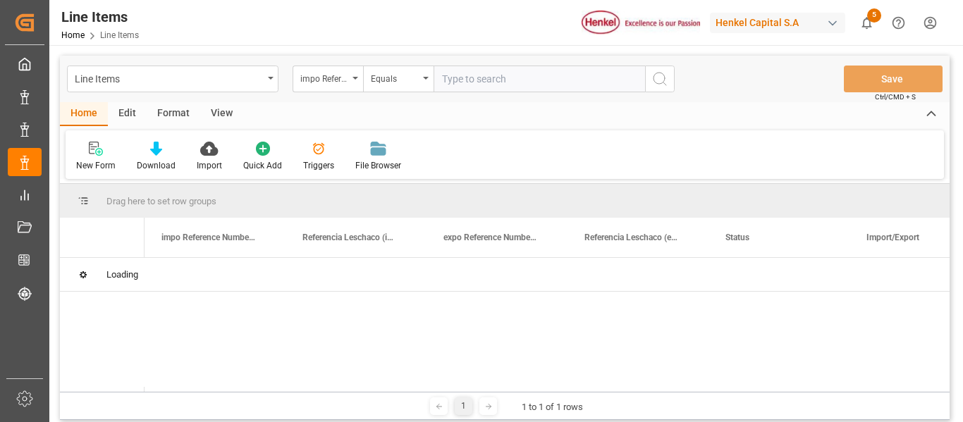
click at [122, 115] on div "Edit" at bounding box center [127, 114] width 39 height 24
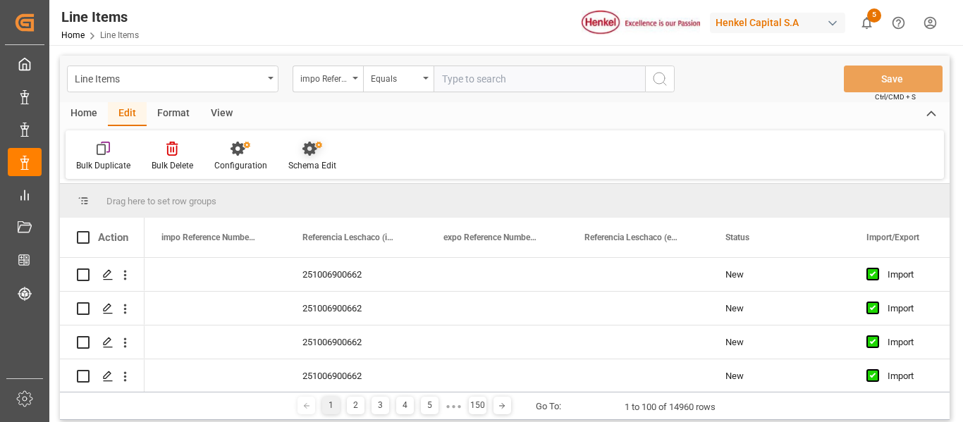
click at [311, 166] on div "Schema Edit" at bounding box center [312, 165] width 48 height 13
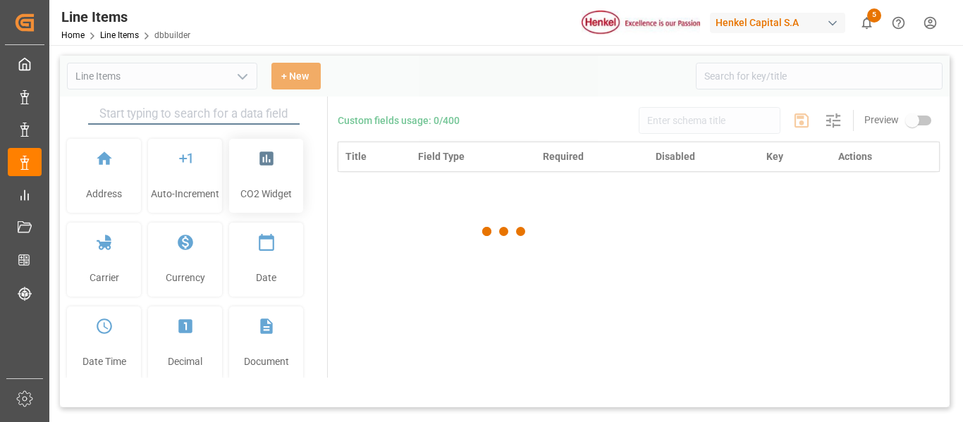
type input "Line Items"
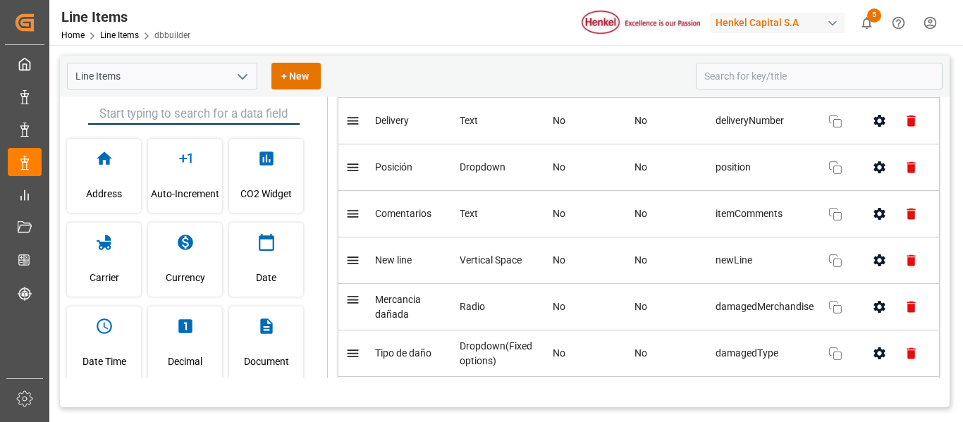
scroll to position [564, 0]
click at [880, 309] on icon "button" at bounding box center [879, 306] width 11 height 12
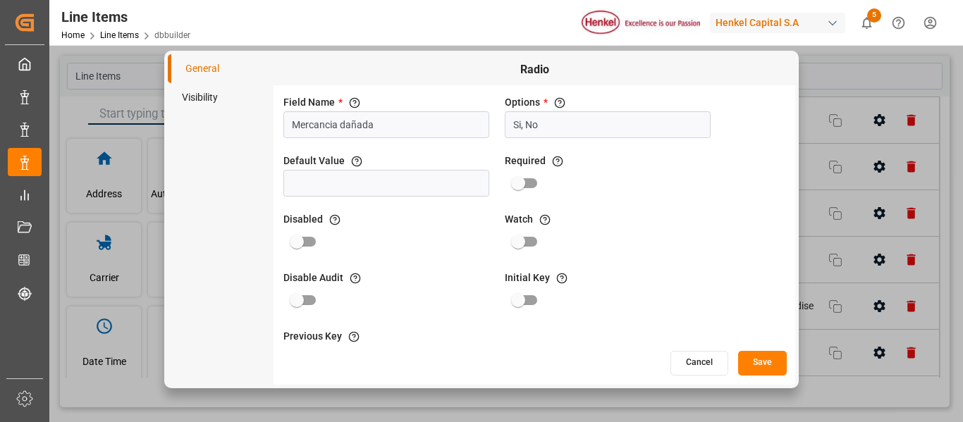
click at [691, 343] on div "Field Name * The title of the field that will be shown in UI Mercancia dañada O…" at bounding box center [534, 217] width 522 height 264
click at [701, 364] on button "Cancel" at bounding box center [699, 363] width 58 height 25
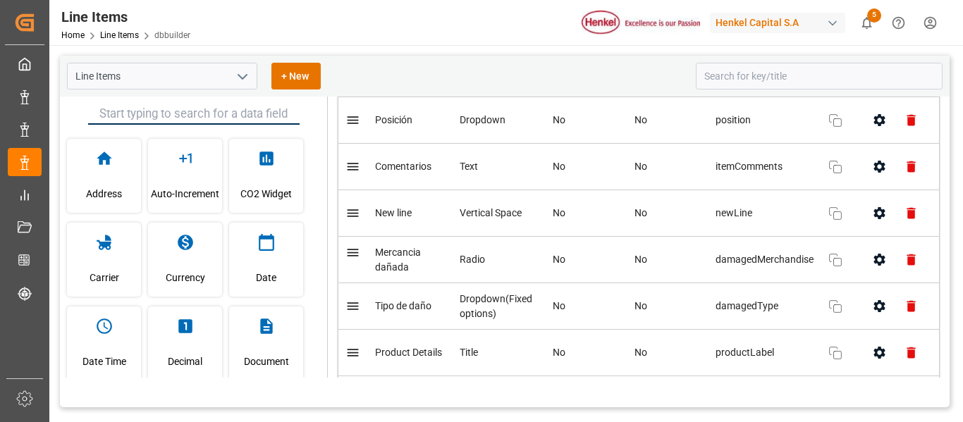
scroll to position [634, 0]
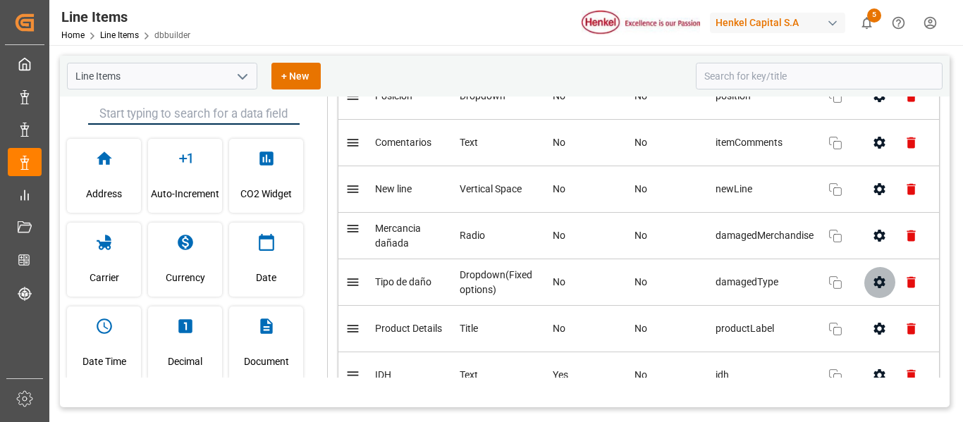
click at [875, 289] on icon "button" at bounding box center [879, 282] width 15 height 15
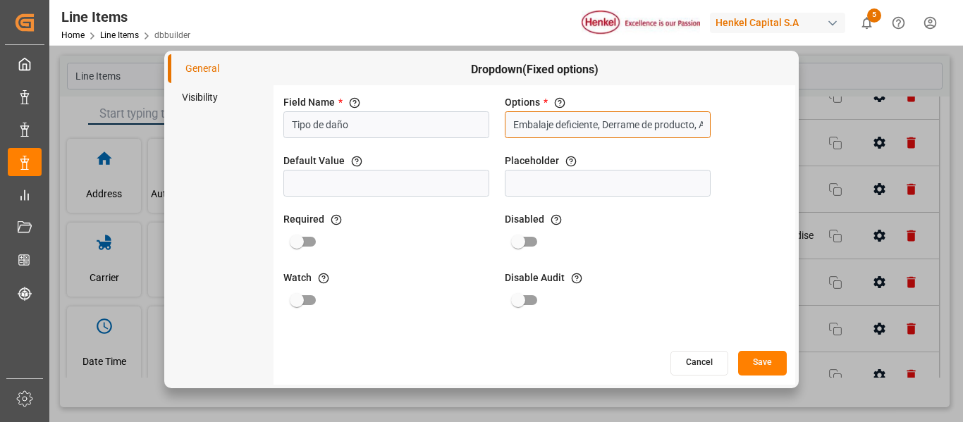
click at [648, 128] on input "Embalaje deficiente, Derrame de producto, Abollado, Roto, Aplastado, Cambio de …" at bounding box center [608, 124] width 206 height 27
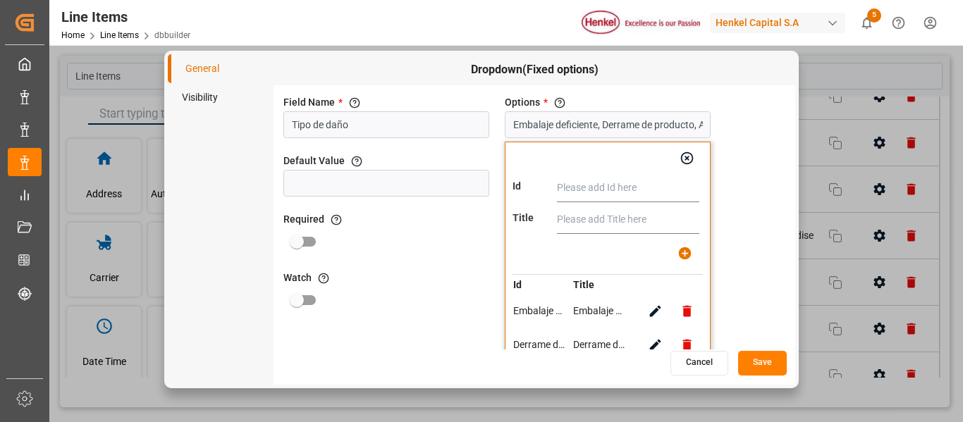
click at [683, 312] on icon "button" at bounding box center [686, 311] width 15 height 15
type input "Derrame de producto, Abollado, Roto, Aplastado, Cambio de Tarimas, Tambores ras…"
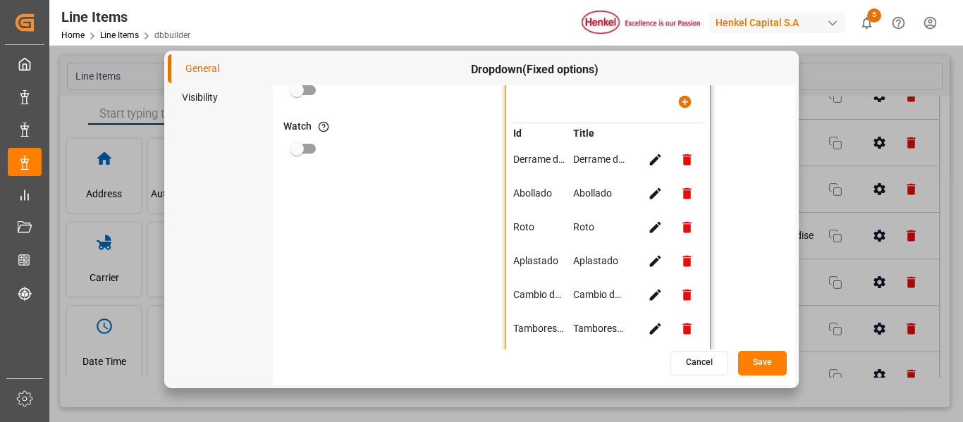
scroll to position [154, 0]
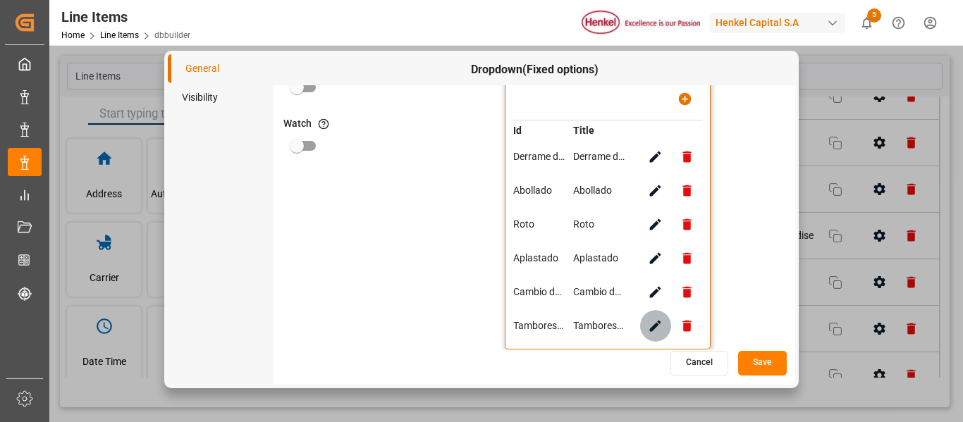
click at [654, 330] on icon "button" at bounding box center [655, 326] width 15 height 15
type input "Tambores raspados"
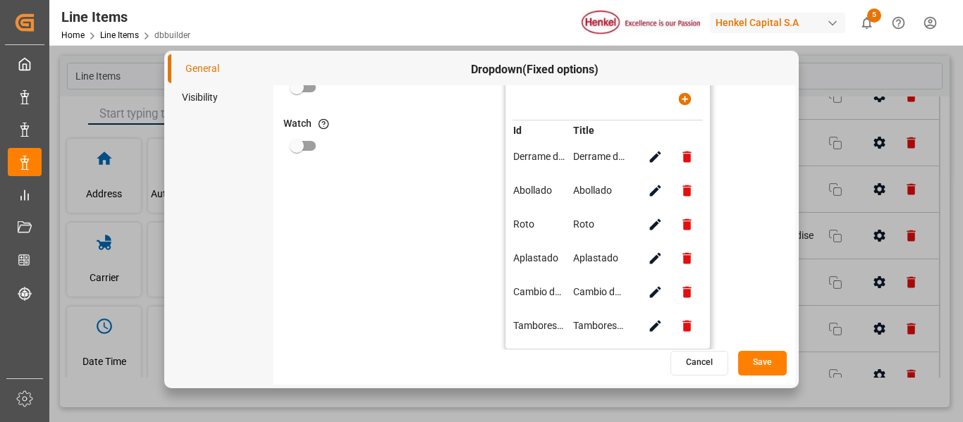
click at [766, 367] on button "Save" at bounding box center [762, 363] width 49 height 25
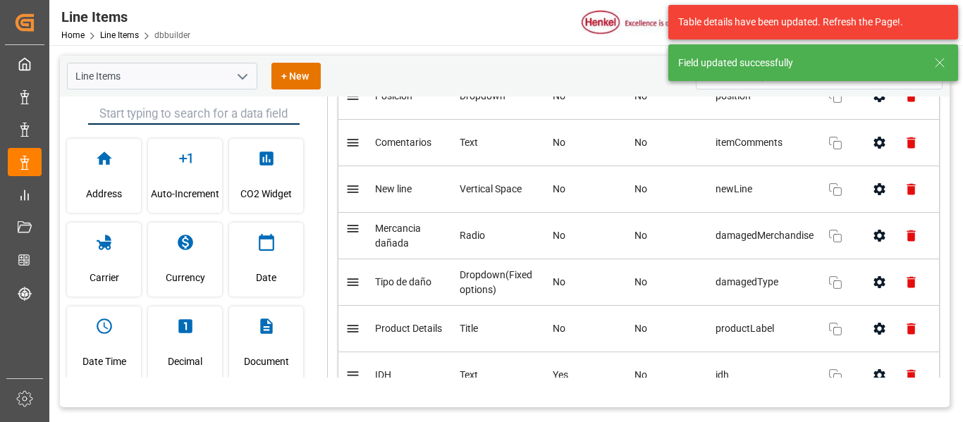
click at [238, 67] on button "open menu" at bounding box center [241, 77] width 21 height 22
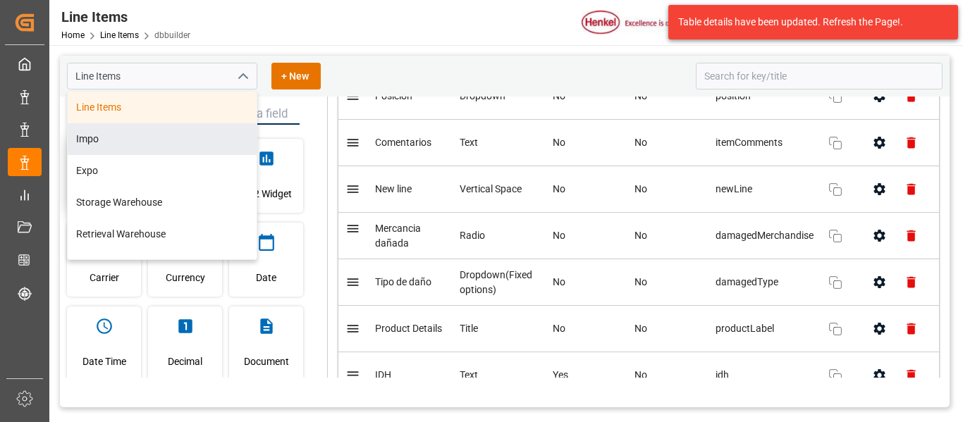
click at [85, 139] on div "Impo" at bounding box center [162, 139] width 189 height 32
type input "Impo"
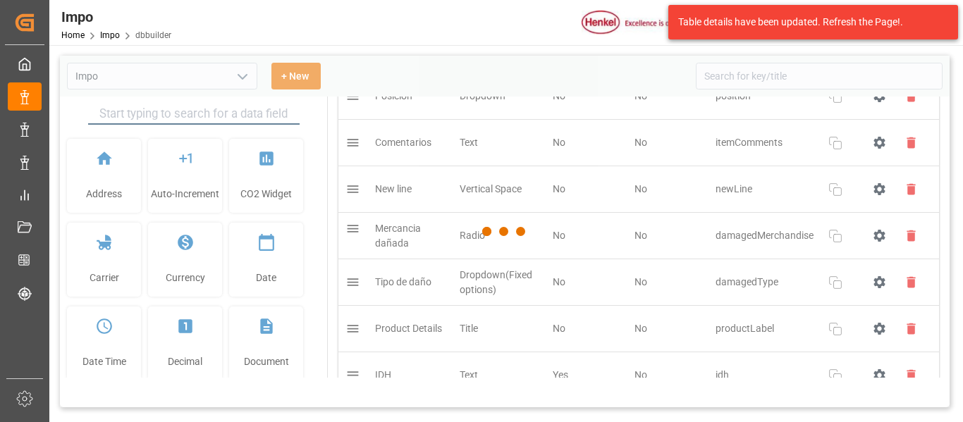
type input "Impo"
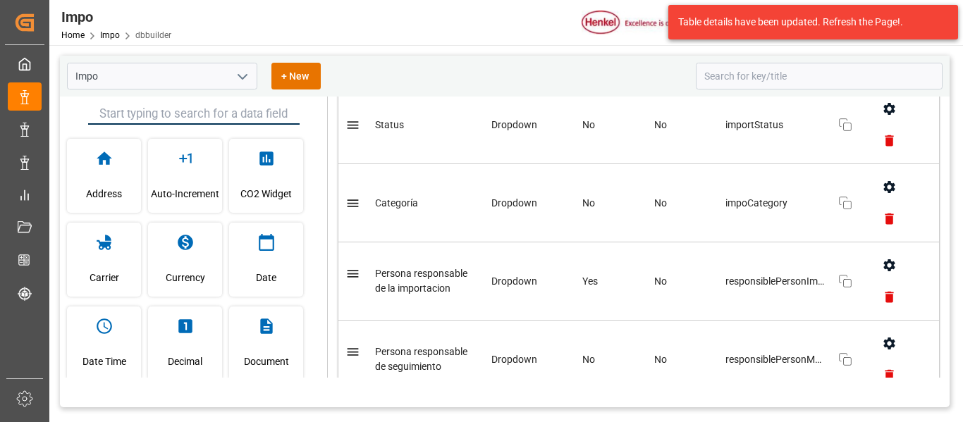
scroll to position [423, 0]
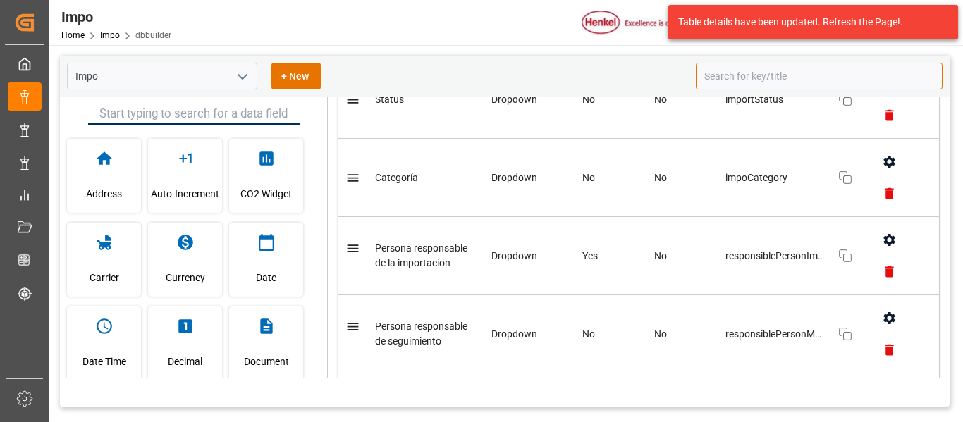
click at [707, 84] on input at bounding box center [819, 76] width 247 height 27
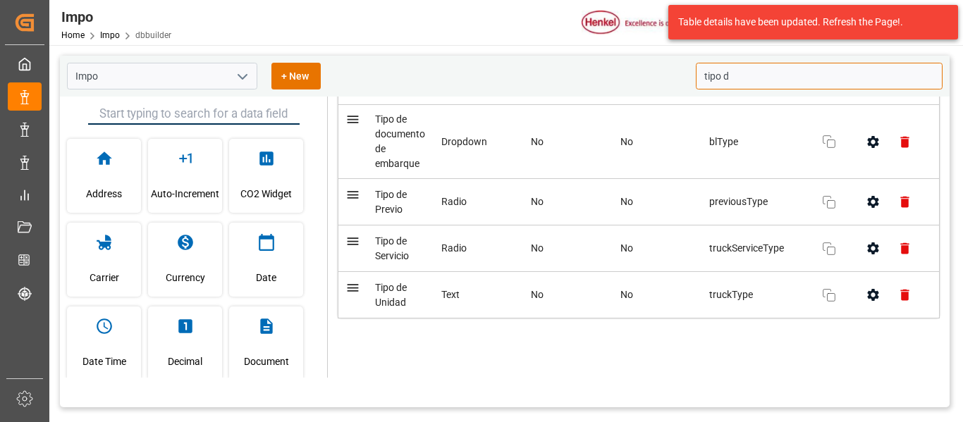
scroll to position [171, 0]
click at [873, 253] on icon "button" at bounding box center [873, 248] width 15 height 15
type input "tipo de"
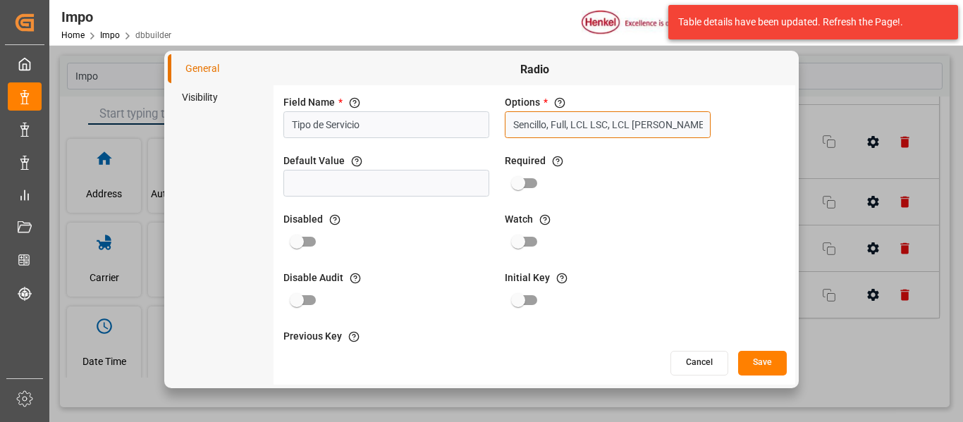
click at [600, 128] on input "Sencillo, Full, LCL LSC, LCL Henkel, Intermodal" at bounding box center [608, 124] width 206 height 27
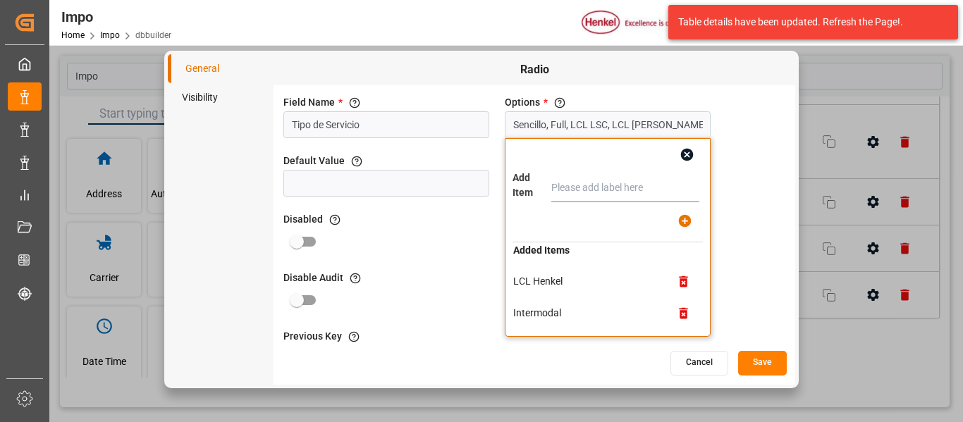
scroll to position [32, 0]
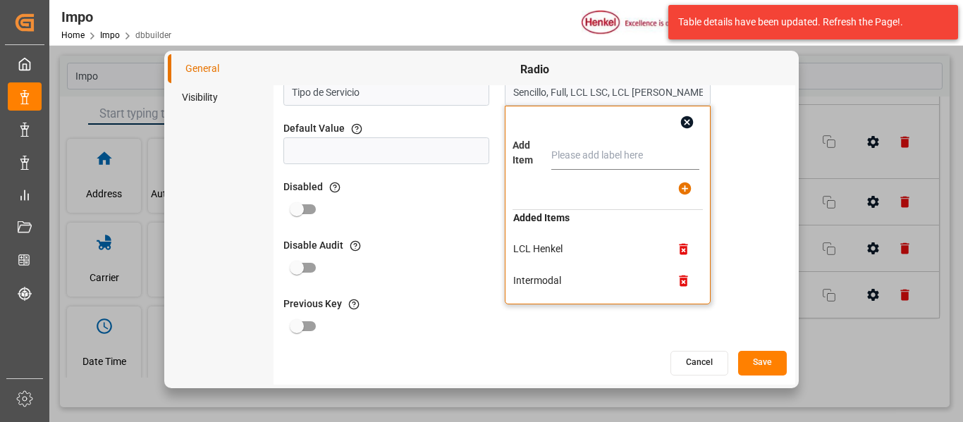
click at [588, 155] on input "text" at bounding box center [625, 156] width 148 height 28
type input "Directa"
click at [694, 194] on button "button" at bounding box center [685, 189] width 32 height 32
type input "Sencillo, Full, LCL LSC, LCL Henkel, Intermodal, Directa"
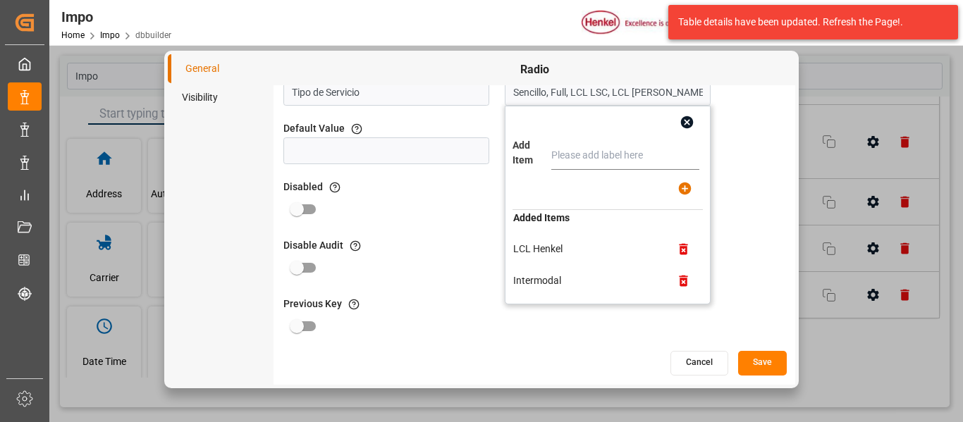
click at [772, 359] on button "Save" at bounding box center [762, 363] width 49 height 25
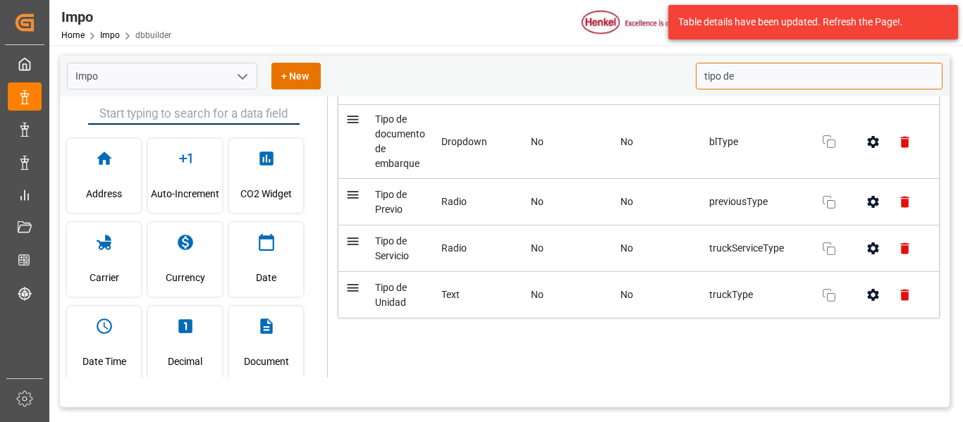
click at [763, 83] on input "tipo de" at bounding box center [819, 76] width 247 height 27
click at [868, 300] on icon "button" at bounding box center [872, 295] width 11 height 12
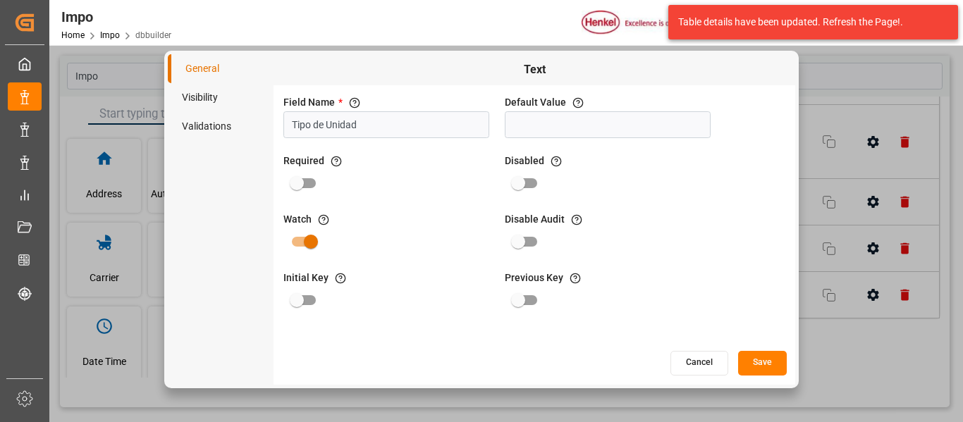
click at [686, 367] on button "Cancel" at bounding box center [699, 363] width 58 height 25
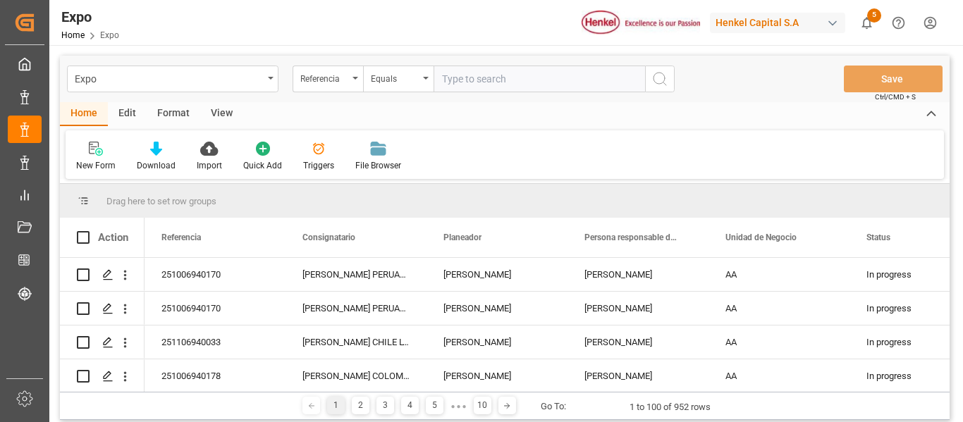
click at [927, 28] on html "Created by potrace 1.15, written by [PERSON_NAME] [DATE]-[DATE] Created by potr…" at bounding box center [481, 211] width 963 height 422
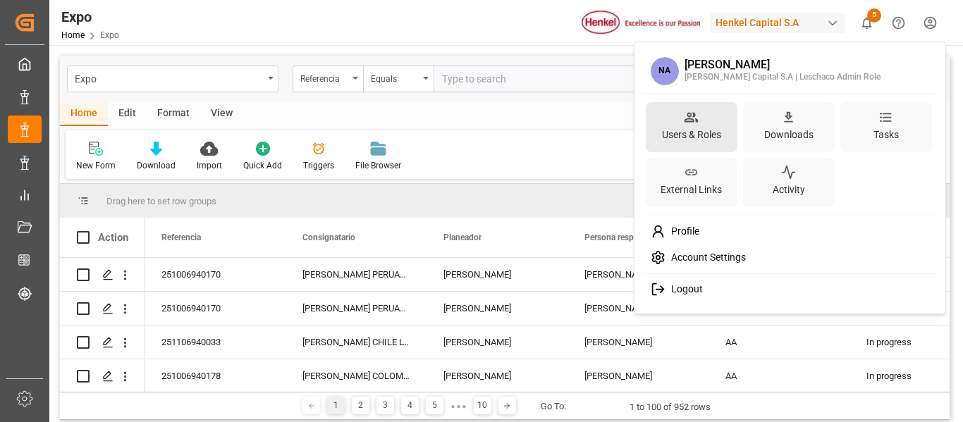
click at [706, 134] on div "Users & Roles" at bounding box center [691, 135] width 65 height 20
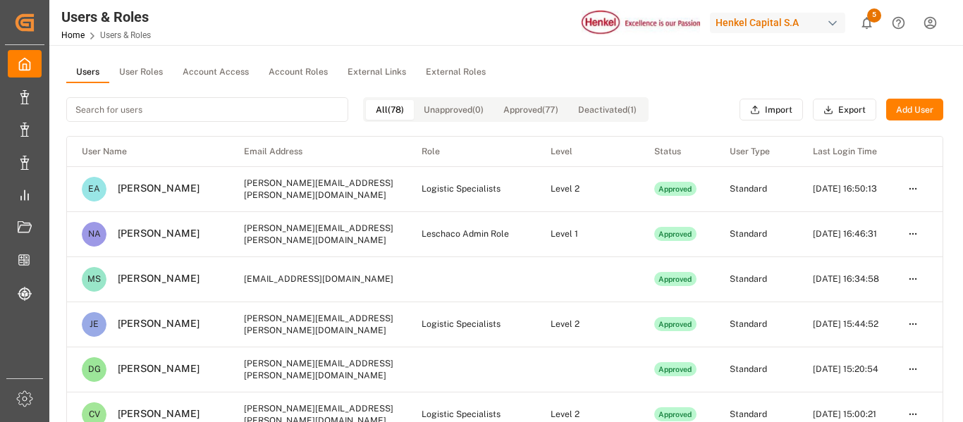
click at [148, 79] on button "User Roles" at bounding box center [140, 72] width 63 height 21
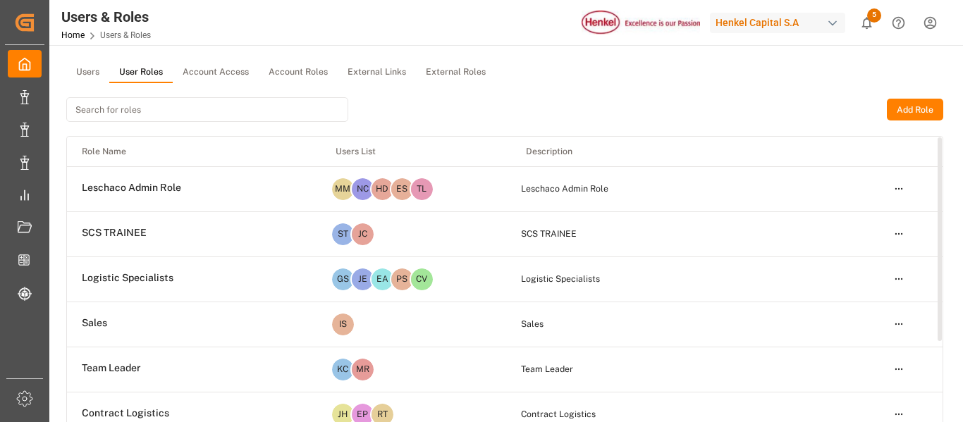
click at [897, 235] on html "Created by potrace 1.15, written by [PERSON_NAME] [DATE]-[DATE] Created by potr…" at bounding box center [481, 211] width 963 height 422
click at [848, 264] on div "Edit" at bounding box center [869, 260] width 73 height 20
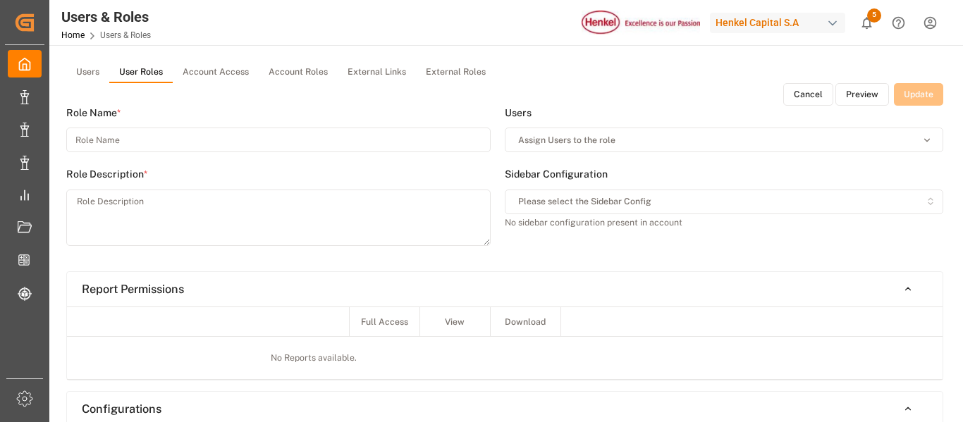
type input "SCS TRAINEE"
type textarea "SCS TRAINEE"
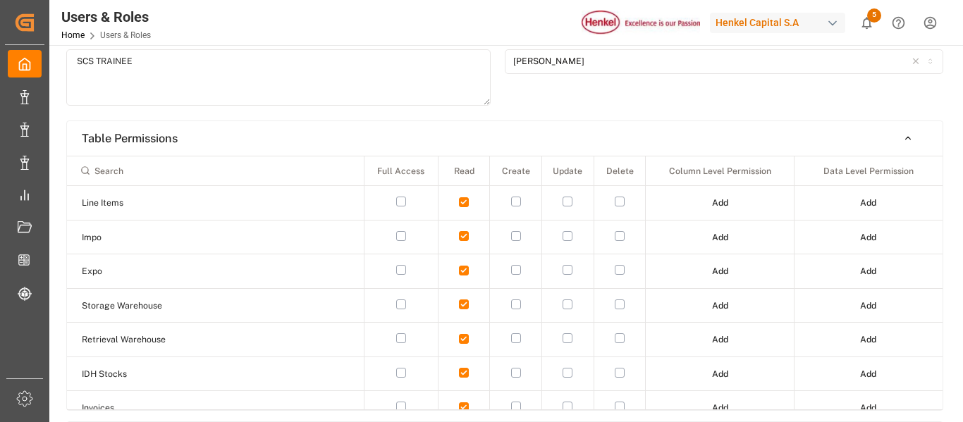
scroll to position [141, 0]
click at [565, 238] on button "button" at bounding box center [567, 235] width 10 height 10
click at [724, 241] on button "Add" at bounding box center [720, 237] width 36 height 23
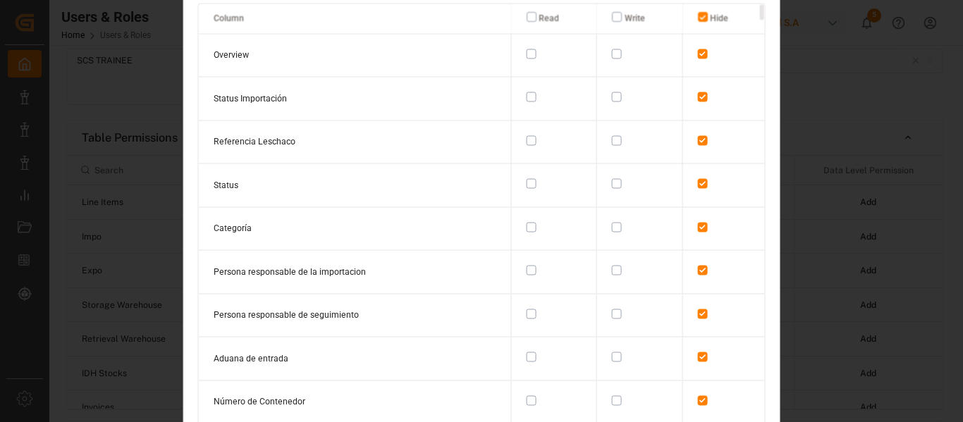
click at [526, 98] on button "button" at bounding box center [531, 97] width 10 height 10
click at [527, 142] on button "button" at bounding box center [531, 140] width 10 height 10
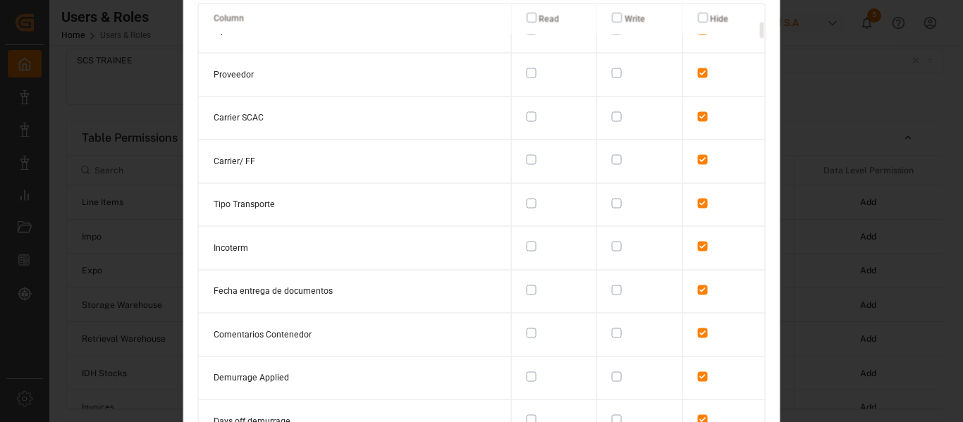
scroll to position [493, 0]
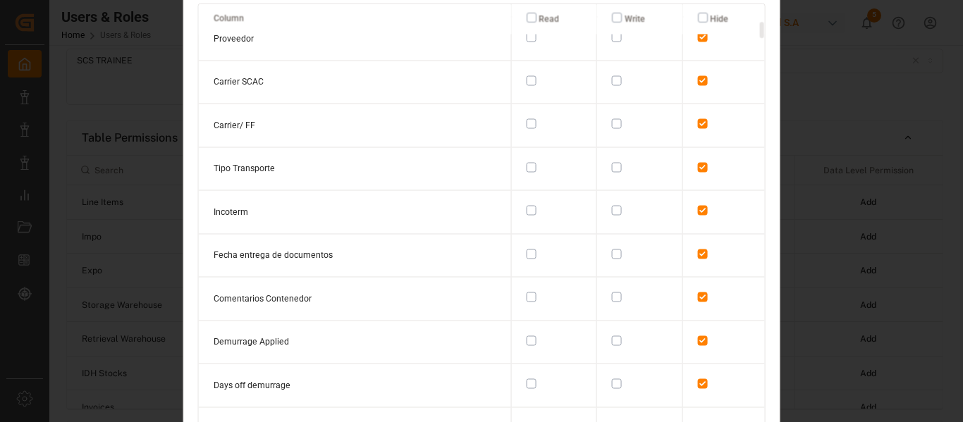
click at [527, 162] on button "button" at bounding box center [531, 167] width 10 height 10
click at [526, 75] on button "button" at bounding box center [531, 80] width 10 height 10
click at [526, 119] on button "button" at bounding box center [531, 124] width 10 height 10
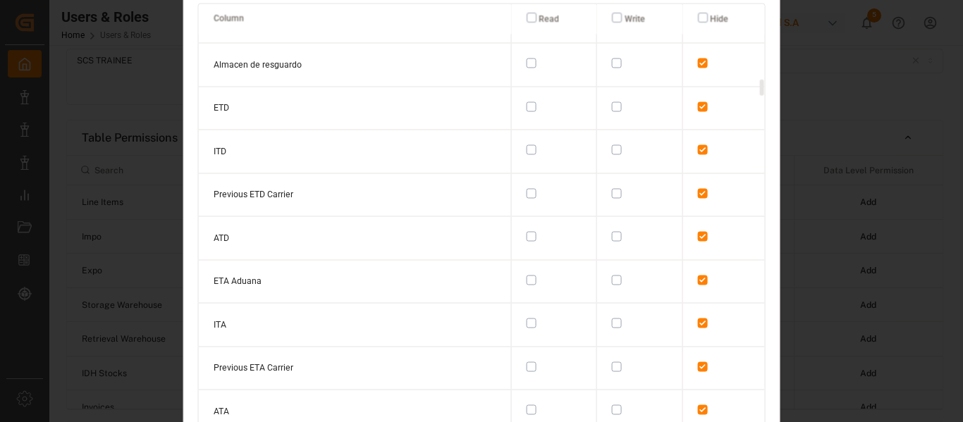
scroll to position [2185, 0]
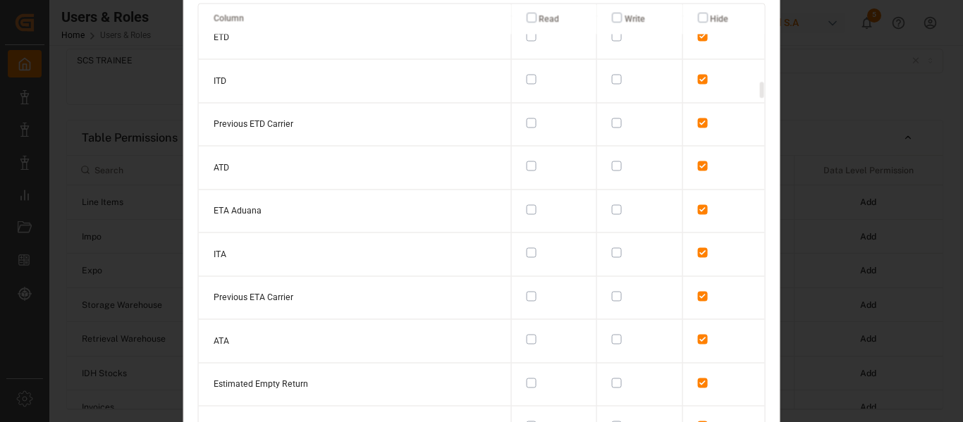
click at [612, 335] on button "button" at bounding box center [617, 340] width 10 height 10
type button "on"
click at [615, 161] on button "button" at bounding box center [617, 166] width 10 height 10
type button "on"
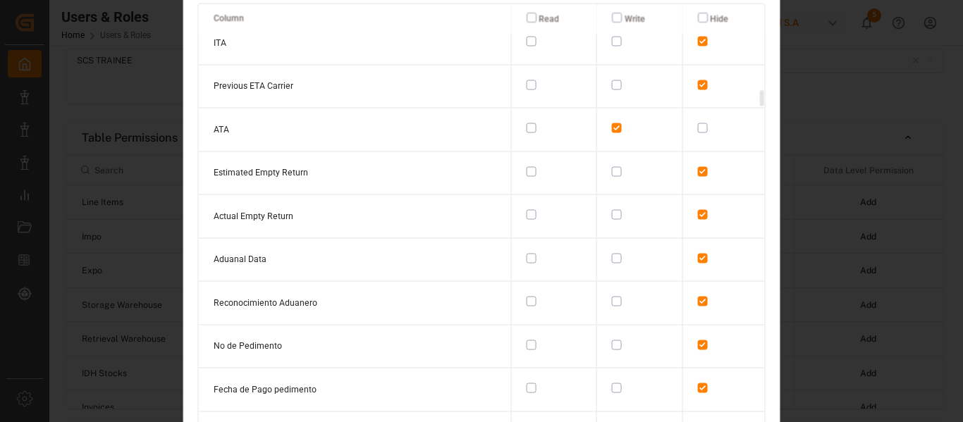
scroll to position [2467, 0]
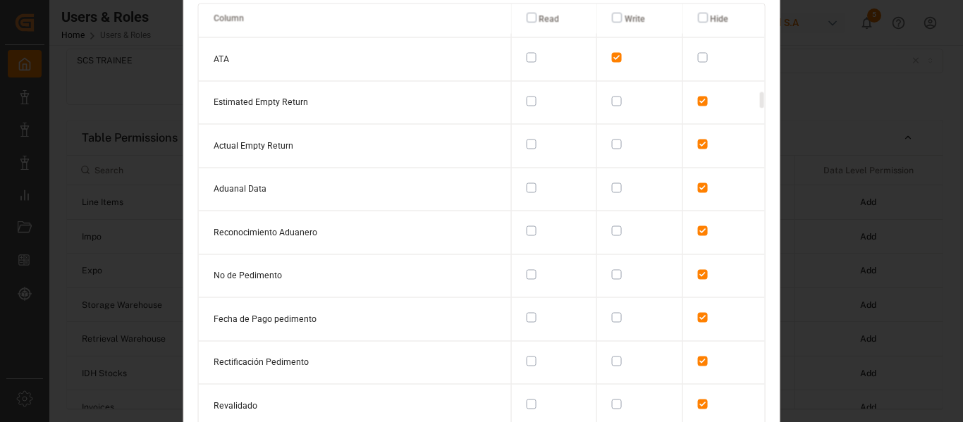
click at [612, 313] on button "button" at bounding box center [617, 318] width 10 height 10
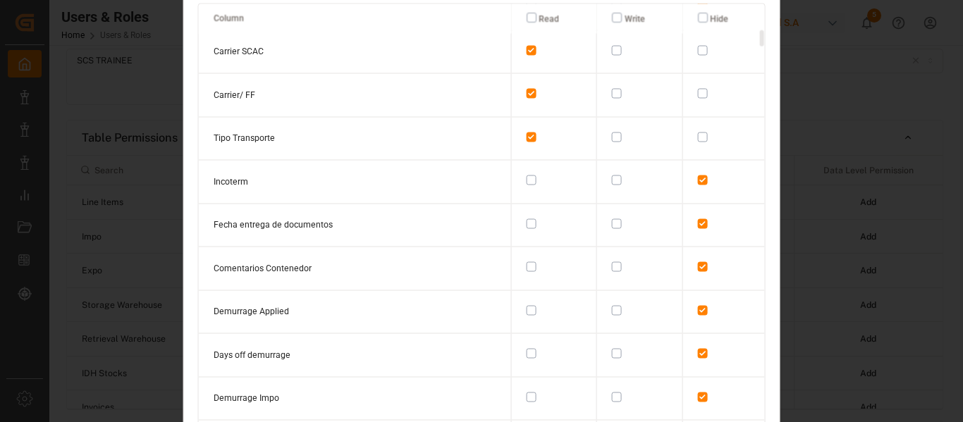
scroll to position [282, 0]
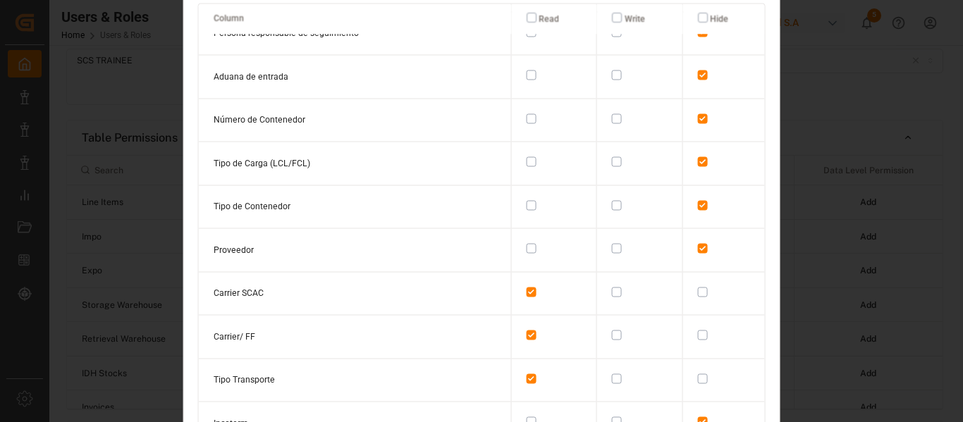
click at [872, 261] on div "Column Level Permissions Make changes to your profile here. Click save when you…" at bounding box center [481, 211] width 963 height 422
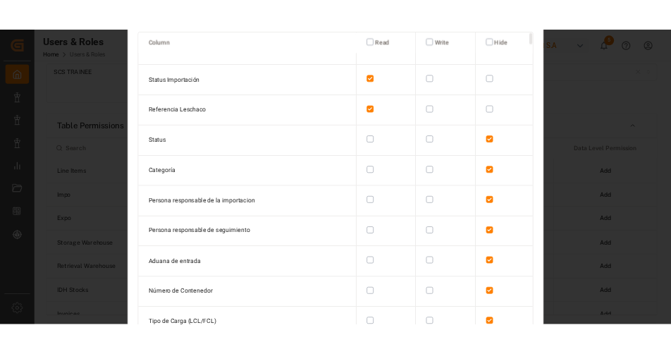
scroll to position [0, 0]
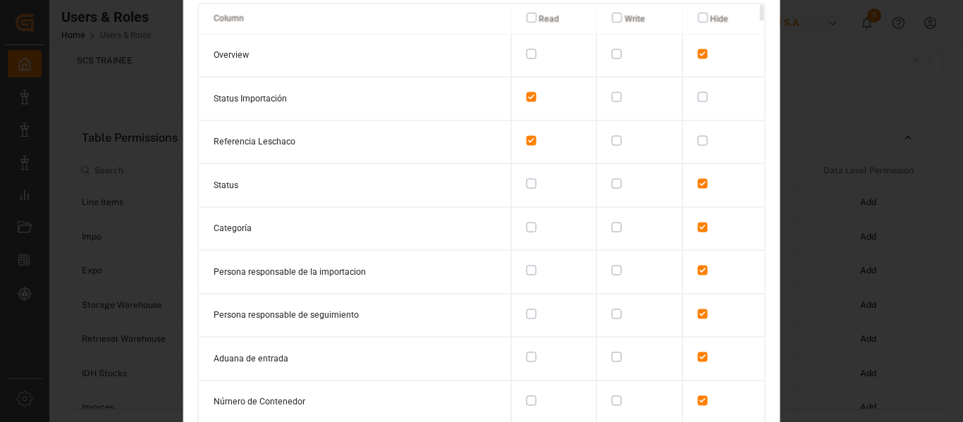
click at [190, 93] on div "Column Level Permissions Make changes to your profile here. Click save when you…" at bounding box center [481, 211] width 597 height 594
click at [193, 96] on div "Column Level Permissions Make changes to your profile here. Click save when you…" at bounding box center [481, 211] width 597 height 594
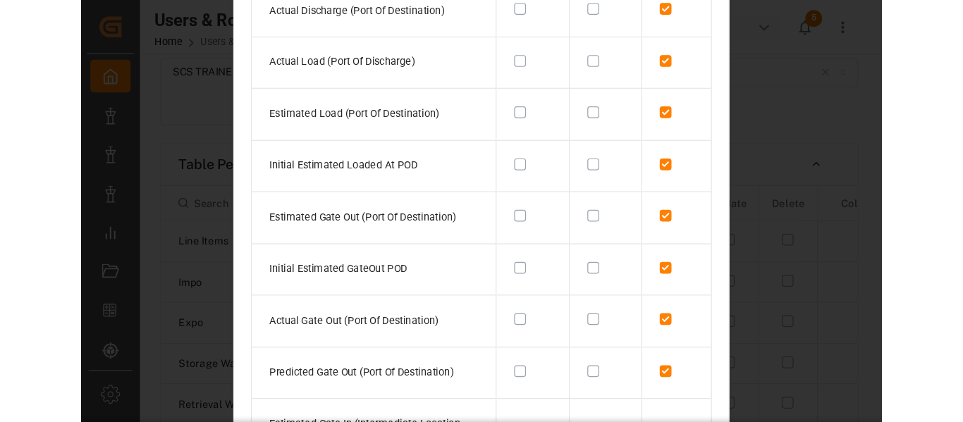
scroll to position [11988, 0]
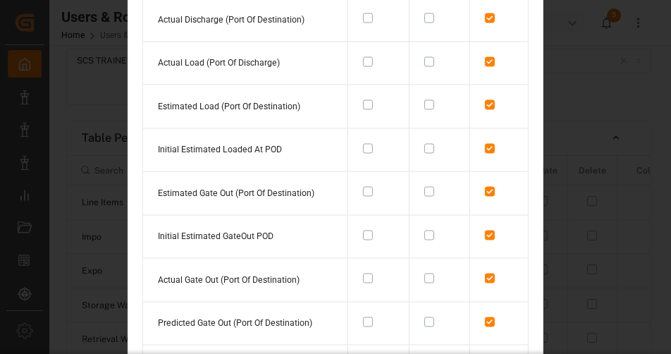
click at [571, 153] on div "Column Level Permissions Make changes to your profile here. Click save when you…" at bounding box center [335, 177] width 671 height 354
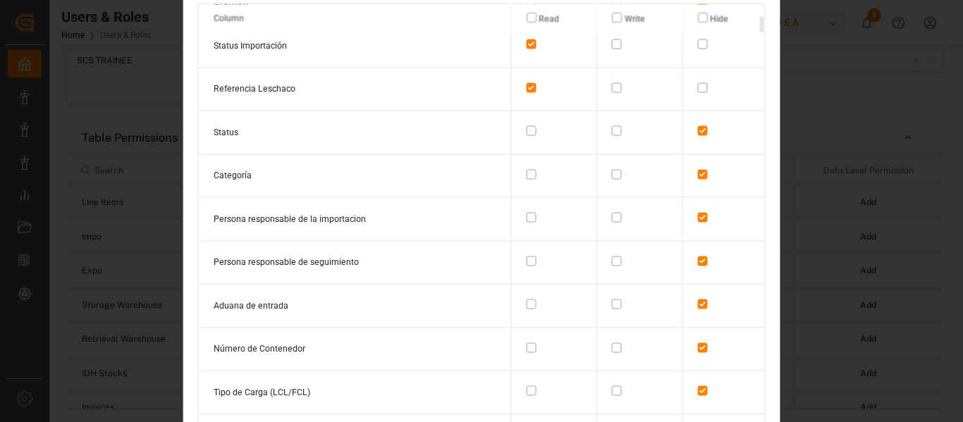
scroll to position [0, 0]
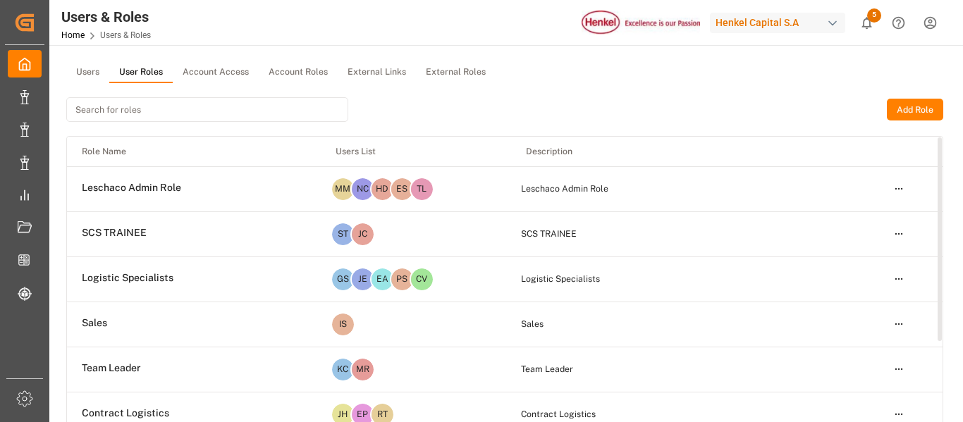
click at [905, 238] on html "Created by potrace 1.15, written by Peter Selinger 2001-2017 Created by potrace…" at bounding box center [481, 211] width 963 height 422
click at [854, 265] on div "Edit" at bounding box center [869, 260] width 73 height 20
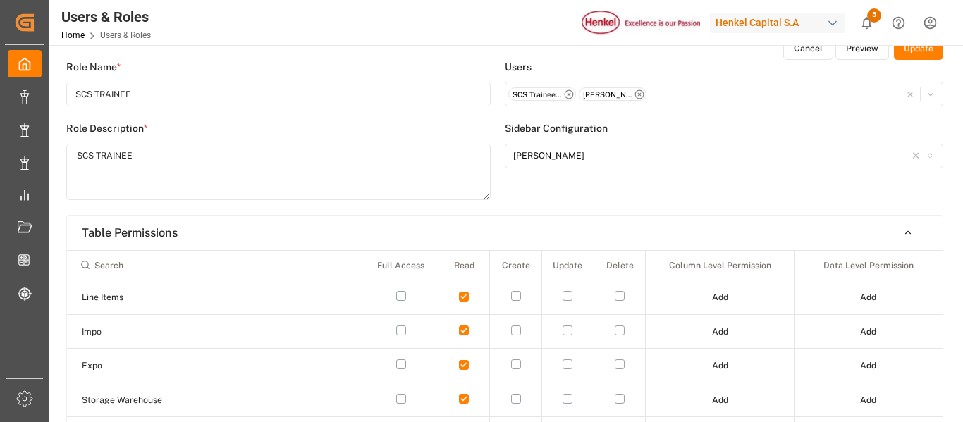
scroll to position [70, 0]
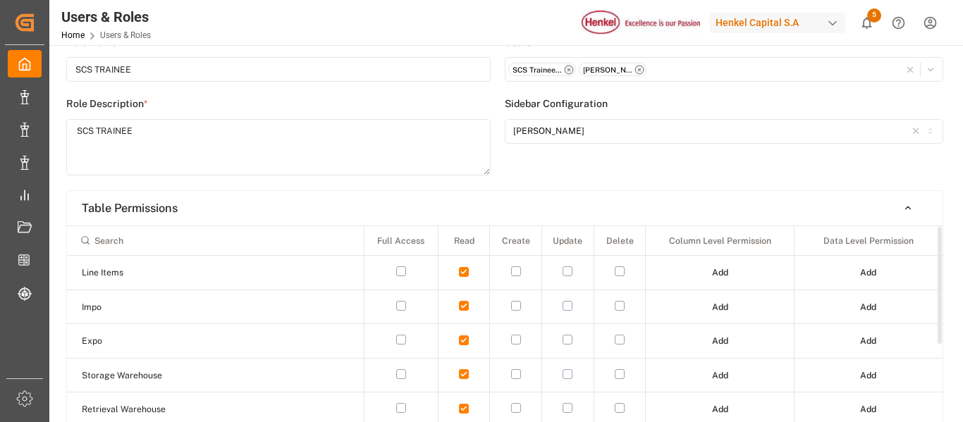
click at [719, 341] on button "Add" at bounding box center [720, 341] width 36 height 23
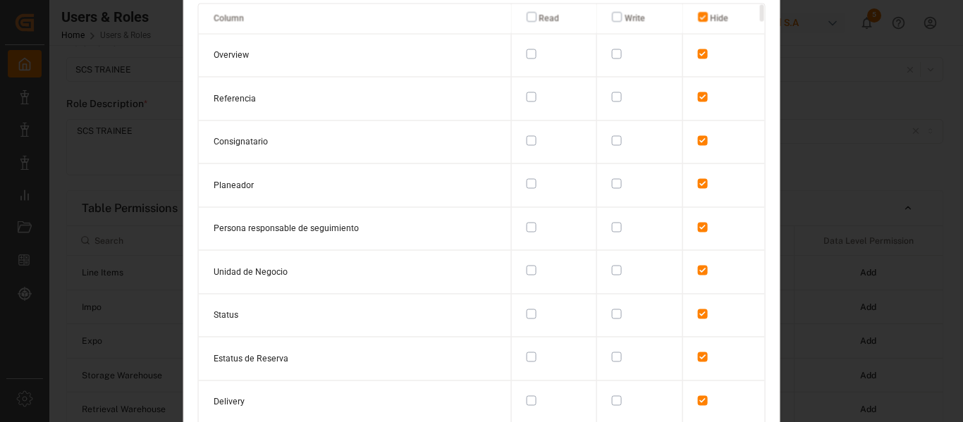
click at [526, 98] on button "button" at bounding box center [531, 97] width 10 height 10
click at [527, 309] on button "button" at bounding box center [531, 314] width 10 height 10
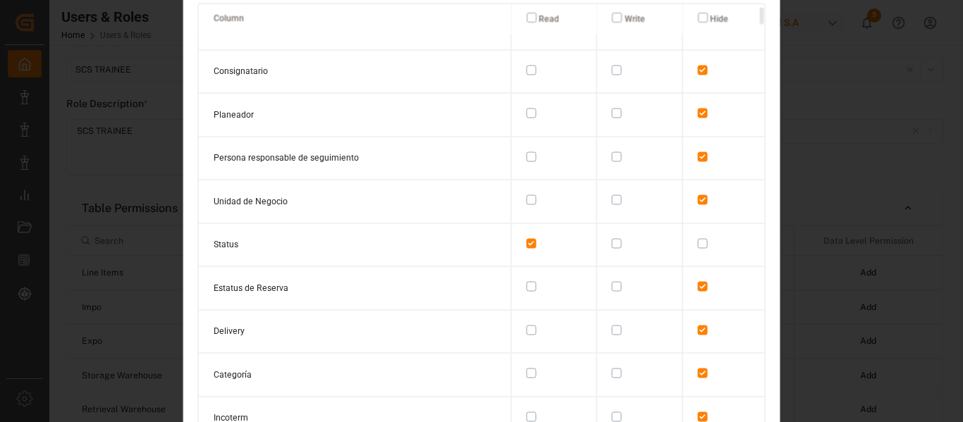
scroll to position [141, 0]
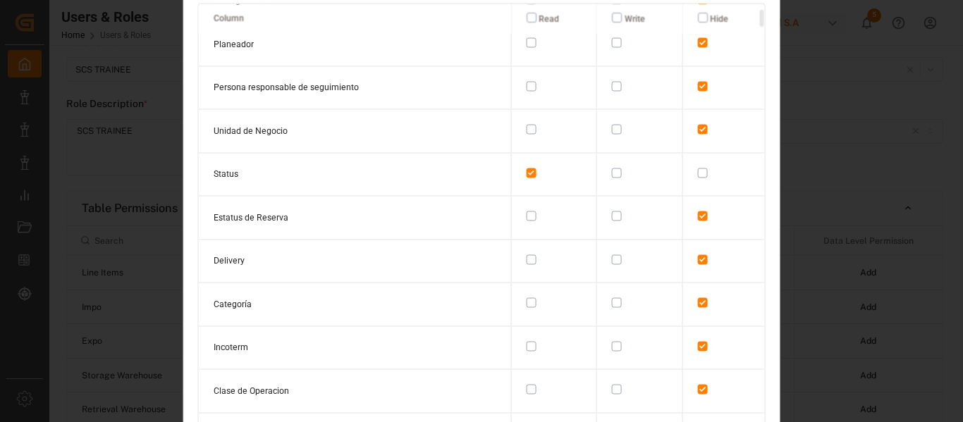
click at [528, 259] on td at bounding box center [553, 262] width 85 height 44
click at [526, 254] on button "button" at bounding box center [531, 259] width 10 height 10
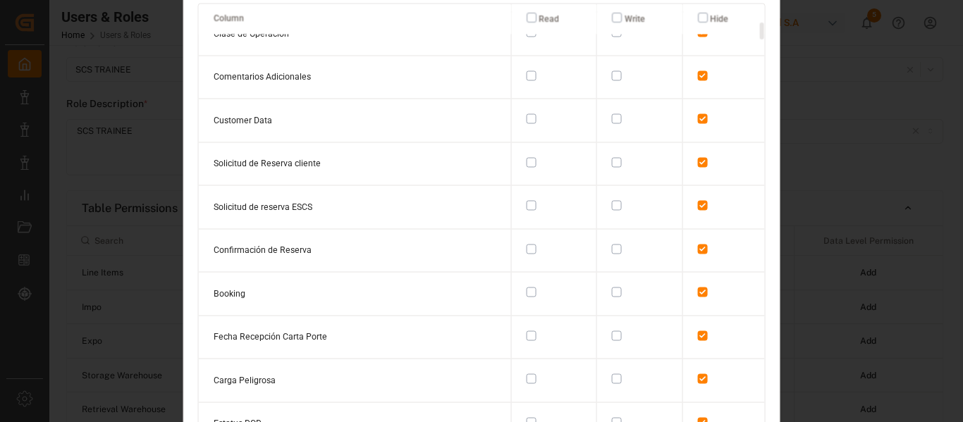
scroll to position [564, 0]
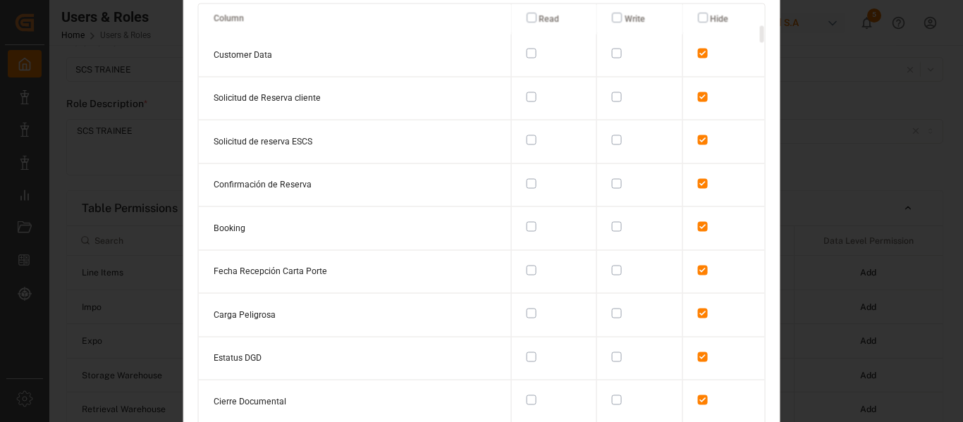
click at [526, 222] on button "button" at bounding box center [531, 227] width 10 height 10
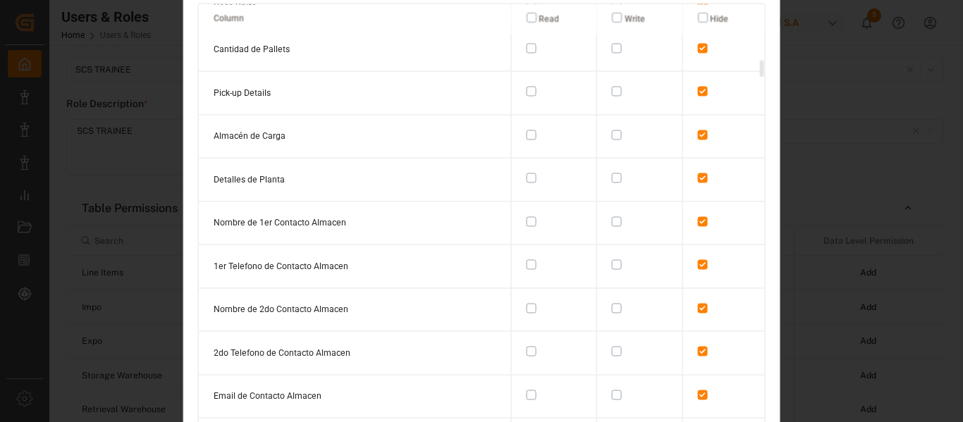
scroll to position [1480, 0]
click at [527, 129] on button "button" at bounding box center [531, 134] width 10 height 10
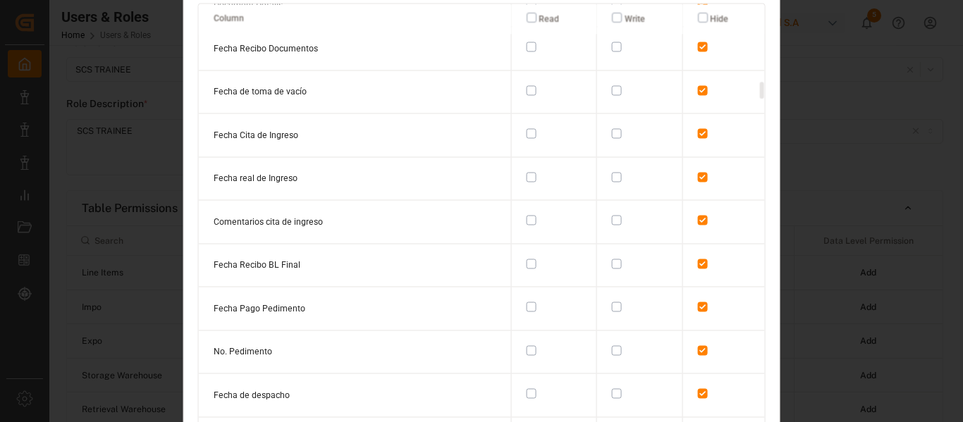
scroll to position [2114, 0]
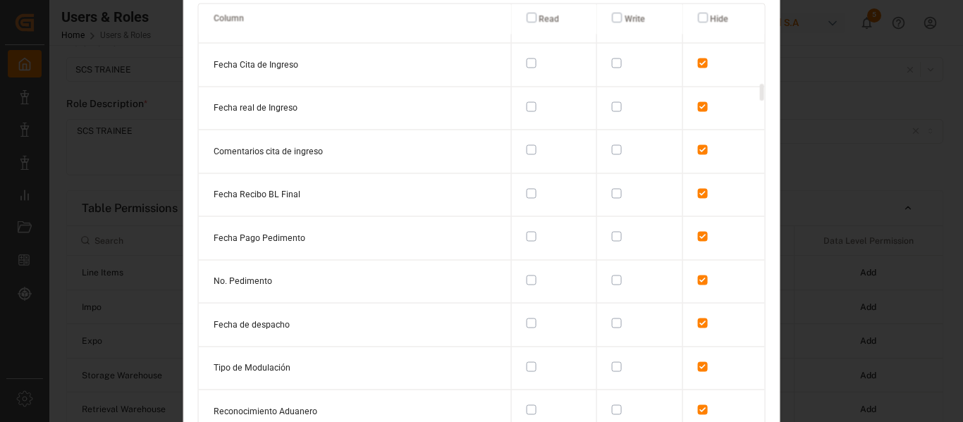
click at [612, 232] on button "button" at bounding box center [617, 237] width 10 height 10
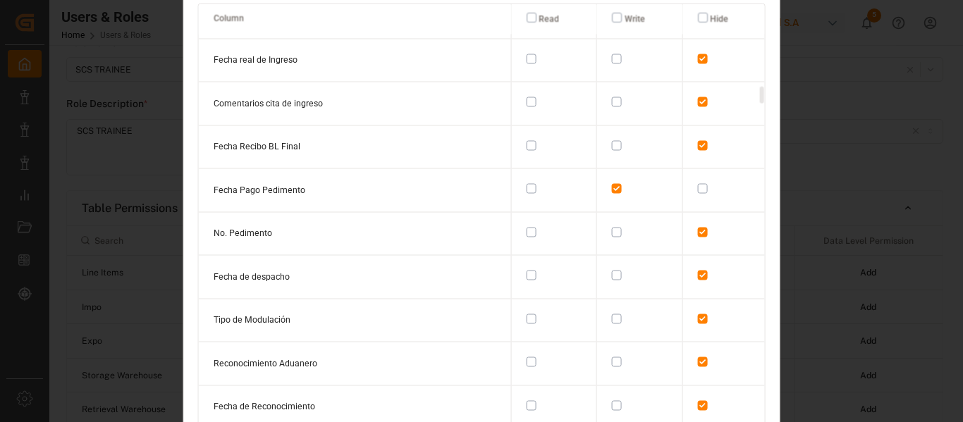
scroll to position [2185, 0]
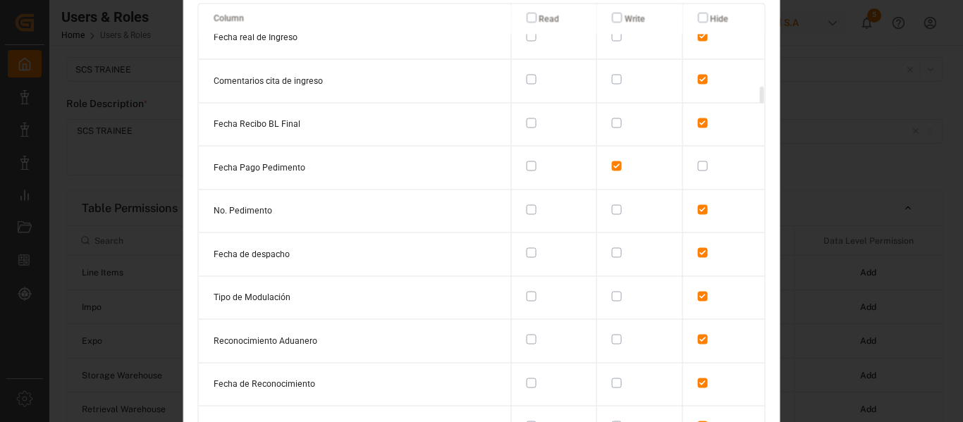
click at [612, 248] on button "button" at bounding box center [617, 253] width 10 height 10
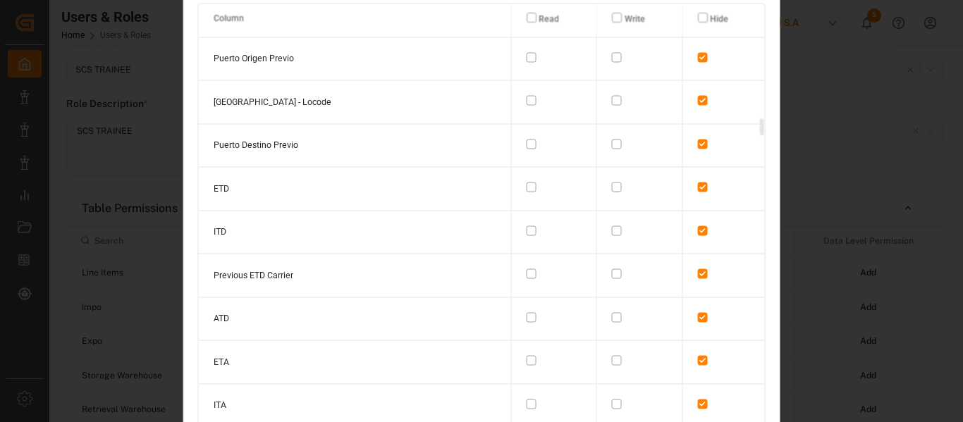
scroll to position [3101, 0]
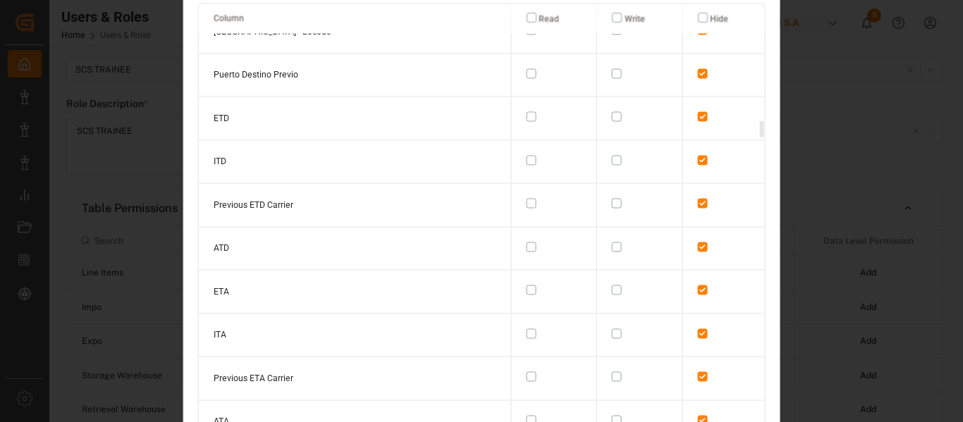
click at [612, 242] on button "button" at bounding box center [617, 247] width 10 height 10
click at [612, 415] on button "button" at bounding box center [617, 420] width 10 height 10
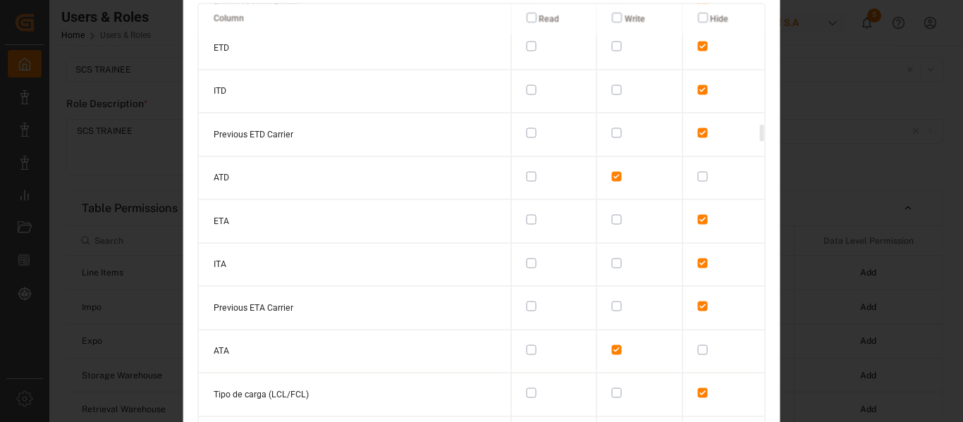
scroll to position [3242, 0]
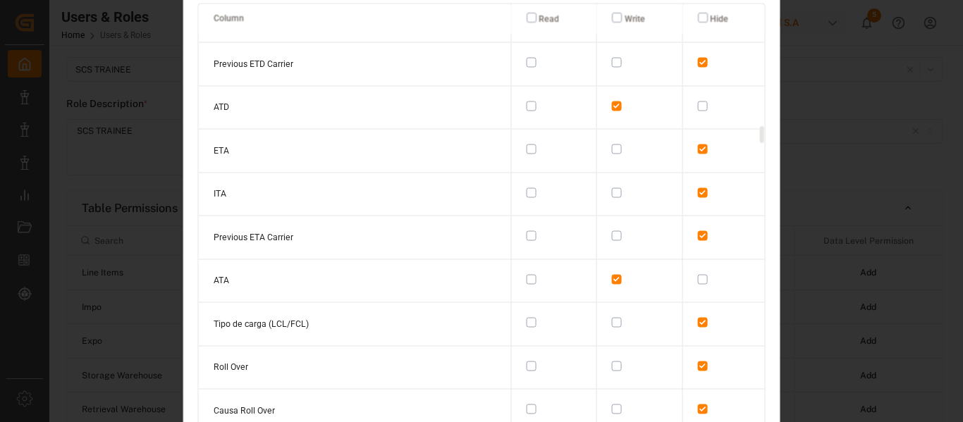
click at [527, 318] on button "button" at bounding box center [531, 323] width 10 height 10
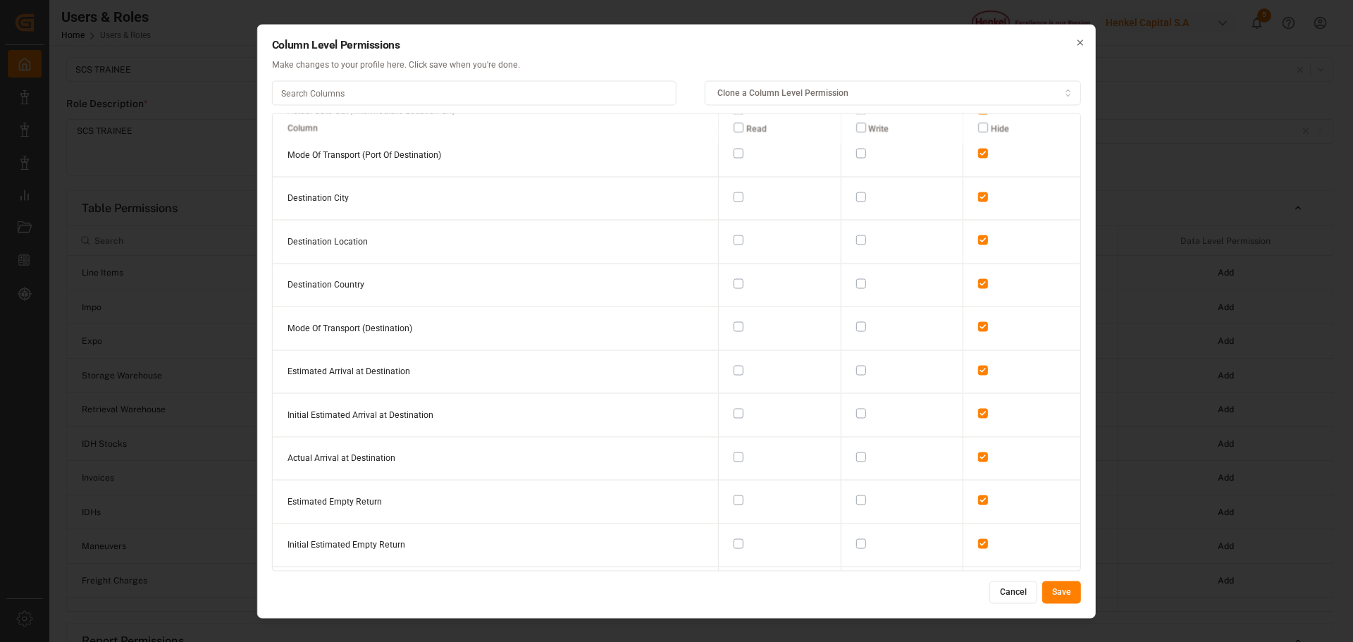
scroll to position [11683, 0]
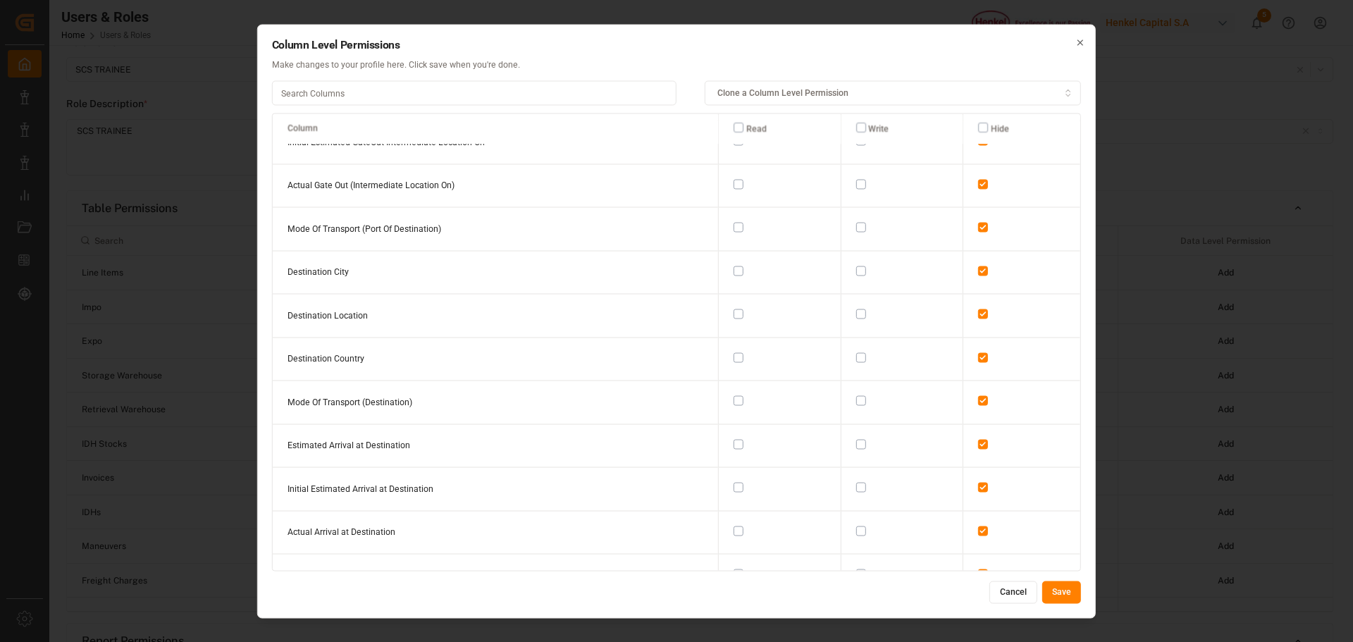
click at [962, 421] on button "Save" at bounding box center [1061, 592] width 39 height 23
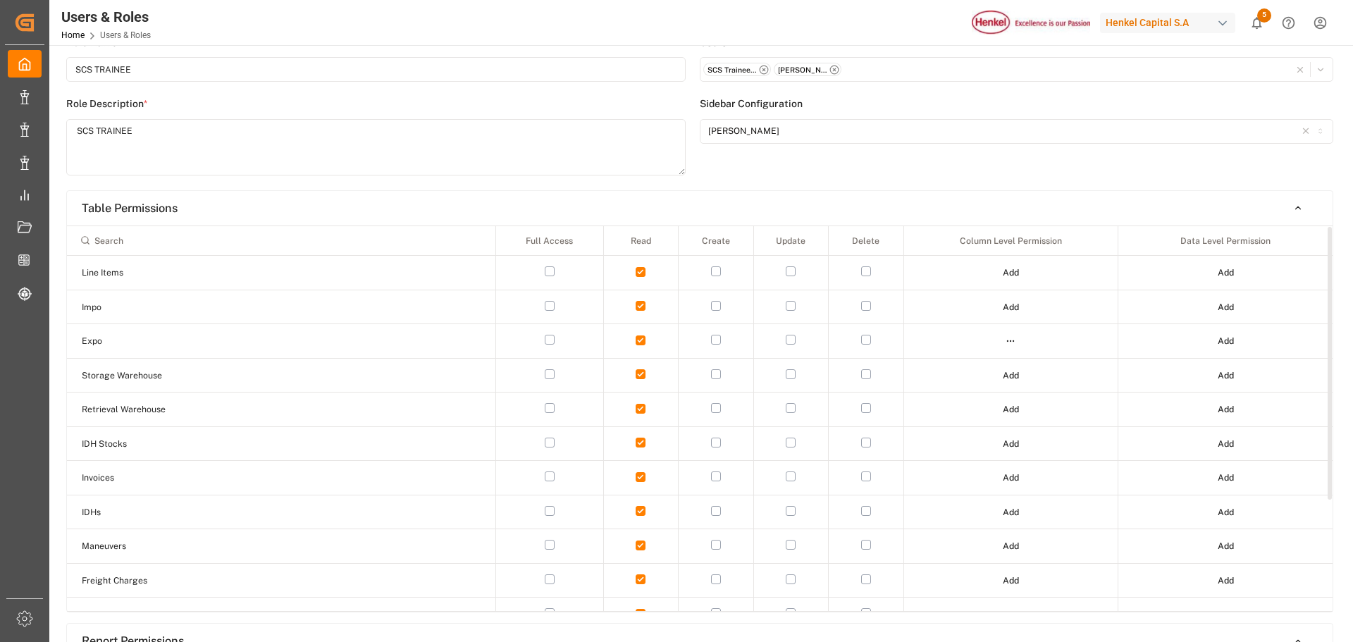
click at [962, 343] on html "Created by potrace 1.15, written by Peter Selinger 2001-2017 Created by potrace…" at bounding box center [676, 321] width 1353 height 642
click at [962, 366] on div "Edit" at bounding box center [981, 367] width 73 height 20
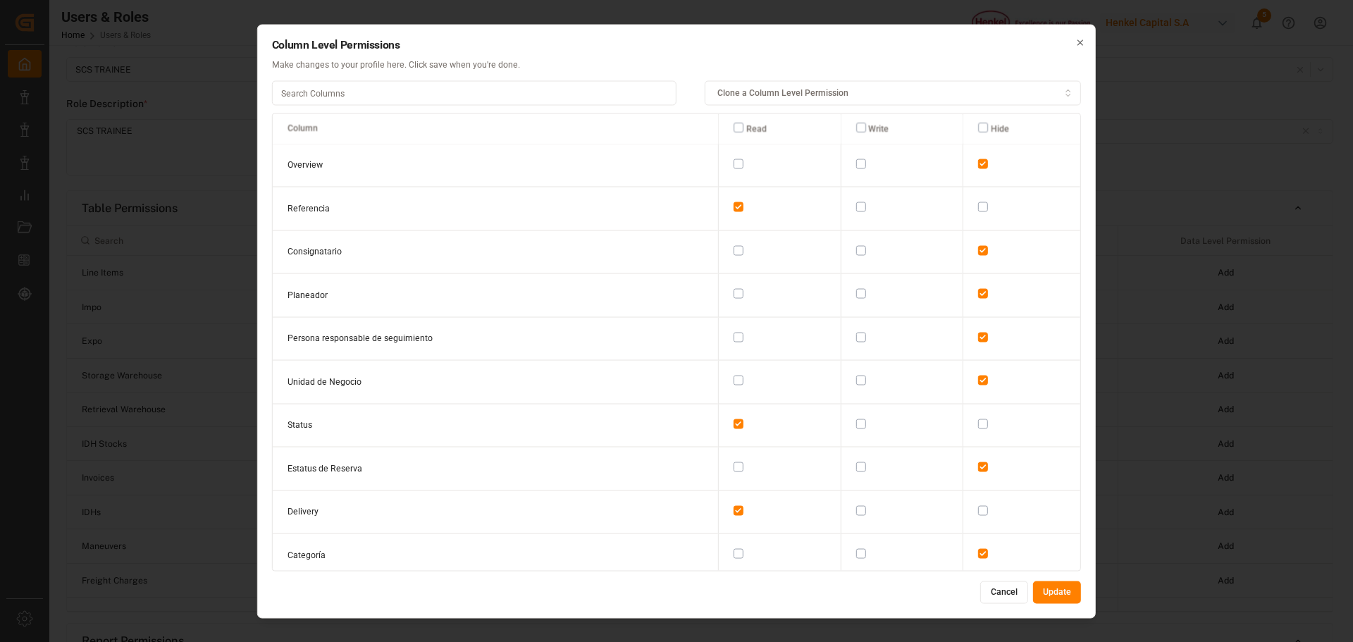
click at [788, 87] on span "Clone a Column Level Permission" at bounding box center [783, 93] width 131 height 13
click at [763, 89] on span "Clone a Column Level Permission" at bounding box center [783, 93] width 131 height 13
click at [383, 96] on input at bounding box center [474, 93] width 405 height 25
click at [962, 421] on button "Cancel" at bounding box center [1004, 592] width 48 height 23
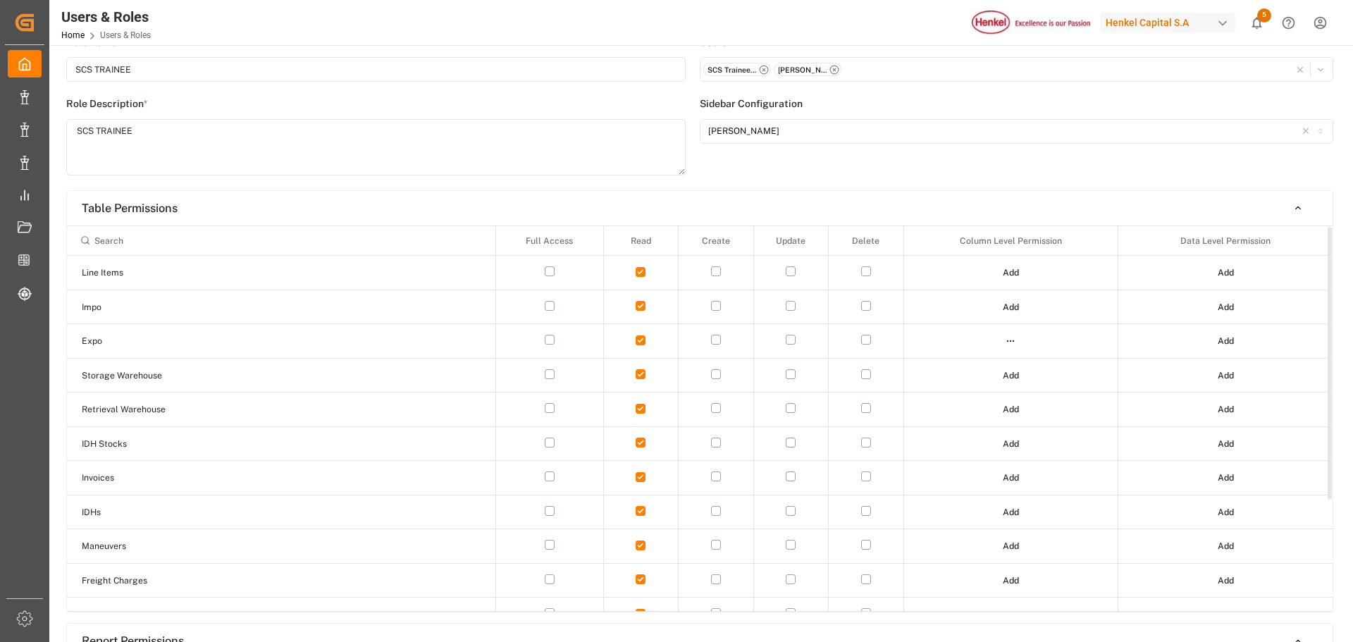
click at [944, 178] on div "Users SCS Trainee - trainee.scs@leschaco.com Jorge Cruces - jorge.cruces@lescha…" at bounding box center [1017, 112] width 634 height 155
